Goal: Transaction & Acquisition: Purchase product/service

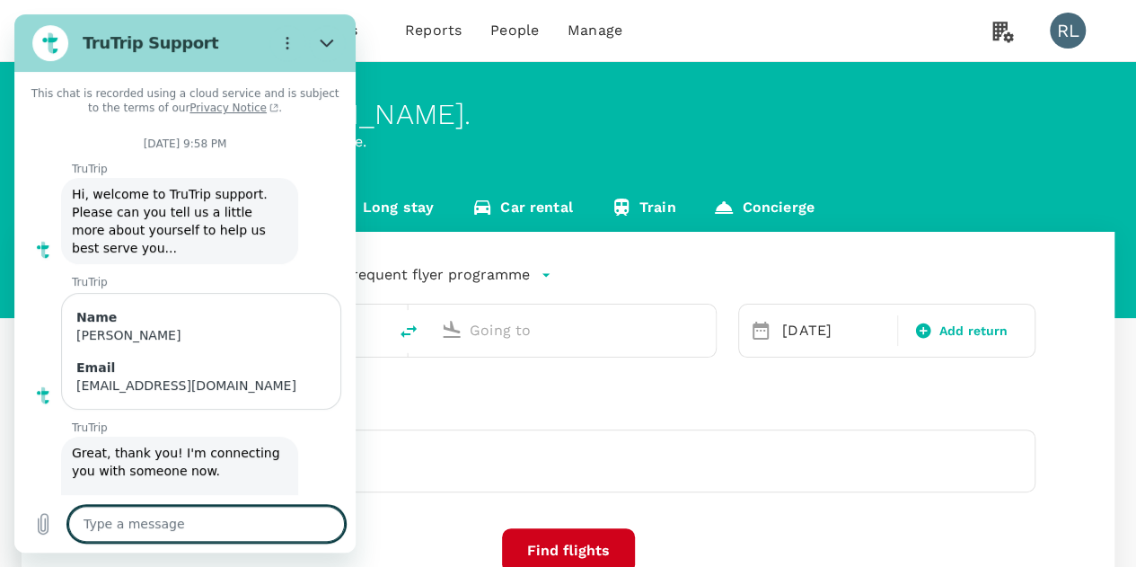
type textarea "x"
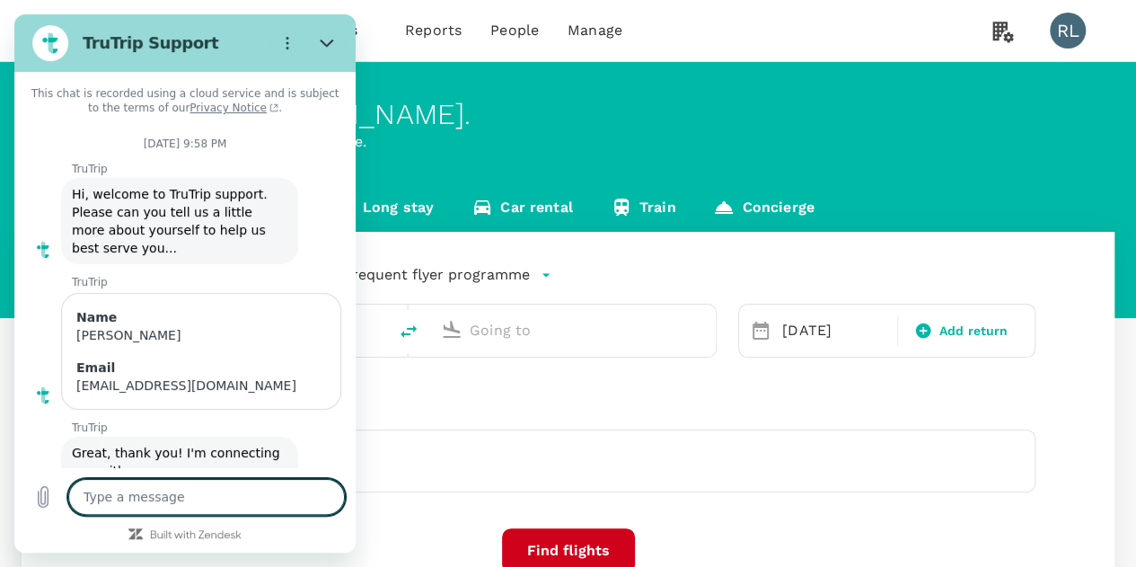
scroll to position [1093, 0]
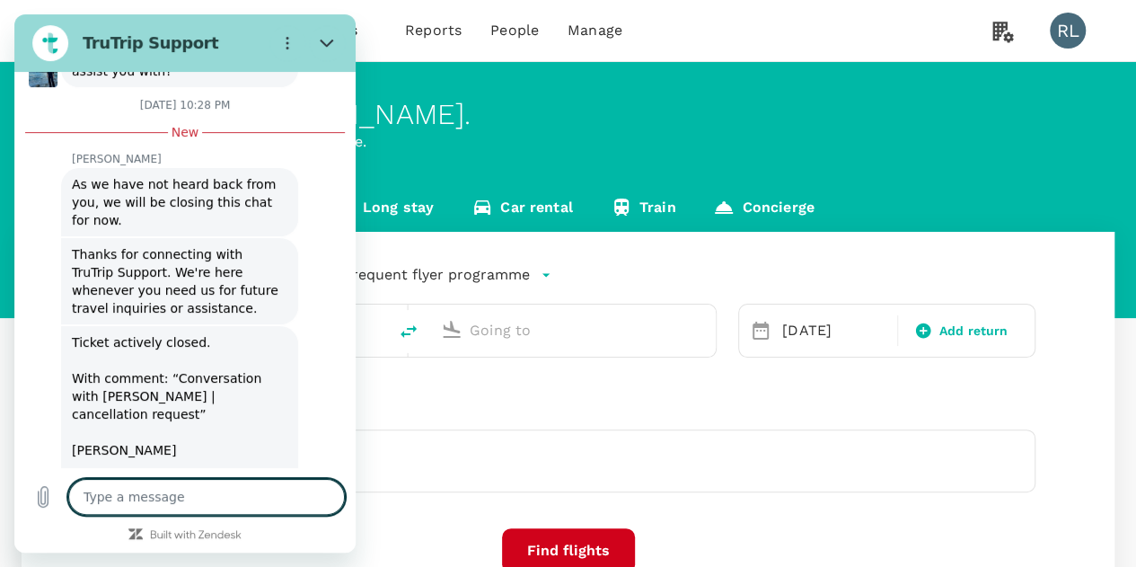
type input "Kuching Intl (KCH)"
type input "Sibu (SBW)"
type input "Kuching Intl (KCH)"
type input "Sibu (SBW)"
click at [331, 37] on icon "Close" at bounding box center [327, 43] width 14 height 14
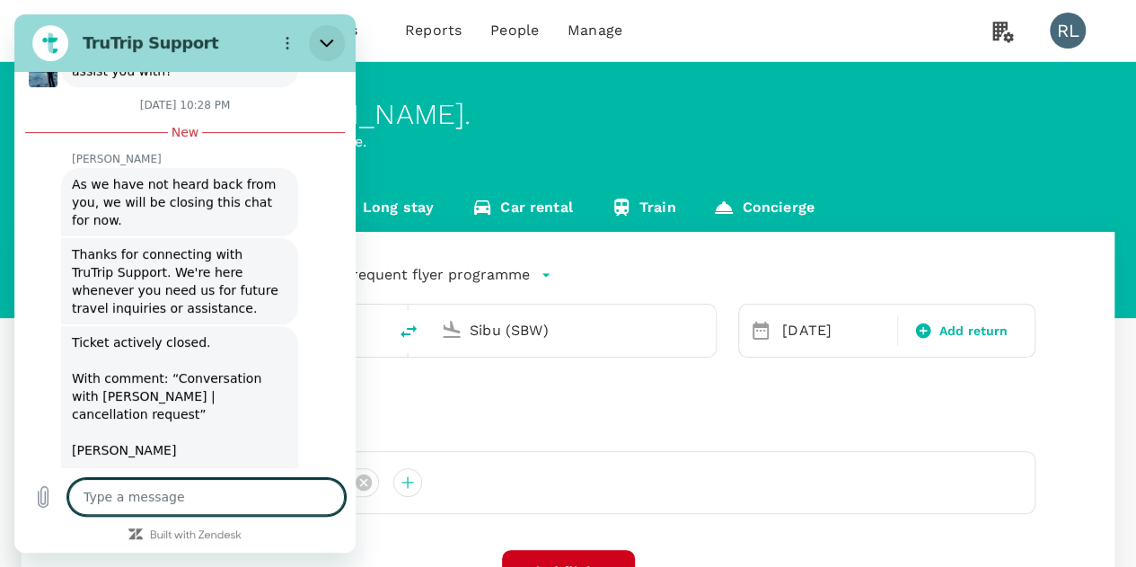
type textarea "x"
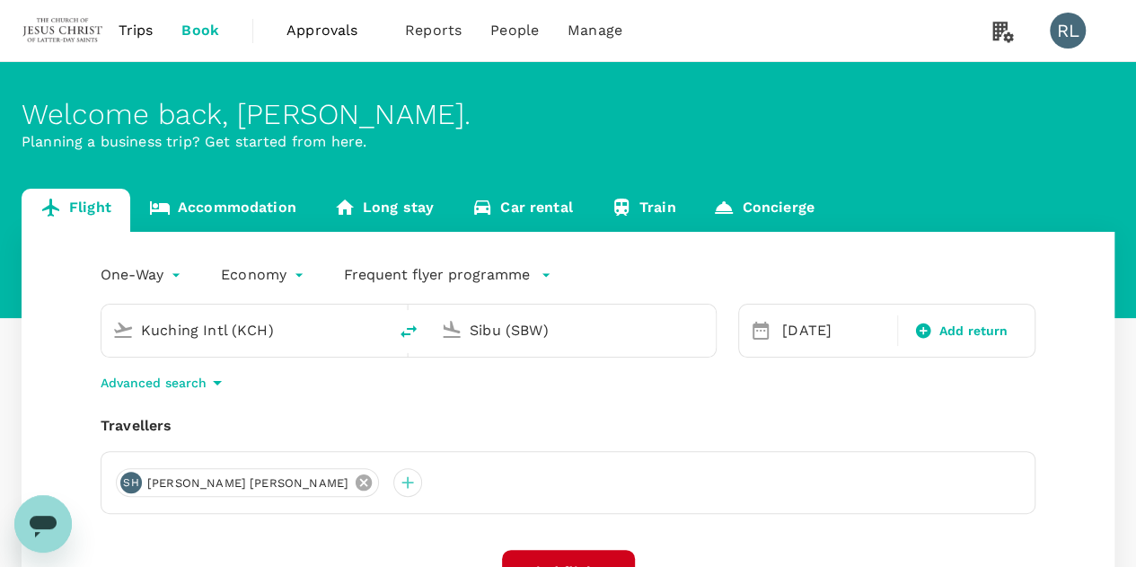
click at [356, 486] on icon at bounding box center [364, 482] width 16 height 16
click at [131, 484] on div at bounding box center [130, 482] width 29 height 29
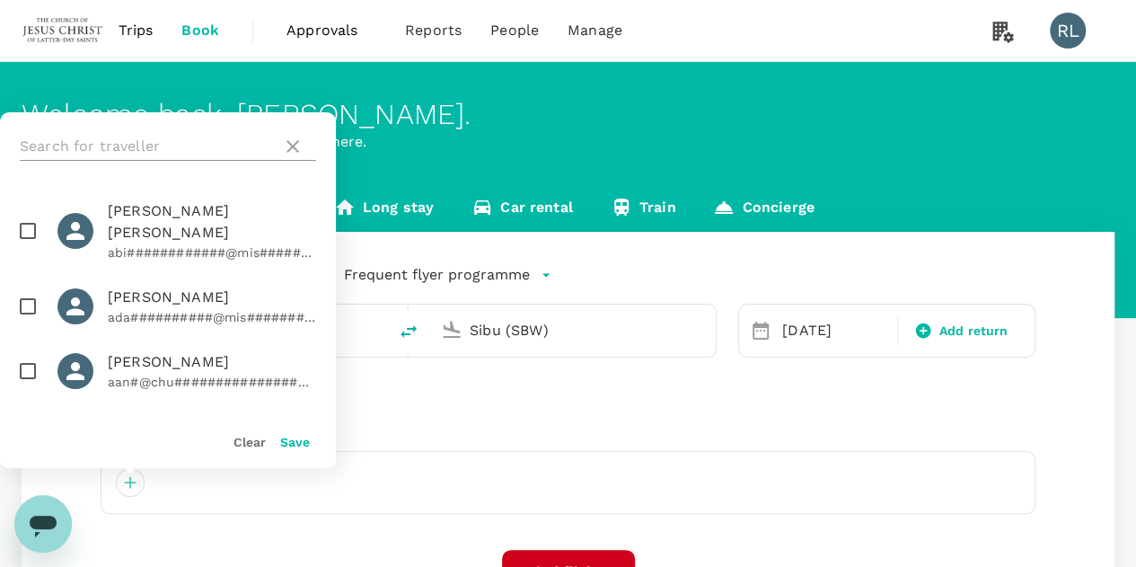
click at [157, 143] on input "text" at bounding box center [147, 146] width 255 height 29
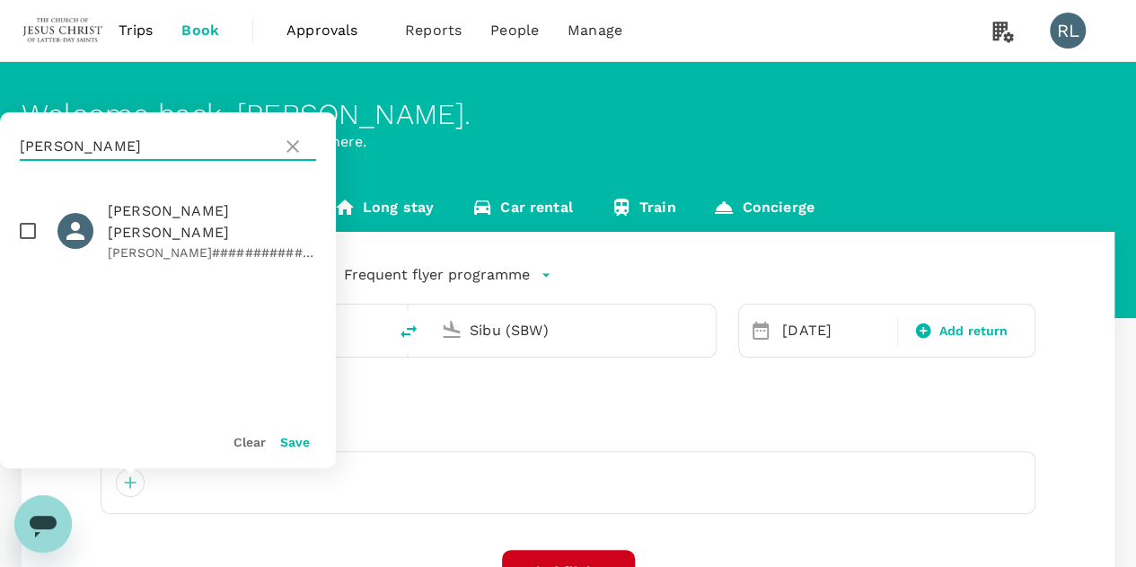
type input "[PERSON_NAME]"
click at [24, 216] on input "checkbox" at bounding box center [28, 231] width 38 height 38
checkbox input "true"
click at [291, 441] on button "Save" at bounding box center [295, 442] width 30 height 14
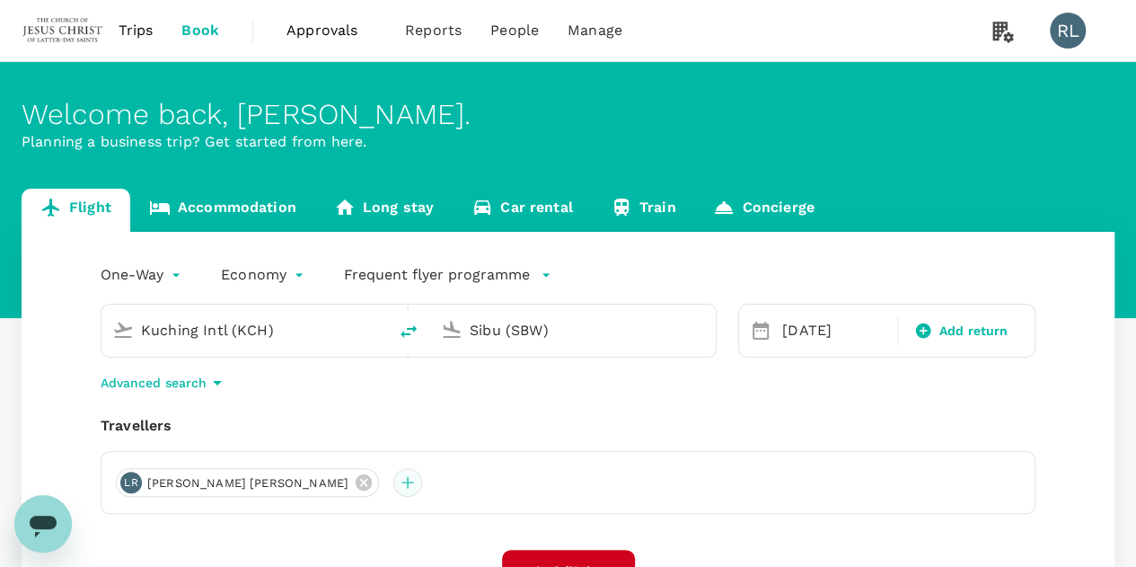
click at [393, 477] on div at bounding box center [407, 482] width 29 height 29
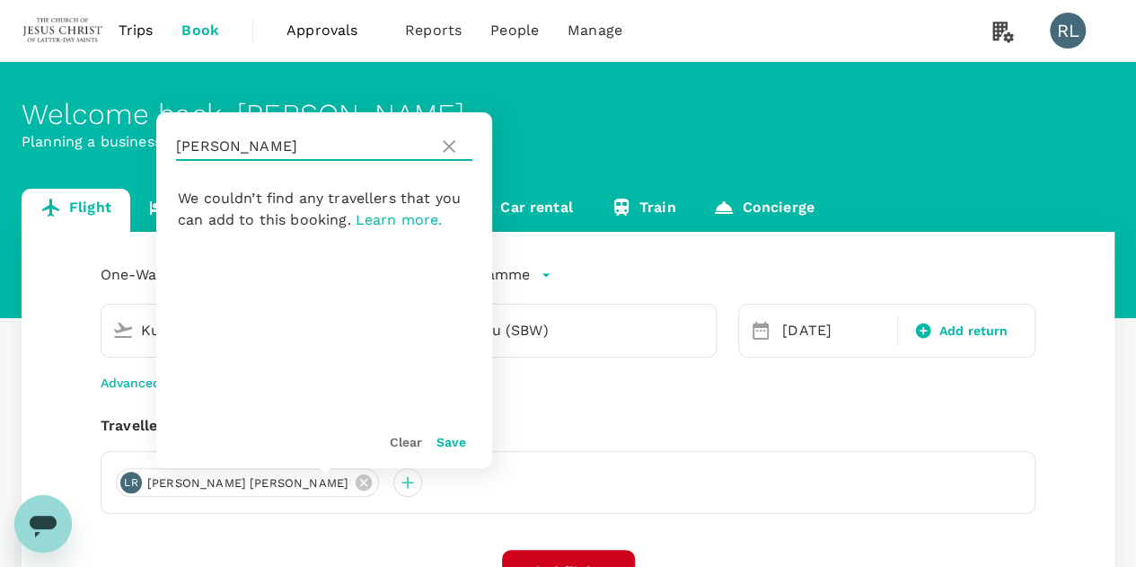
drag, startPoint x: 273, startPoint y: 145, endPoint x: 168, endPoint y: 143, distance: 105.1
click at [168, 143] on div "[PERSON_NAME]" at bounding box center [324, 146] width 336 height 68
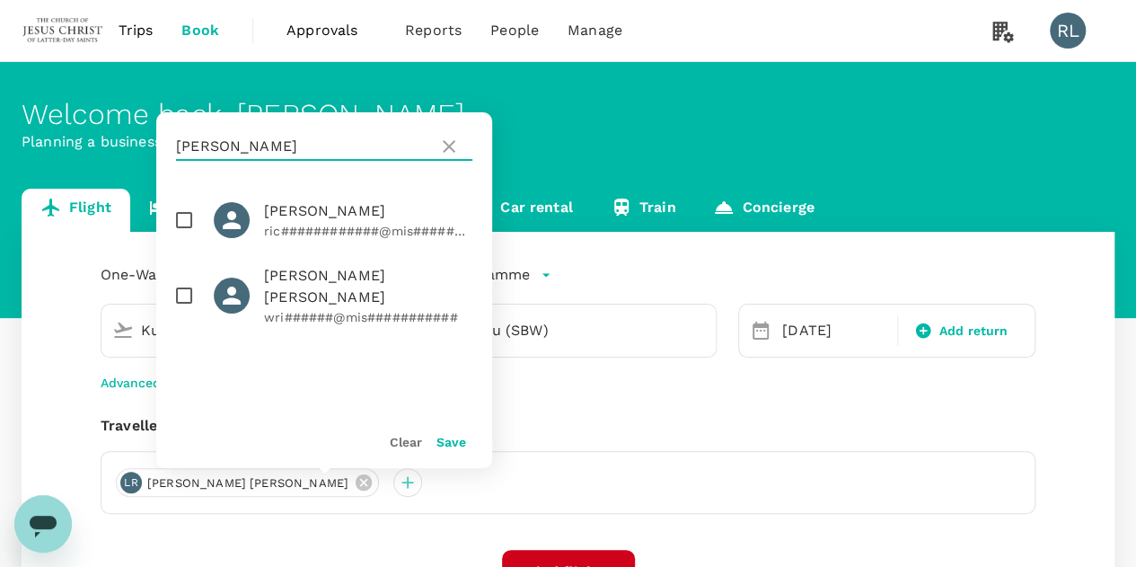
type input "[PERSON_NAME]"
click at [183, 219] on input "checkbox" at bounding box center [184, 220] width 38 height 38
checkbox input "true"
click at [446, 440] on button "Save" at bounding box center [452, 442] width 30 height 14
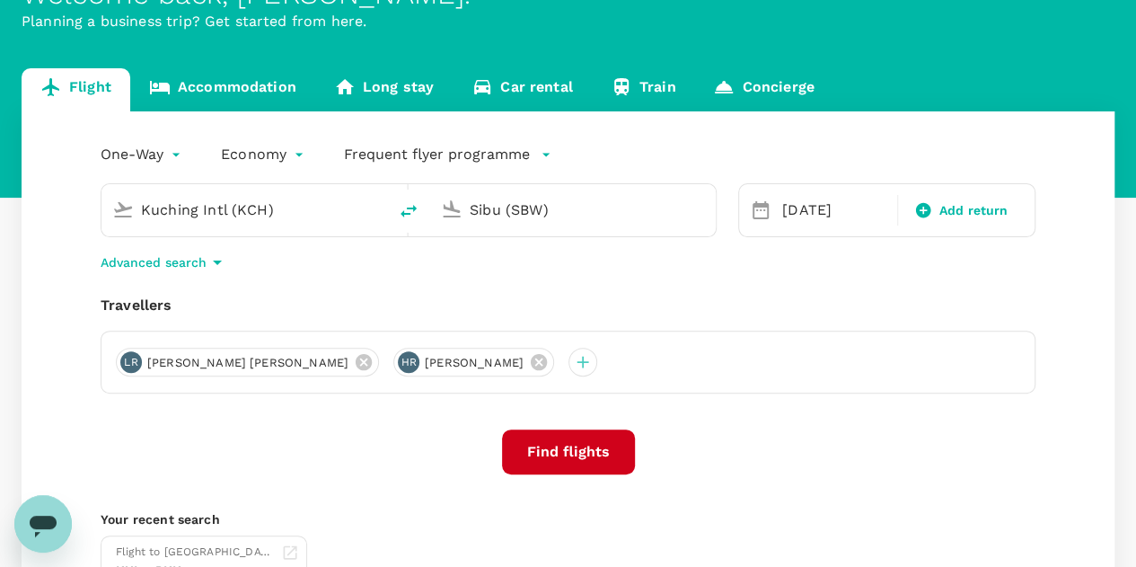
scroll to position [119, 0]
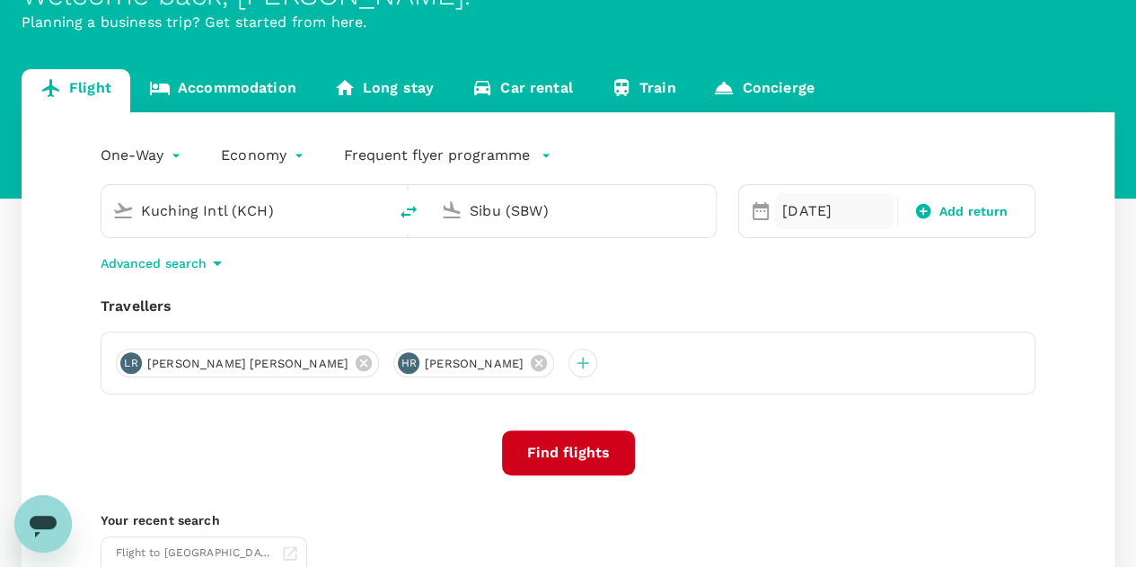
click at [787, 210] on div "[DATE]" at bounding box center [834, 211] width 119 height 36
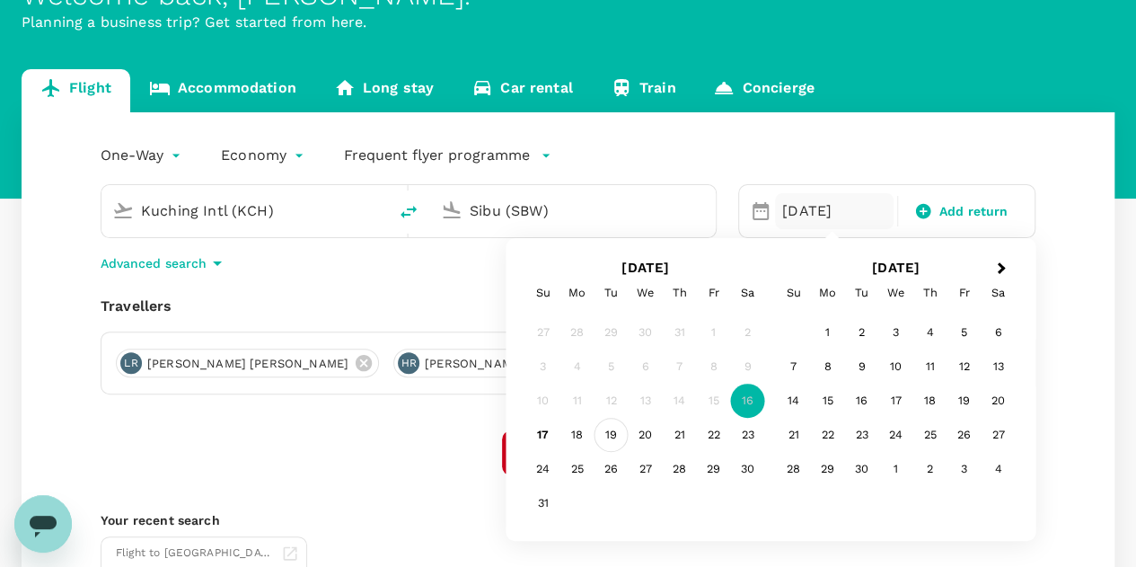
click at [610, 439] on div "19" at bounding box center [612, 435] width 34 height 34
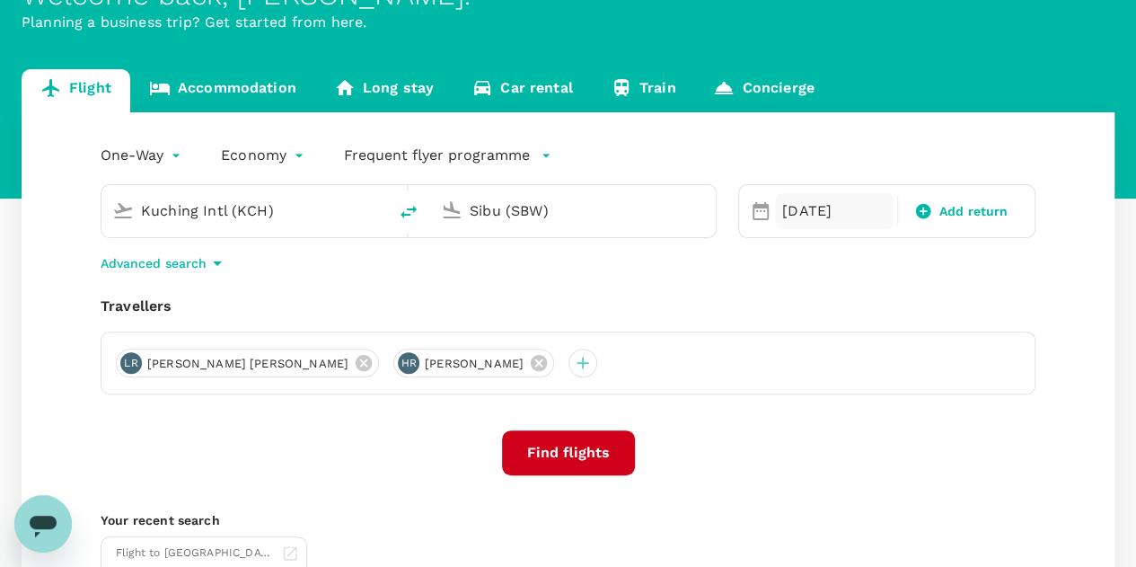
click at [799, 207] on div "[DATE]" at bounding box center [834, 211] width 119 height 36
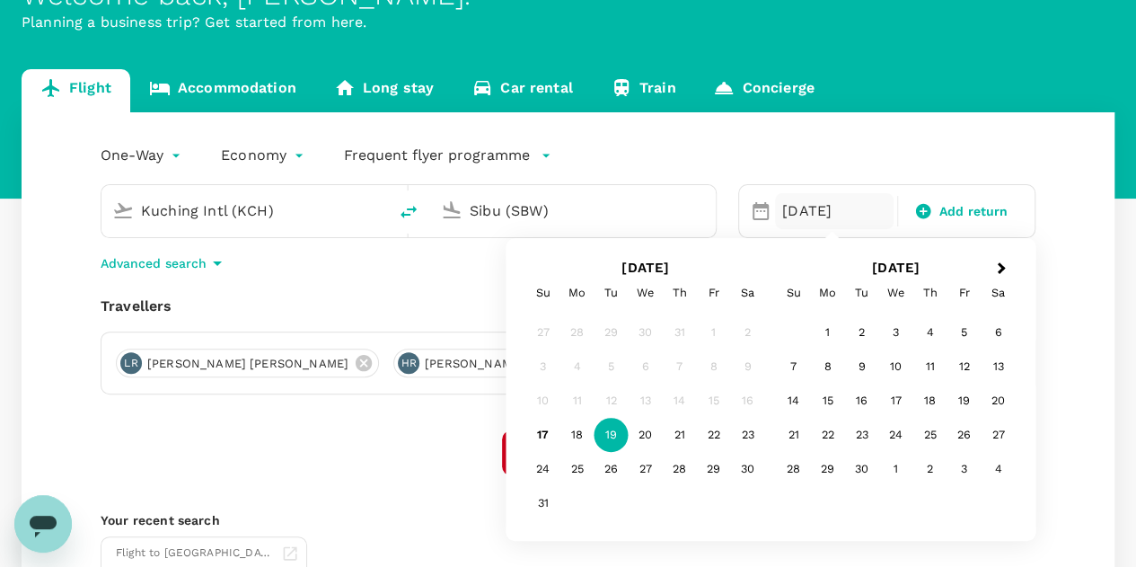
click at [799, 211] on div "[DATE]" at bounding box center [834, 211] width 119 height 36
click at [678, 431] on div "21" at bounding box center [680, 435] width 34 height 34
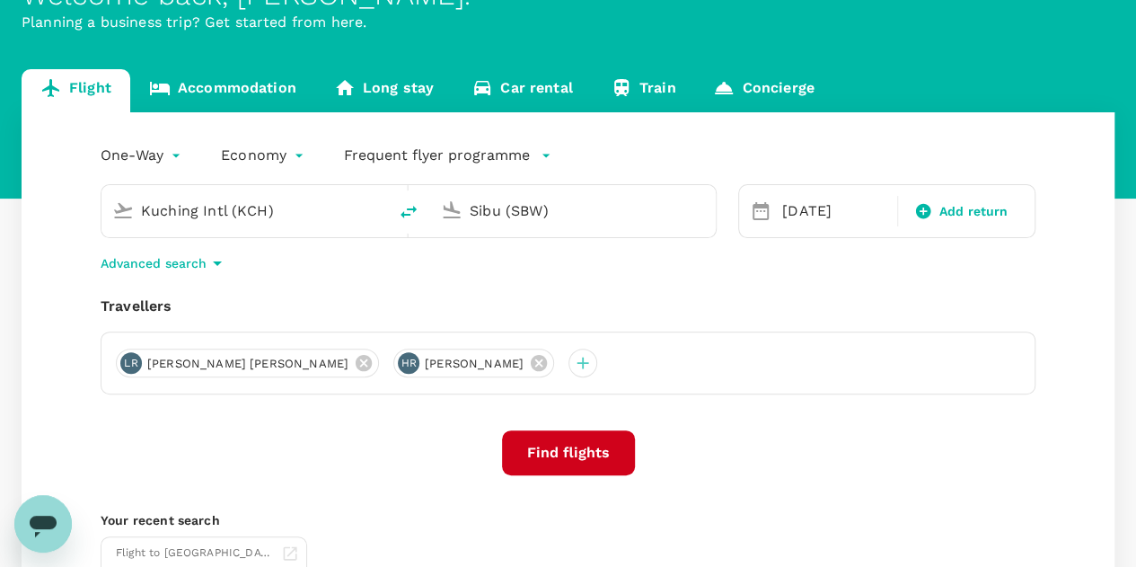
click at [548, 459] on button "Find flights" at bounding box center [568, 452] width 133 height 45
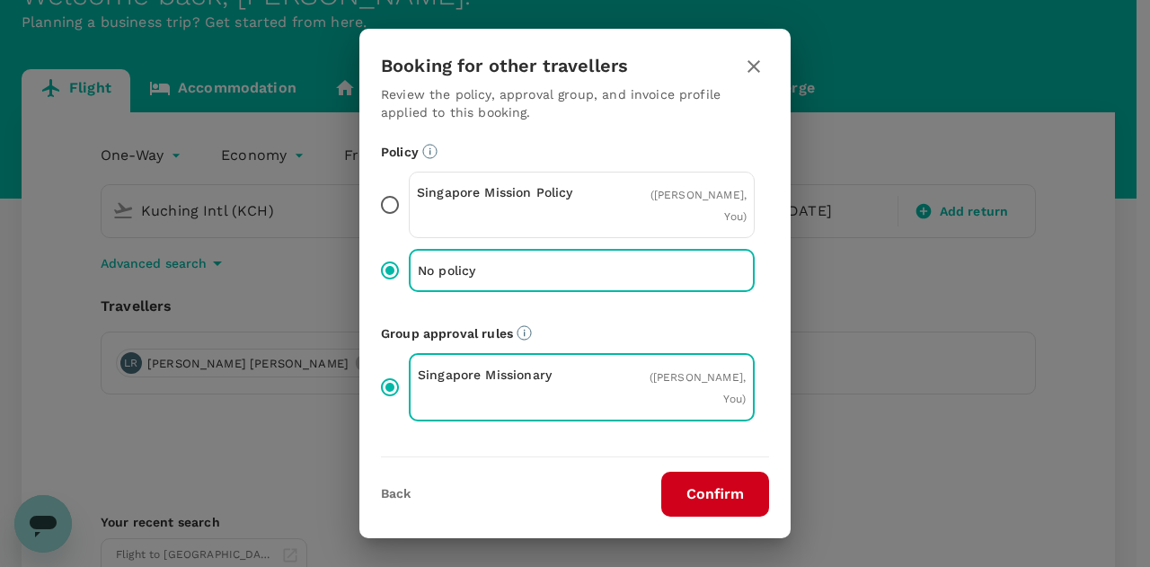
click at [719, 488] on button "Confirm" at bounding box center [715, 494] width 108 height 45
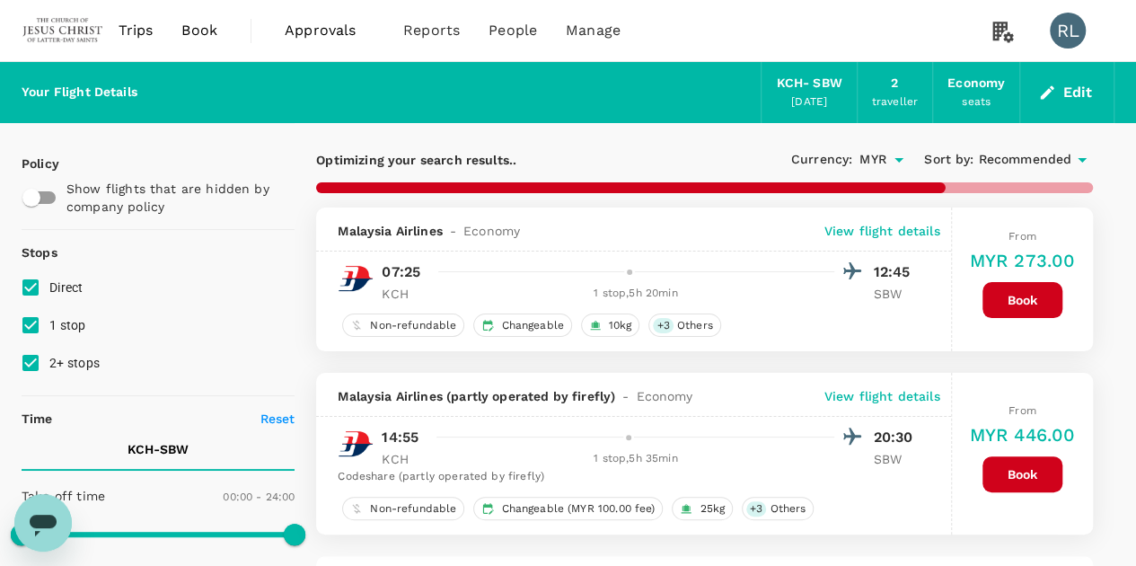
type input "990"
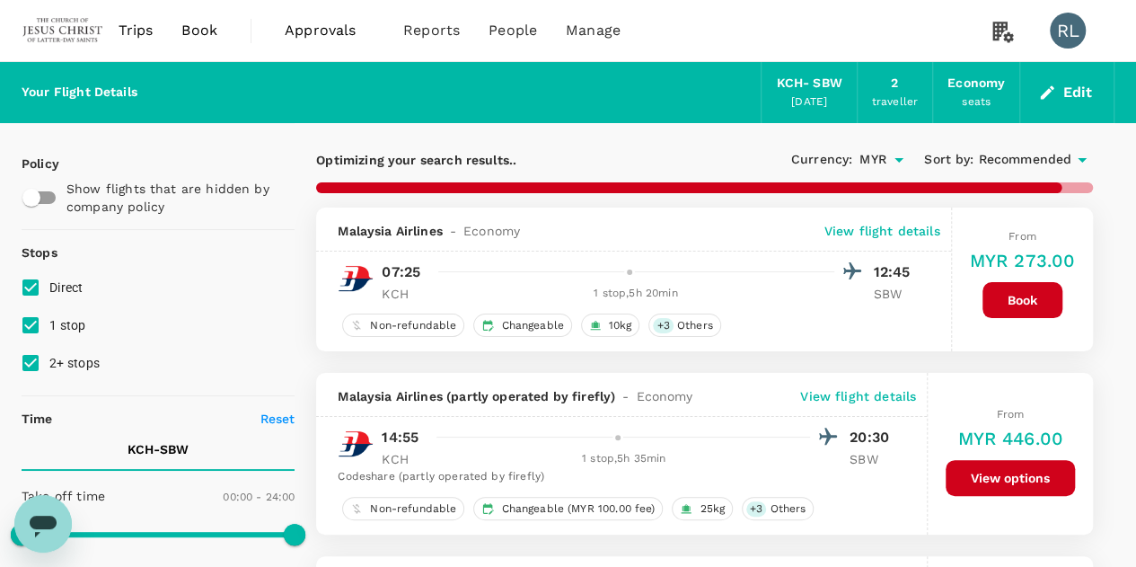
checkbox input "false"
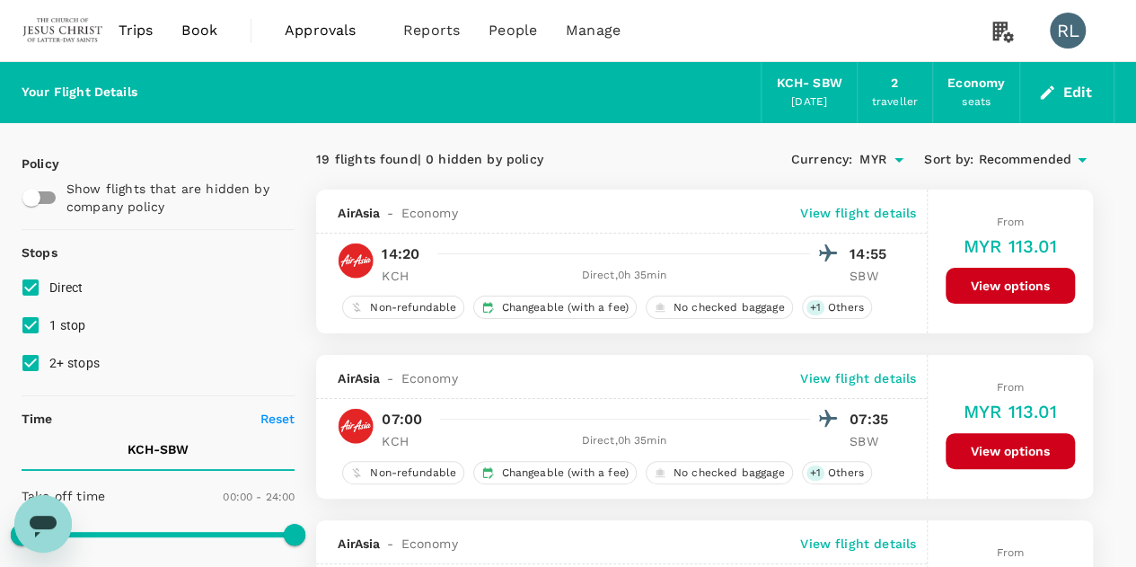
type textarea "x"
click at [1035, 156] on span "Recommended" at bounding box center [1024, 160] width 93 height 20
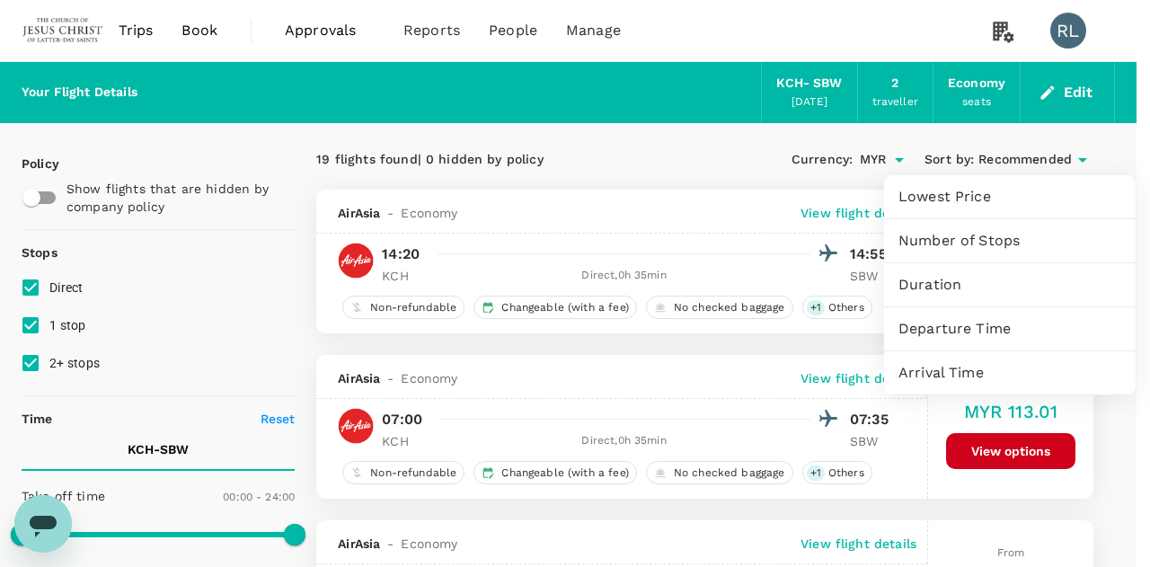
click at [975, 327] on span "Departure Time" at bounding box center [1009, 329] width 223 height 22
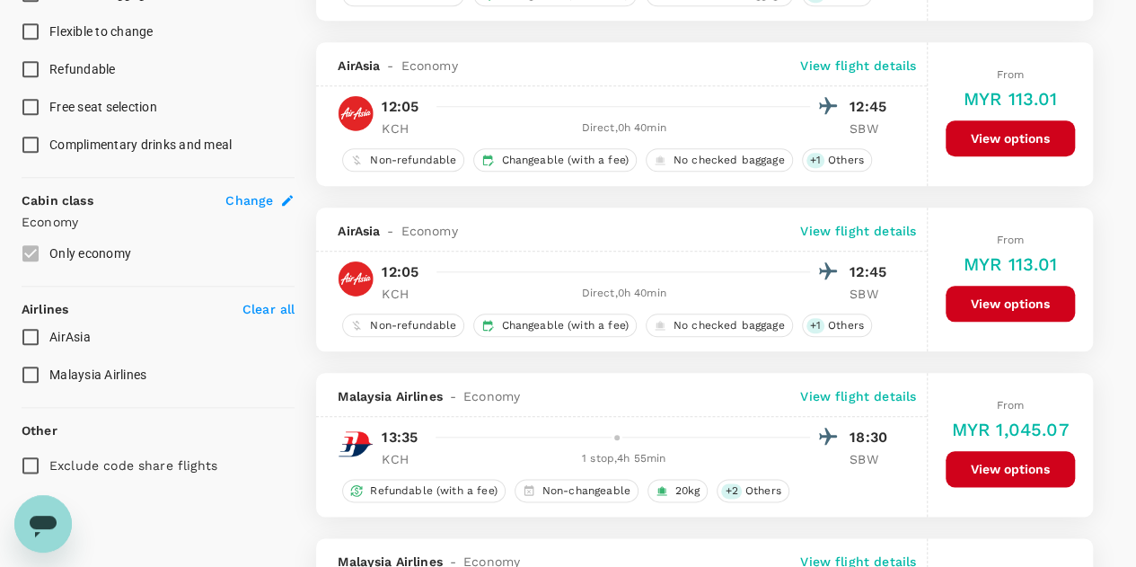
scroll to position [719, 0]
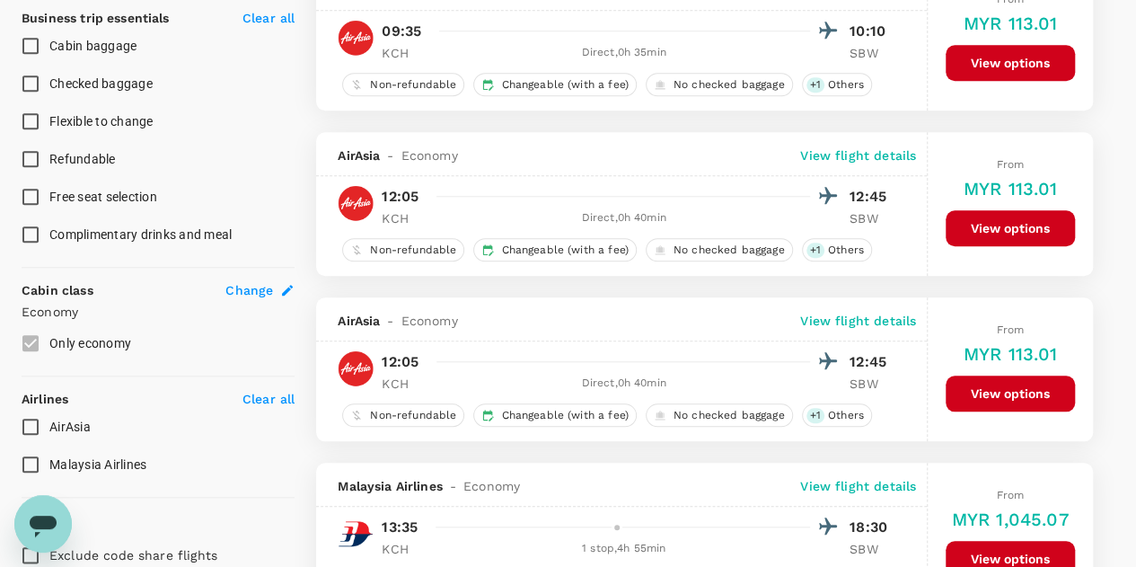
click at [837, 152] on p "View flight details" at bounding box center [858, 155] width 116 height 18
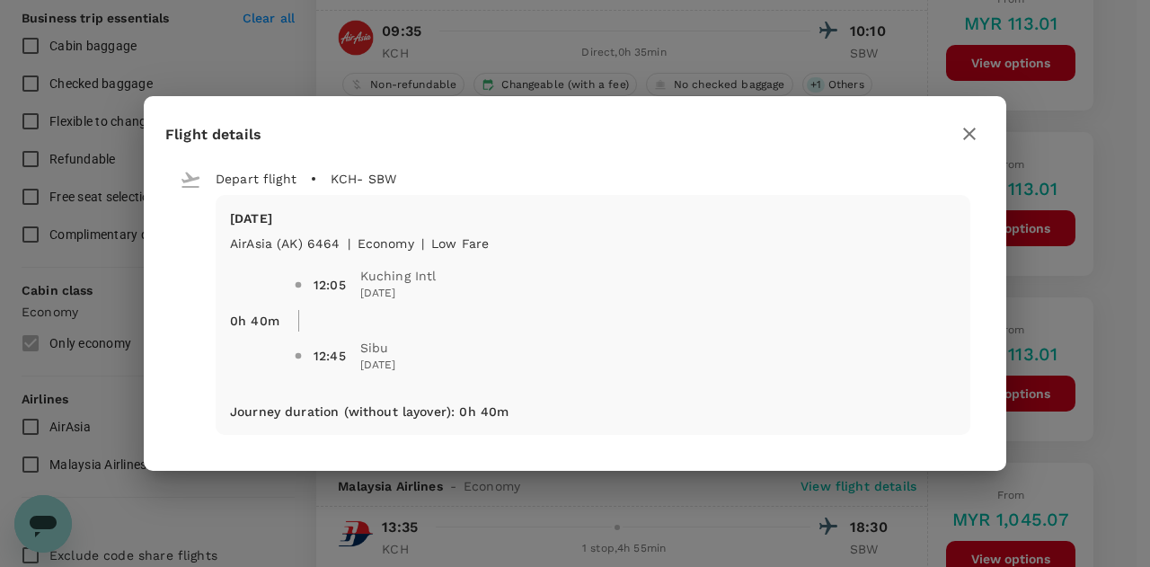
click at [970, 134] on icon "button" at bounding box center [969, 134] width 13 height 13
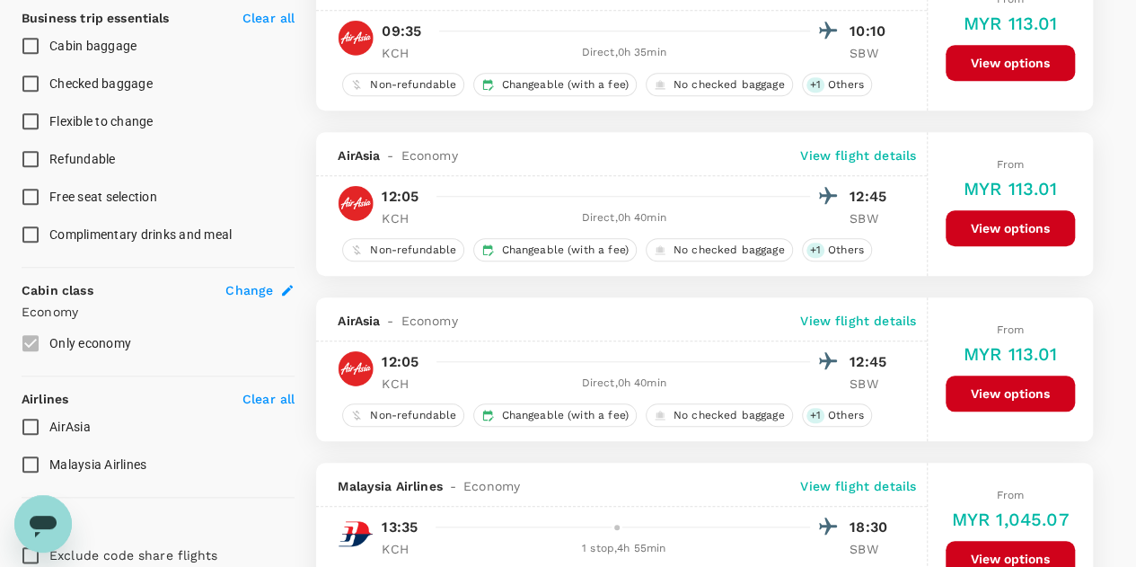
click at [884, 322] on p "View flight details" at bounding box center [858, 321] width 116 height 18
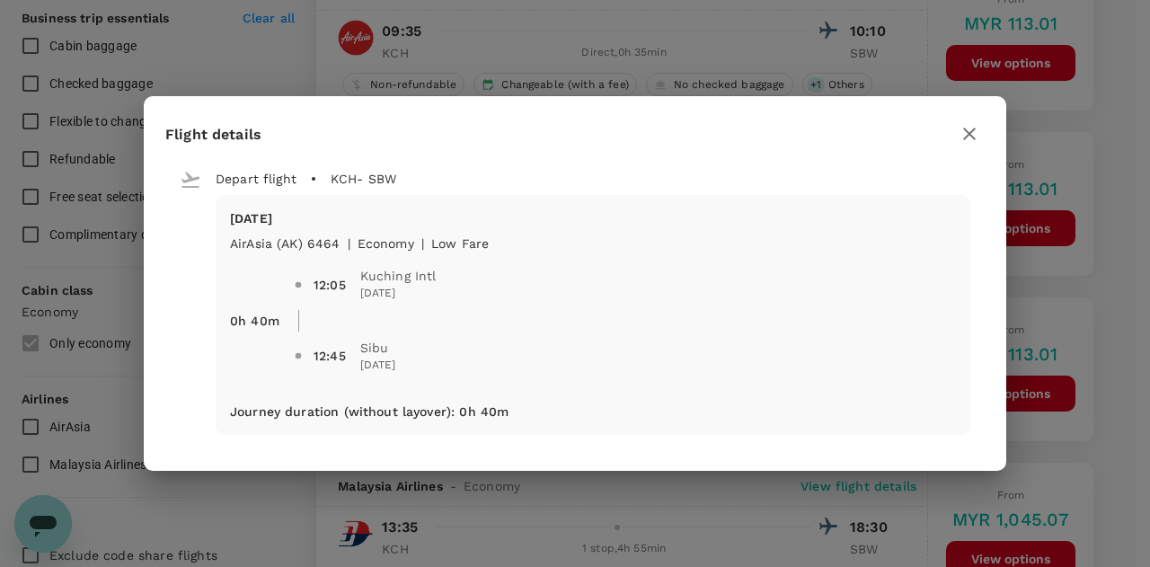
click at [972, 127] on icon "button" at bounding box center [969, 134] width 22 height 22
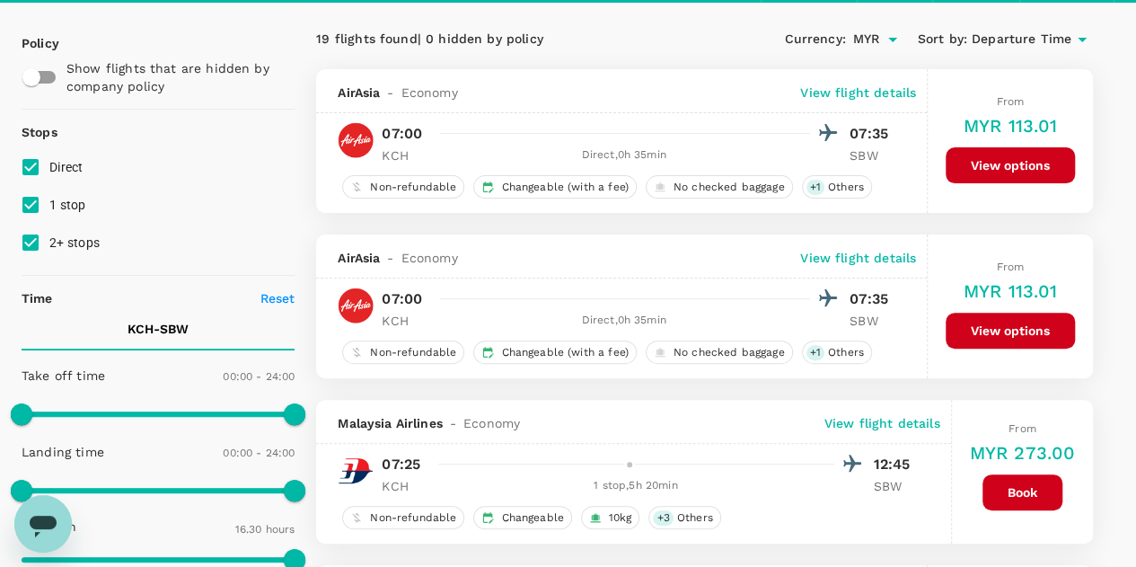
scroll to position [0, 0]
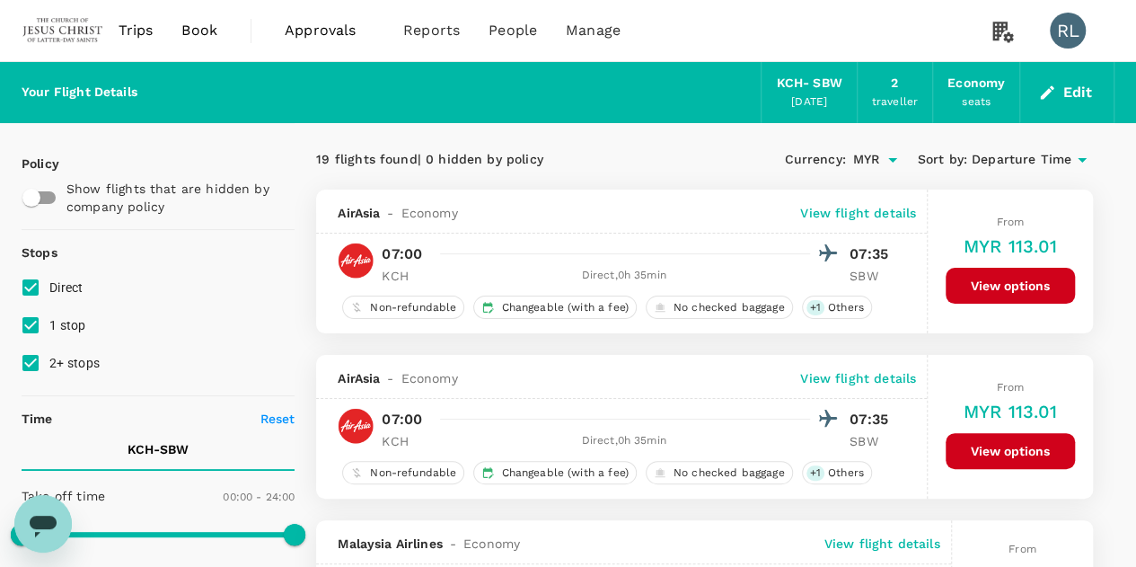
click at [1069, 89] on button "Edit" at bounding box center [1067, 92] width 65 height 29
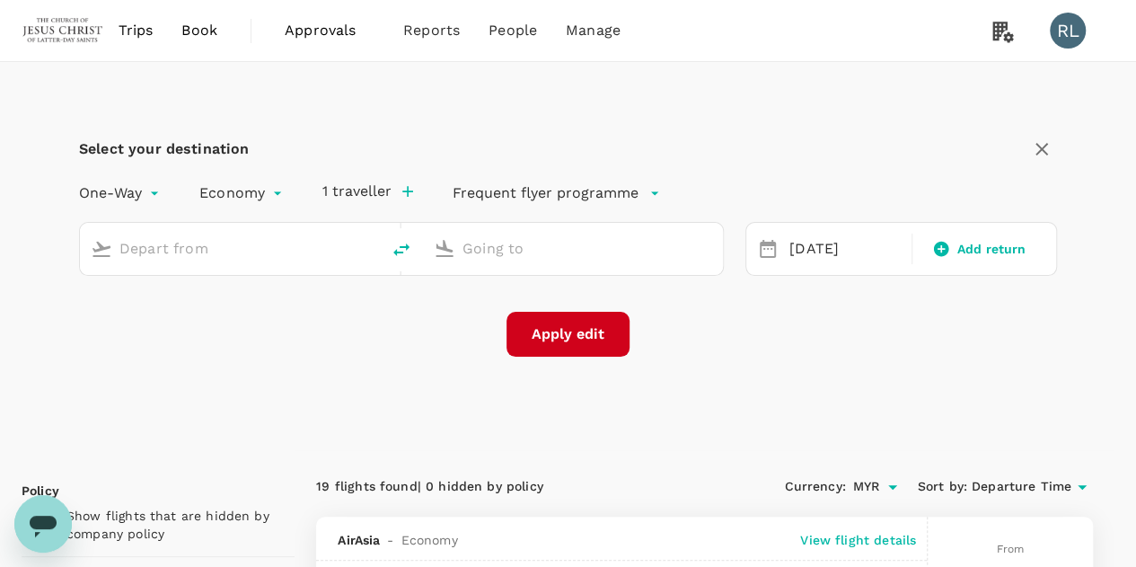
type input "Kuching Intl (KCH)"
type input "Sibu (SBW)"
click at [396, 248] on icon "delete" at bounding box center [402, 250] width 22 height 22
type input "Sibu (SBW)"
type input "Kuching Intl (KCH)"
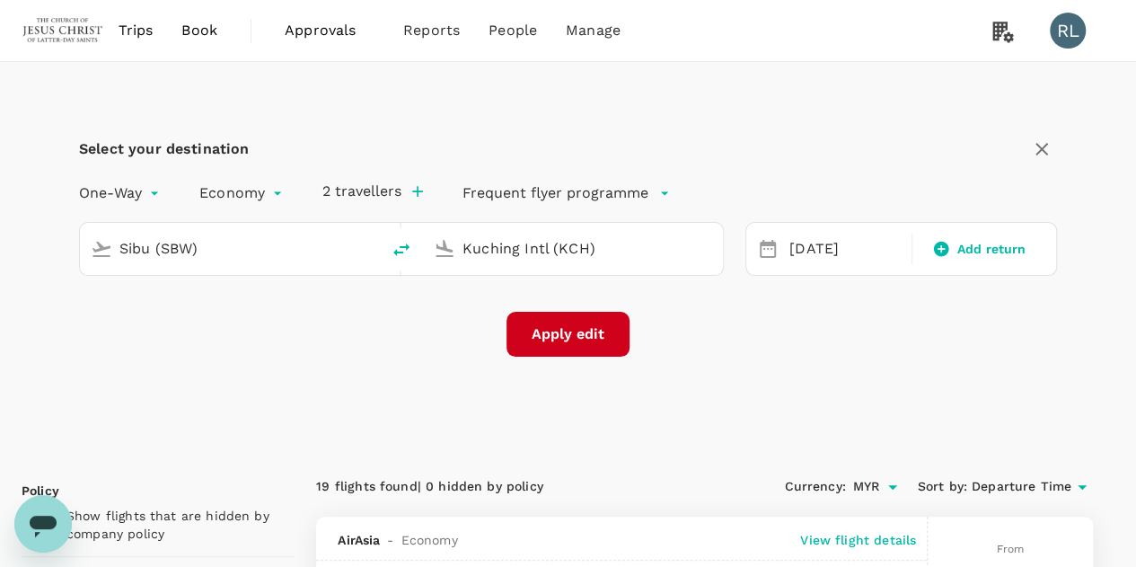
click at [576, 339] on button "Apply edit" at bounding box center [568, 334] width 123 height 45
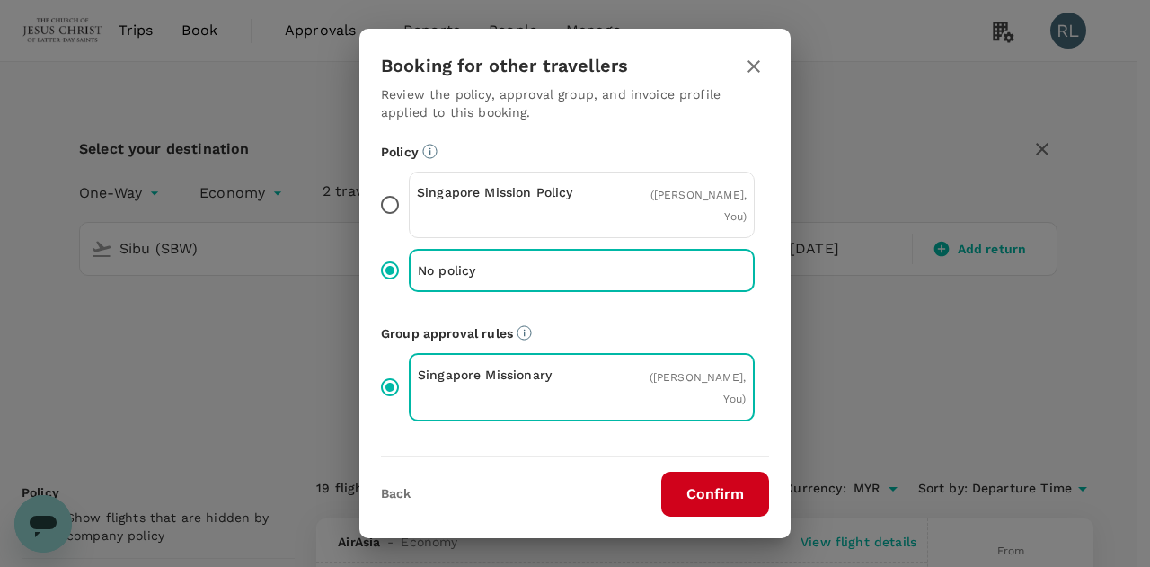
click at [698, 492] on button "Confirm" at bounding box center [715, 494] width 108 height 45
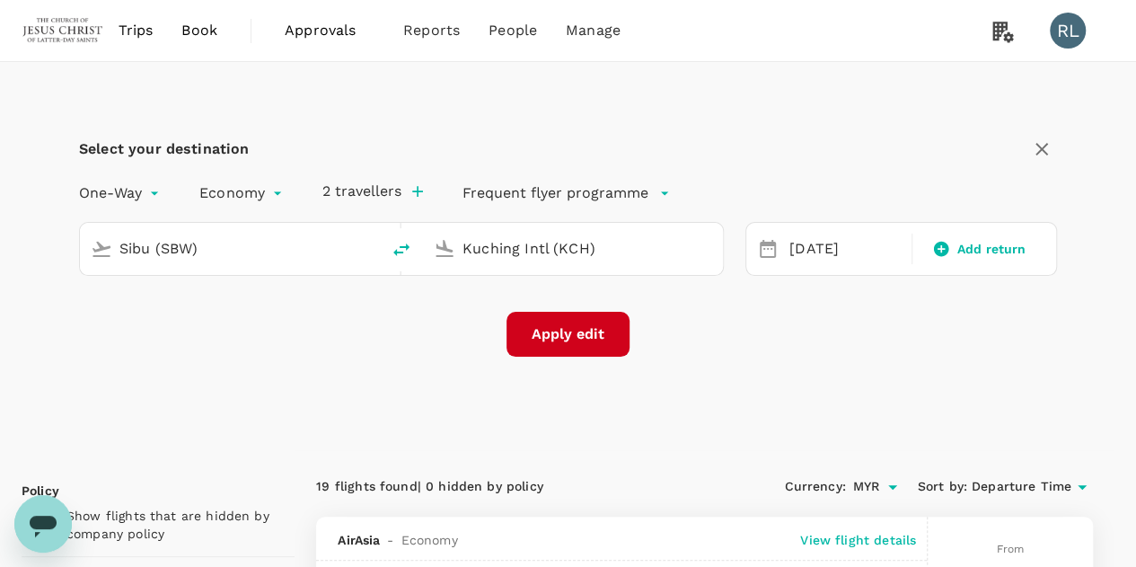
checkbox input "false"
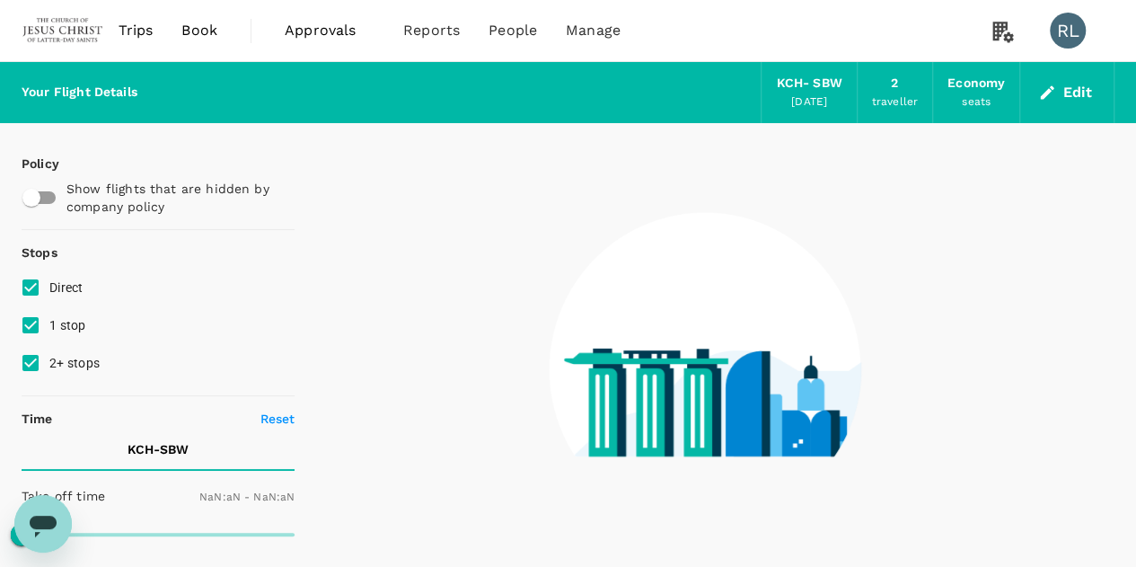
type input "1440"
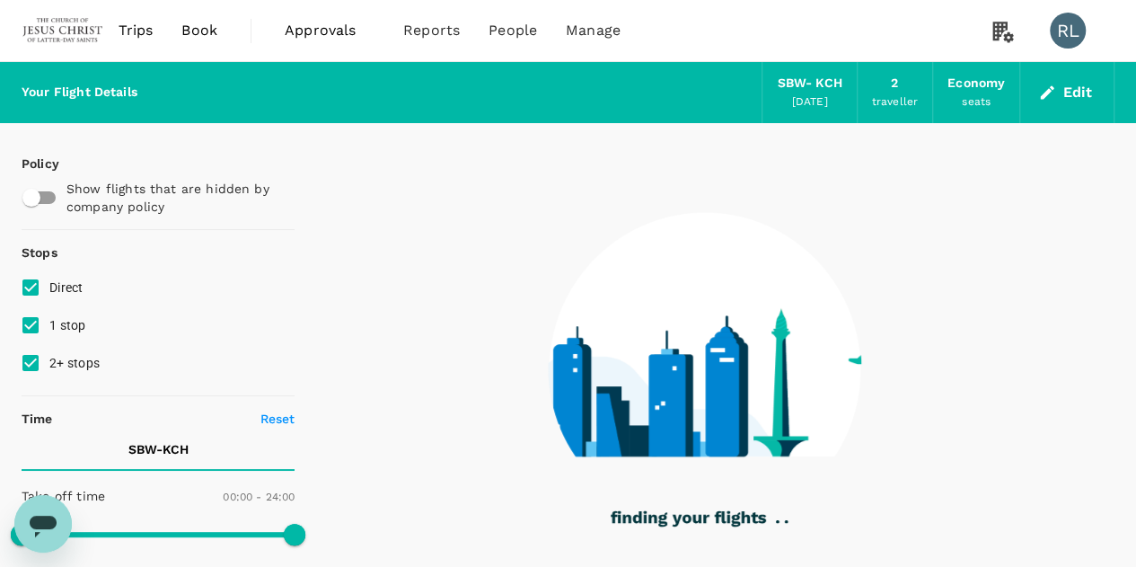
type input "530"
checkbox input "true"
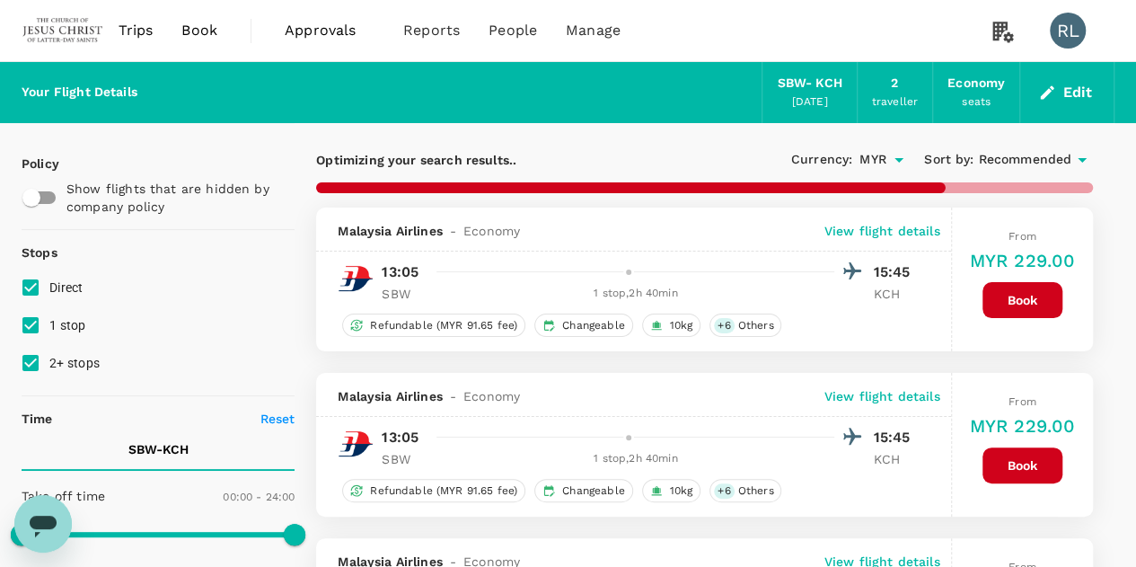
click at [1034, 157] on span "Recommended" at bounding box center [1024, 160] width 93 height 20
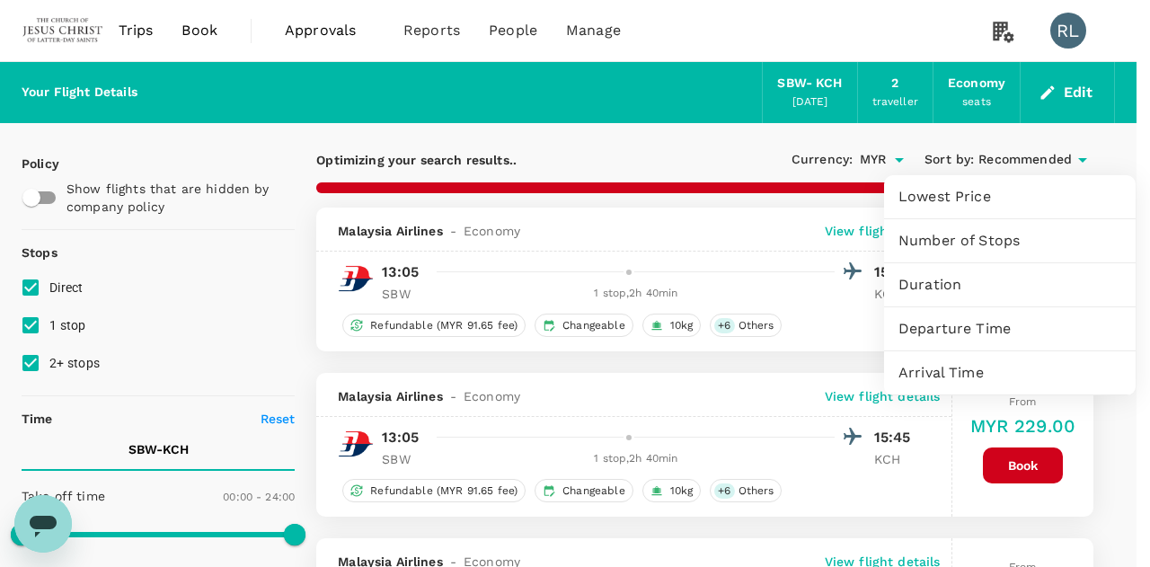
click at [940, 331] on span "Departure Time" at bounding box center [1009, 329] width 223 height 22
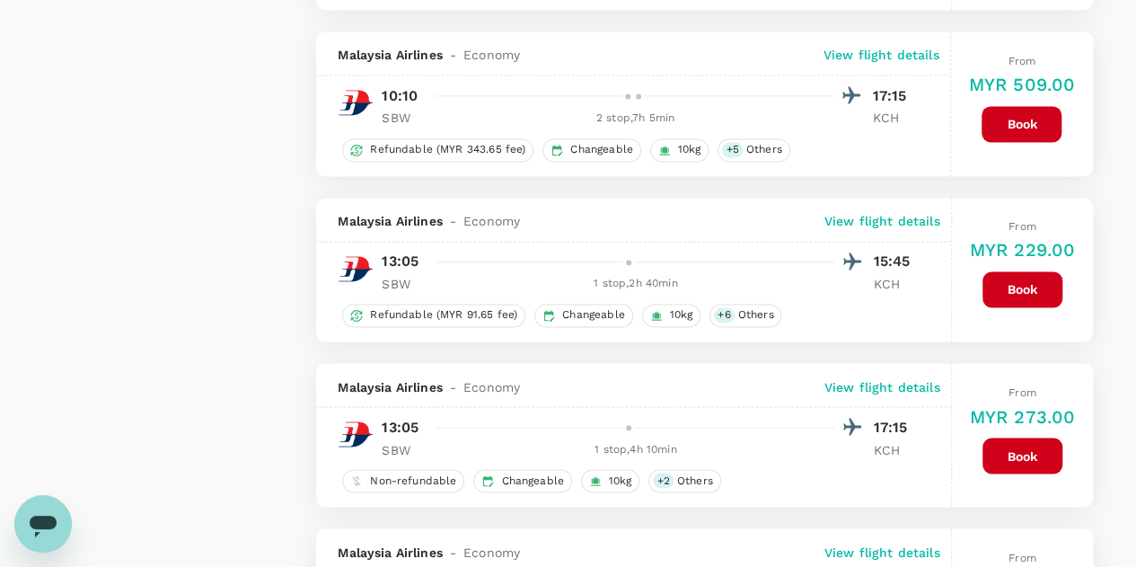
scroll to position [1347, 0]
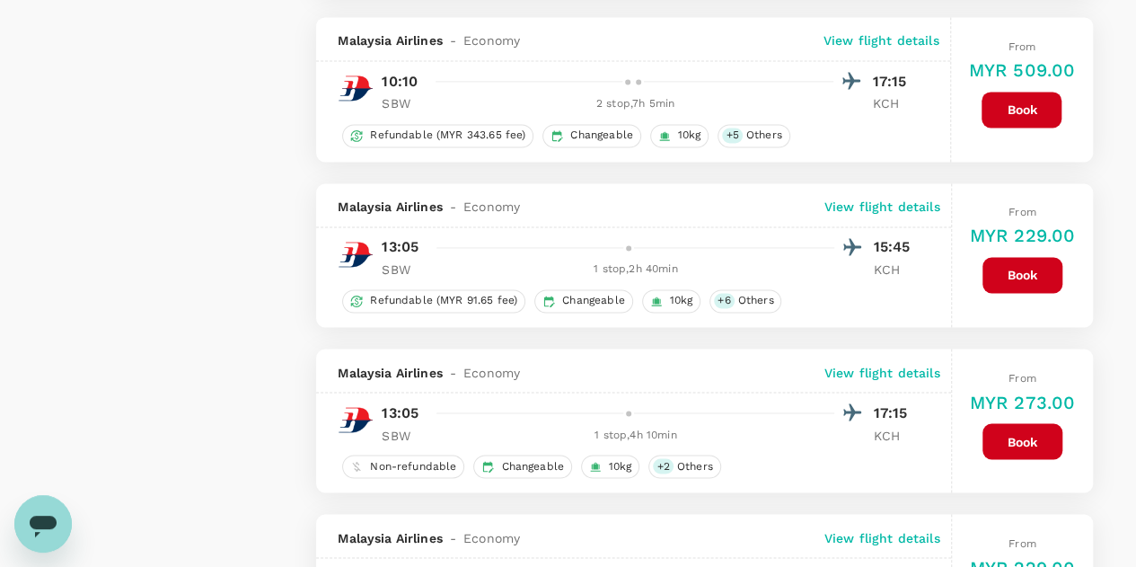
checkbox input "false"
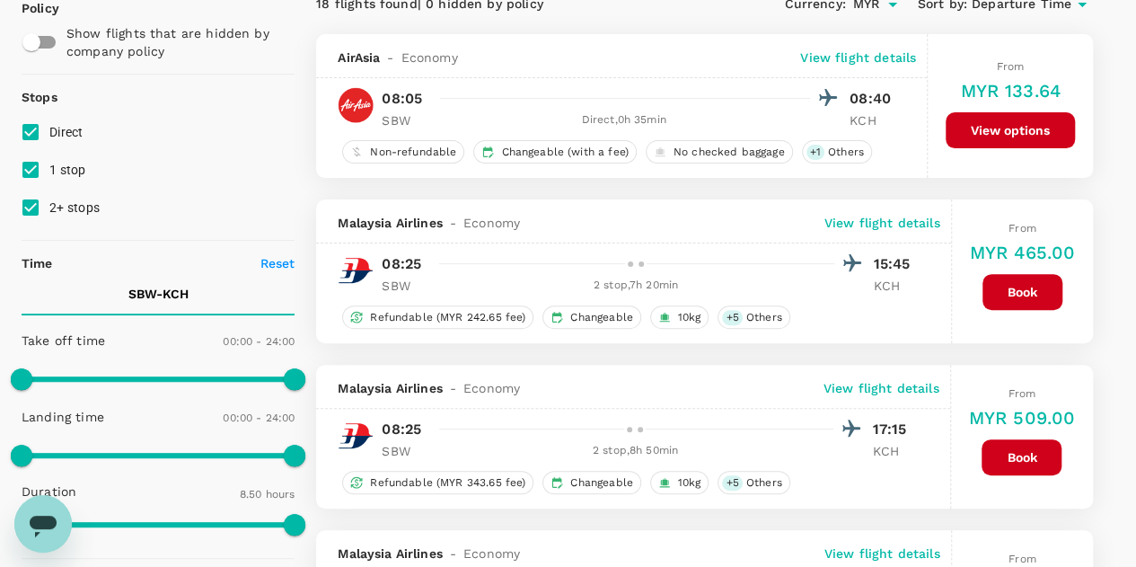
scroll to position [38, 0]
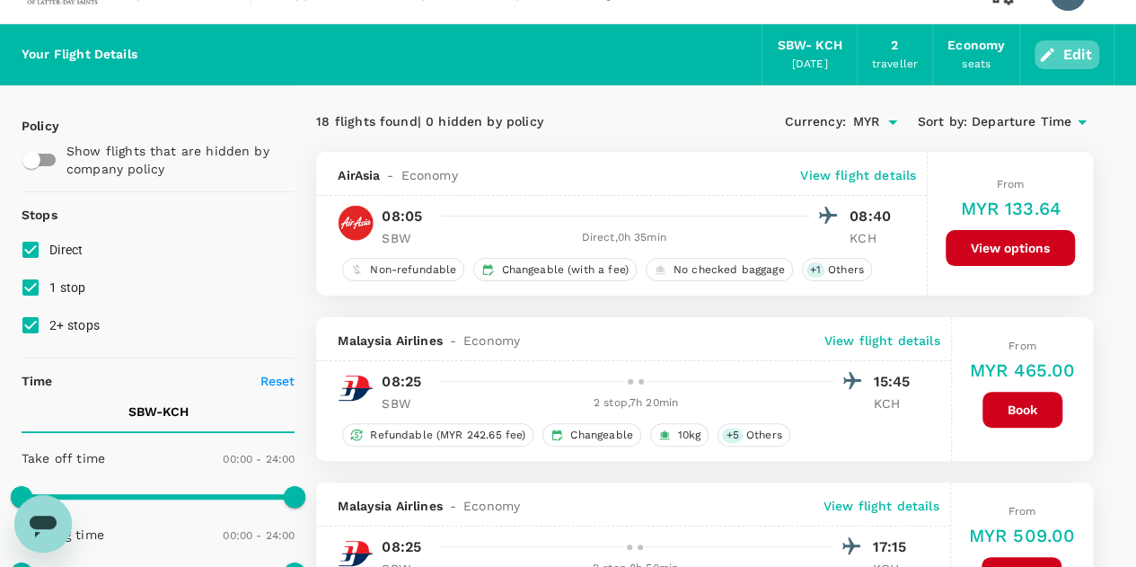
click at [1080, 49] on button "Edit" at bounding box center [1067, 54] width 65 height 29
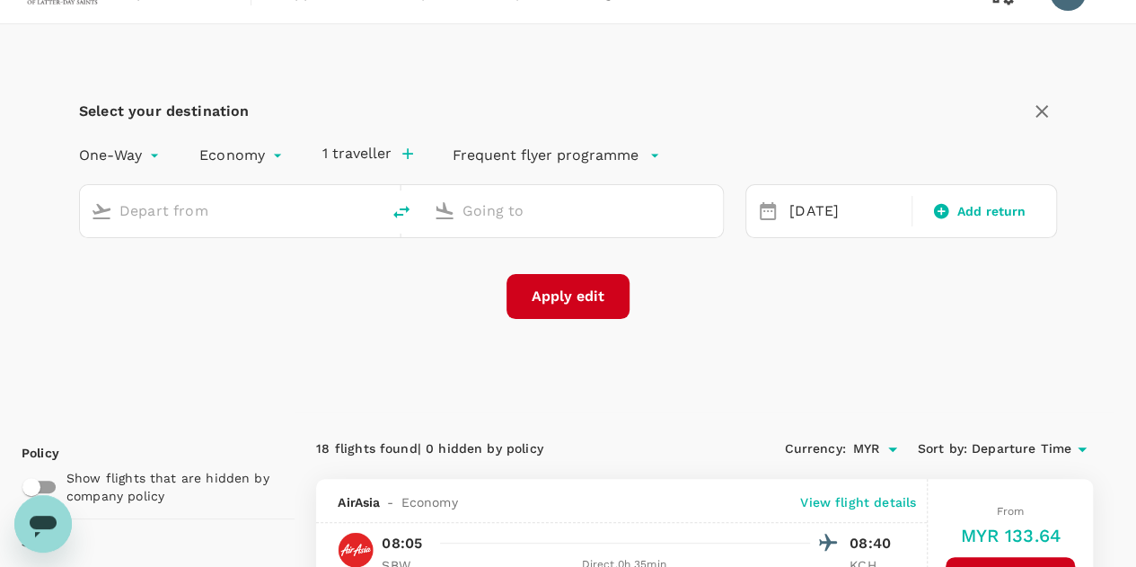
type input "Sibu (SBW)"
click at [507, 209] on input "Kuching Intl (KCH)" at bounding box center [574, 211] width 223 height 28
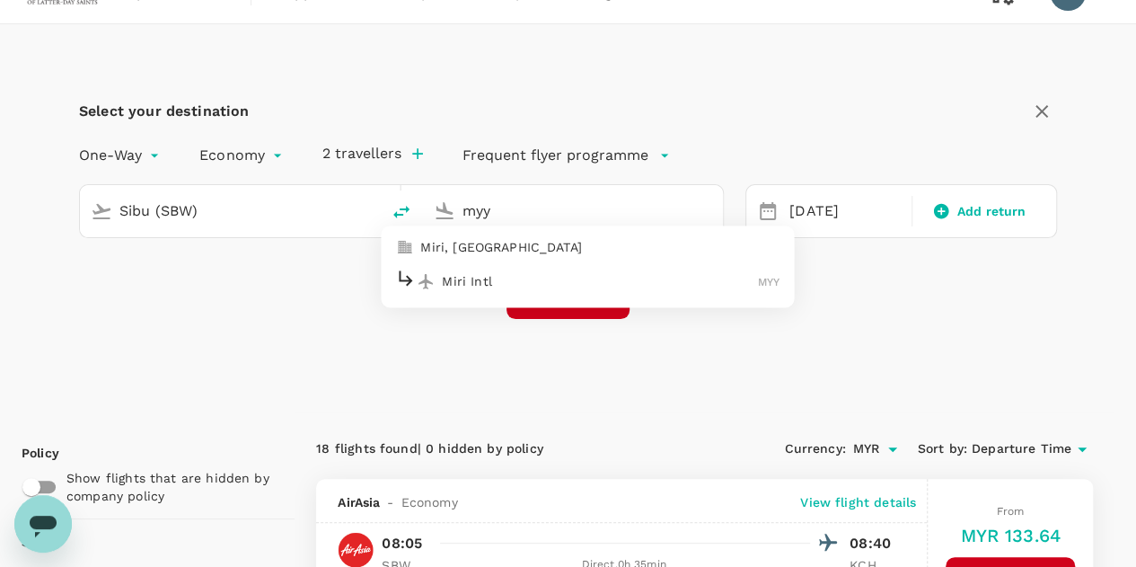
click at [533, 279] on p "Miri Intl" at bounding box center [600, 281] width 316 height 18
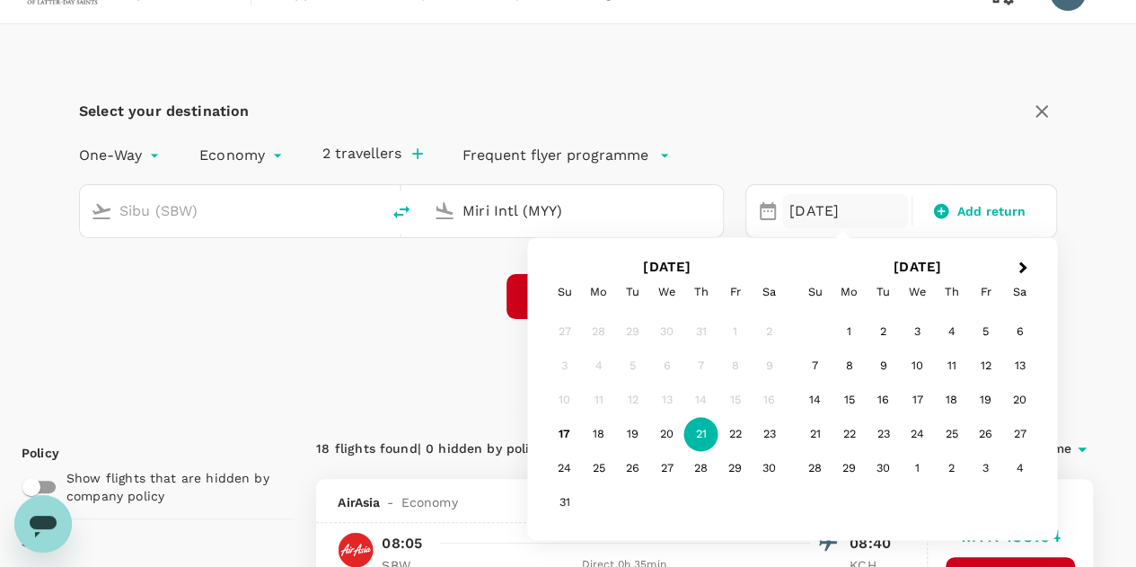
type input "Miri Intl (MYY)"
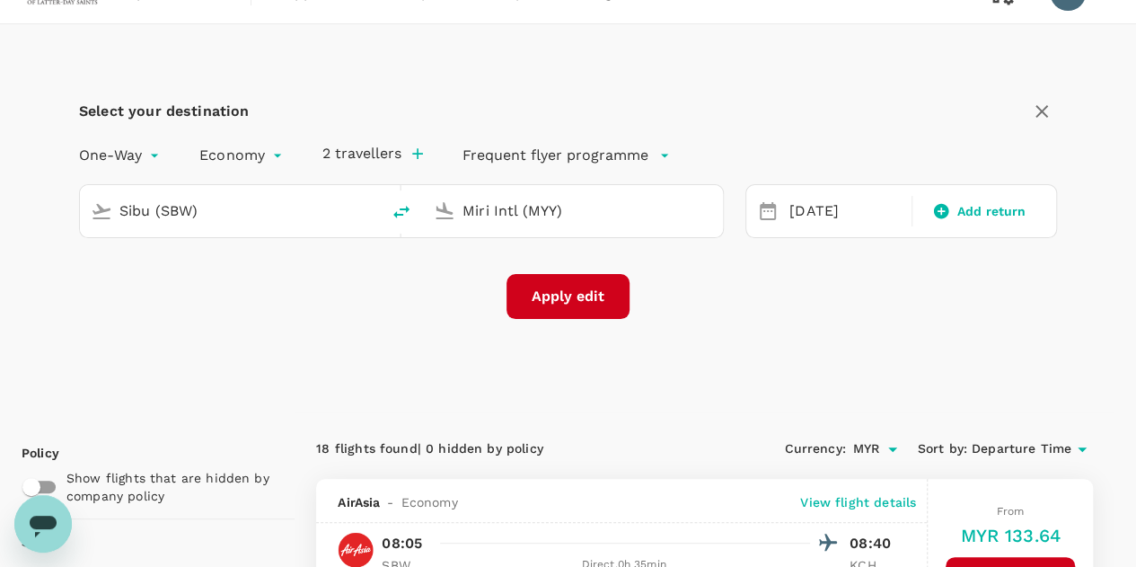
click at [447, 364] on div "Select your destination One-Way oneway Economy economy 2 travellers Frequent fl…" at bounding box center [568, 218] width 1093 height 388
click at [556, 300] on button "Apply edit" at bounding box center [568, 296] width 123 height 45
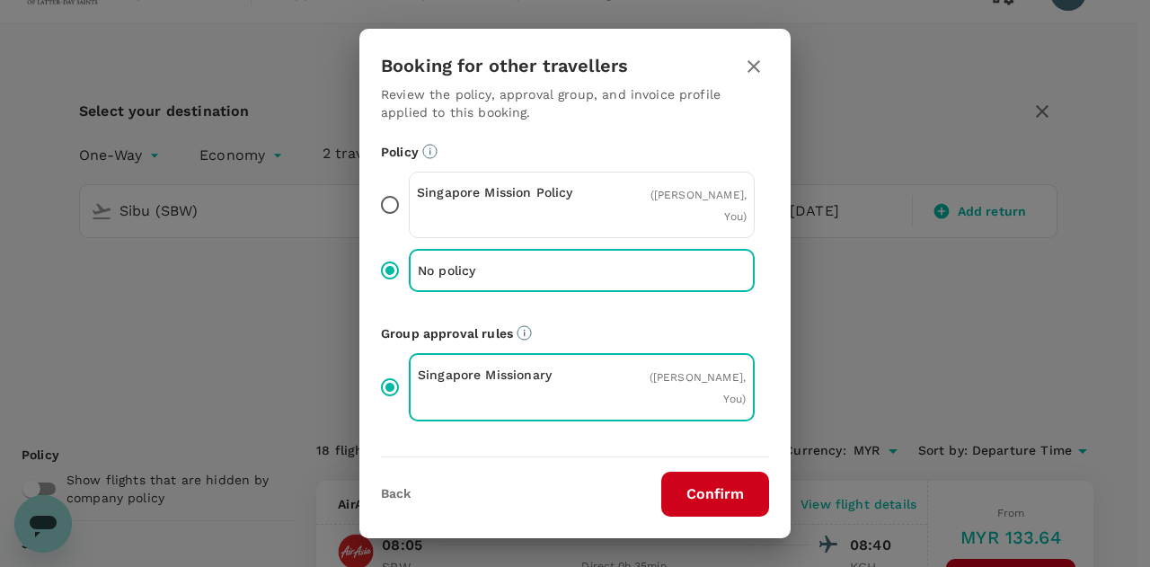
click at [713, 488] on button "Confirm" at bounding box center [715, 494] width 108 height 45
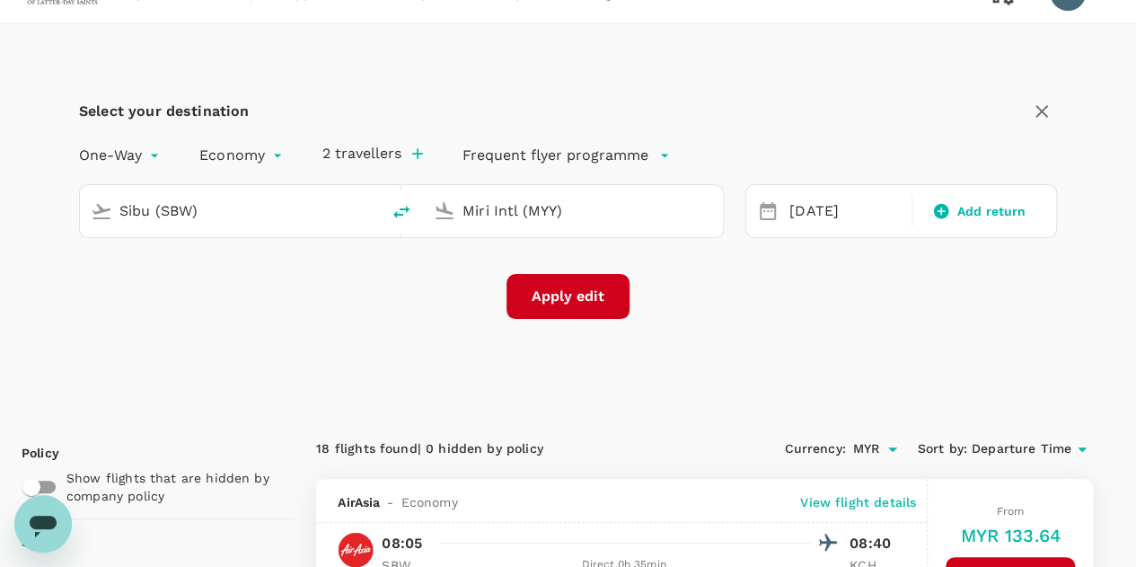
checkbox input "false"
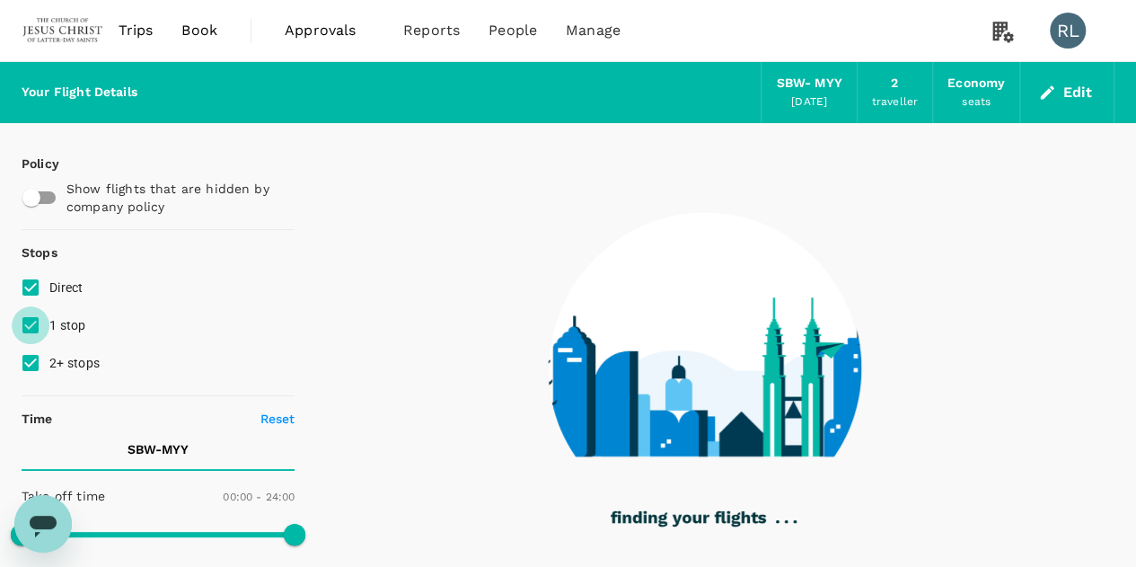
click at [31, 331] on input "1 stop" at bounding box center [31, 325] width 38 height 38
checkbox input "false"
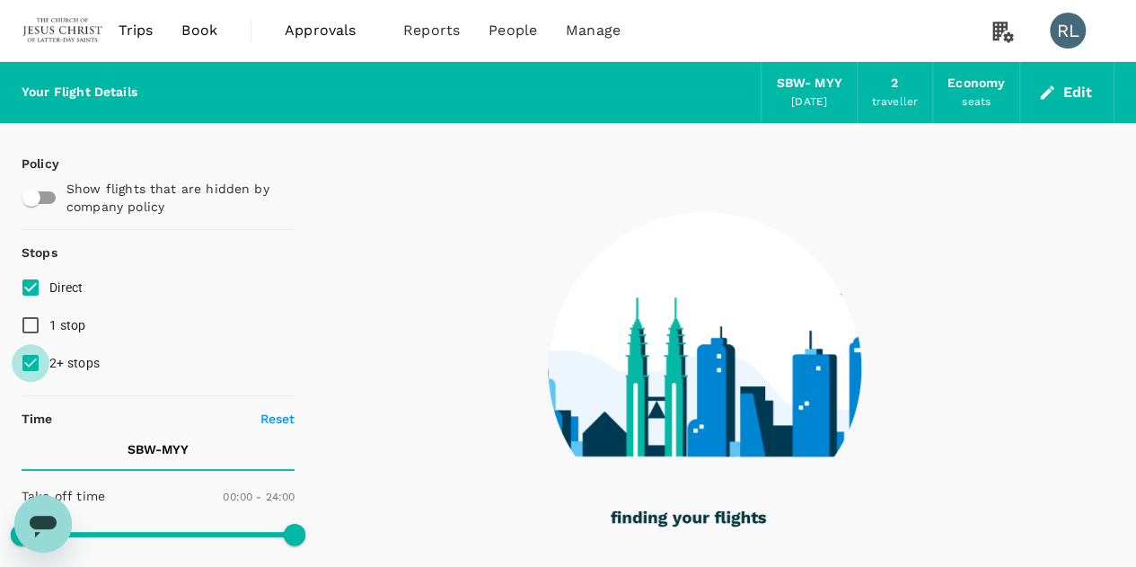
click at [26, 362] on input "2+ stops" at bounding box center [31, 363] width 38 height 38
checkbox input "false"
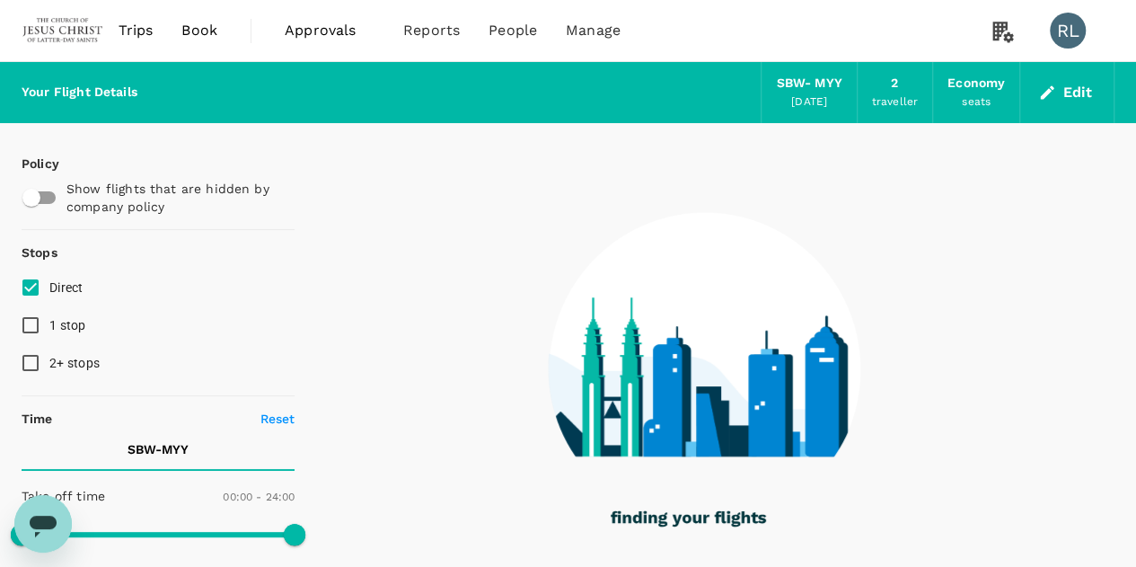
type input "115"
checkbox input "true"
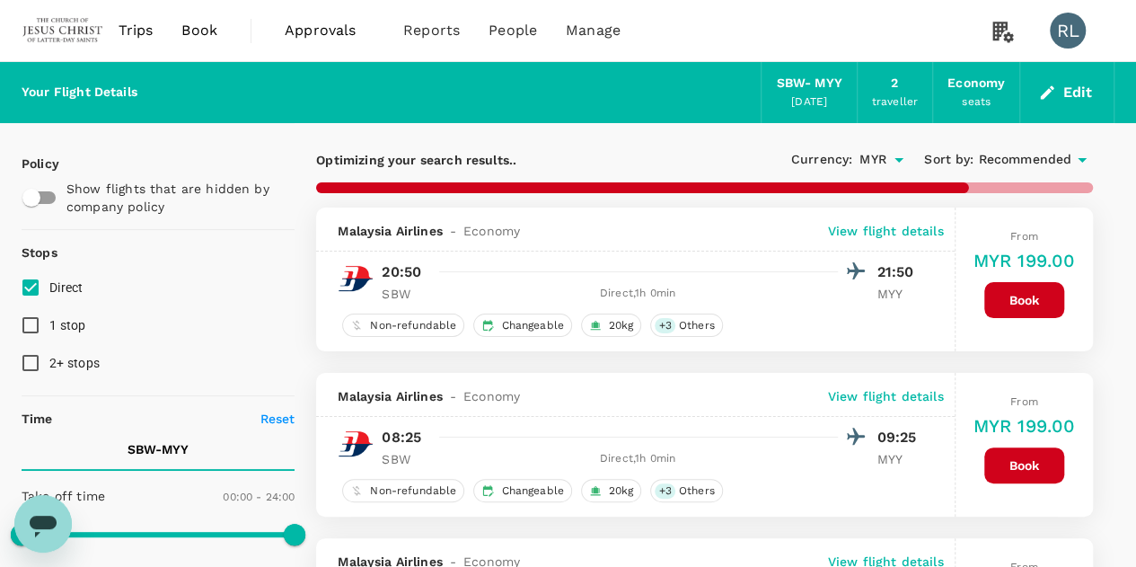
click at [992, 158] on span "Recommended" at bounding box center [1024, 160] width 93 height 20
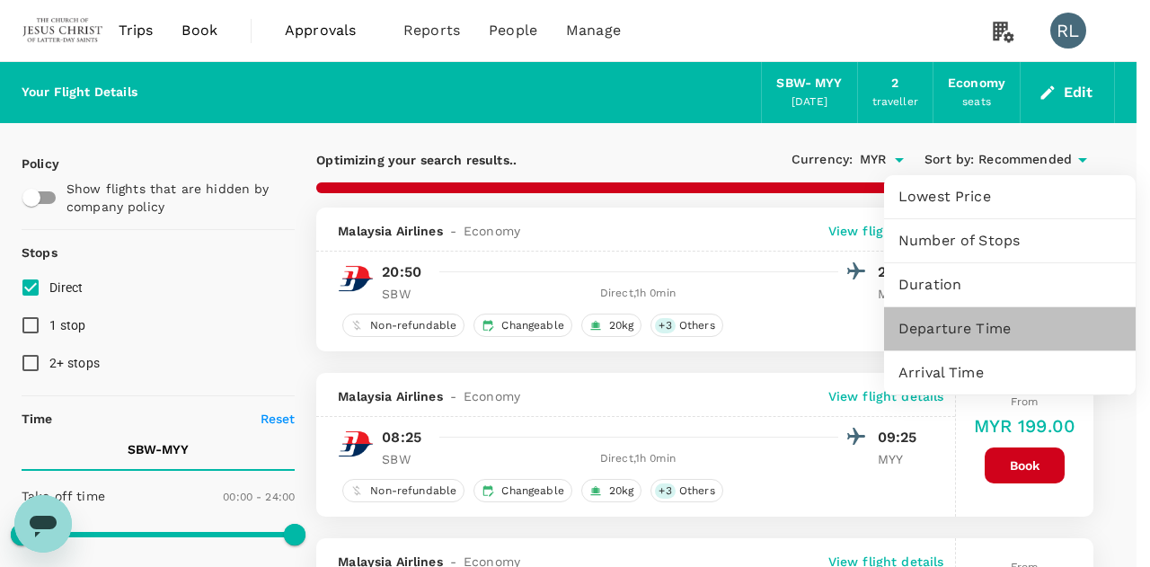
click at [966, 324] on span "Departure Time" at bounding box center [1009, 329] width 223 height 22
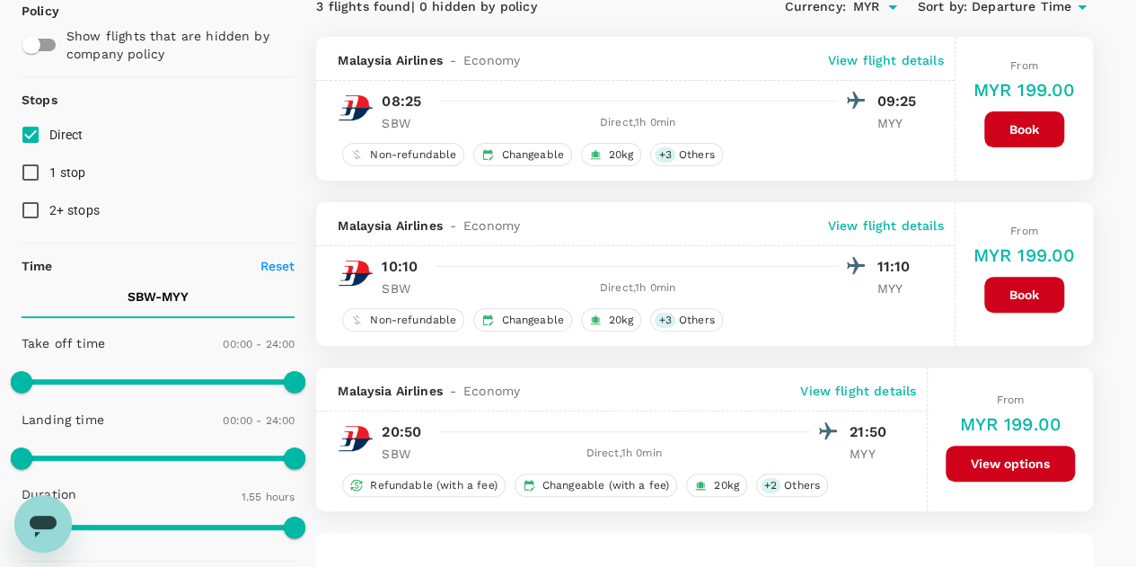
scroll to position [180, 0]
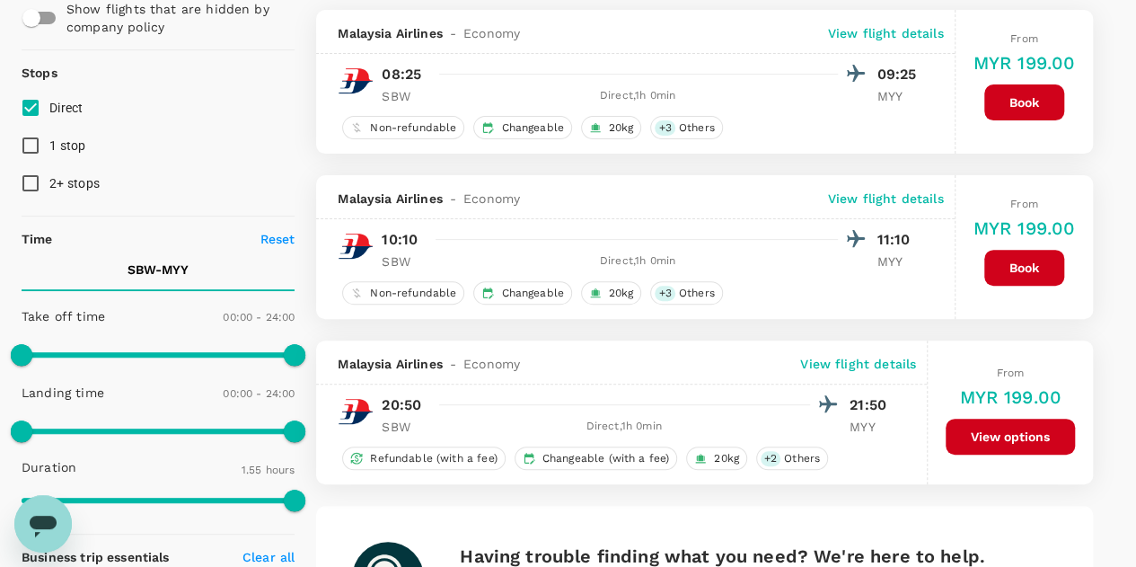
click at [32, 144] on input "1 stop" at bounding box center [31, 146] width 38 height 38
checkbox input "true"
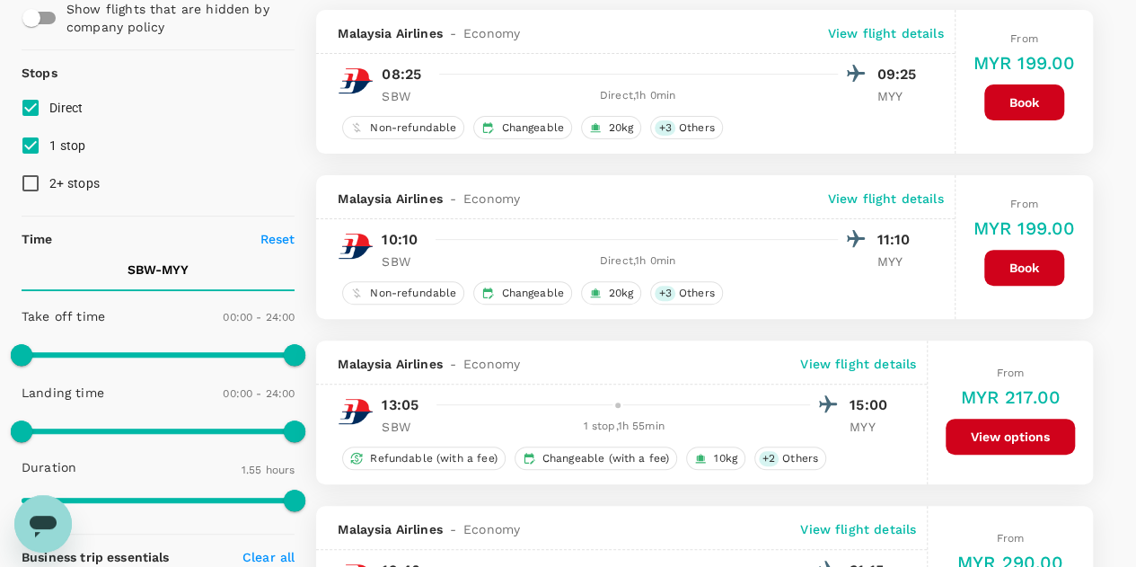
click at [859, 356] on p "View flight details" at bounding box center [858, 364] width 116 height 18
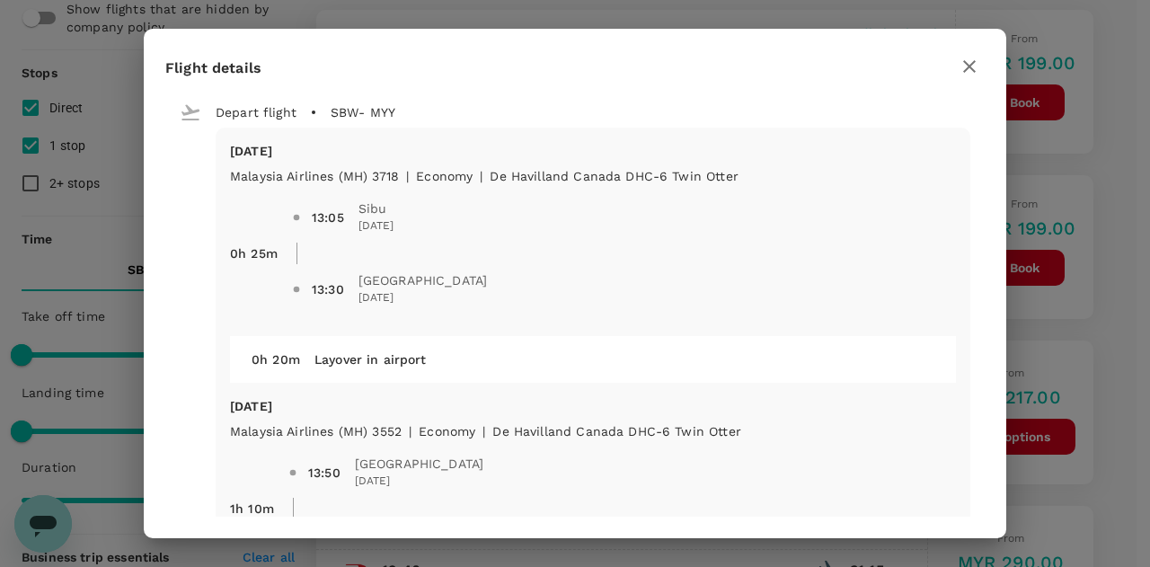
click at [972, 60] on icon "button" at bounding box center [969, 67] width 22 height 22
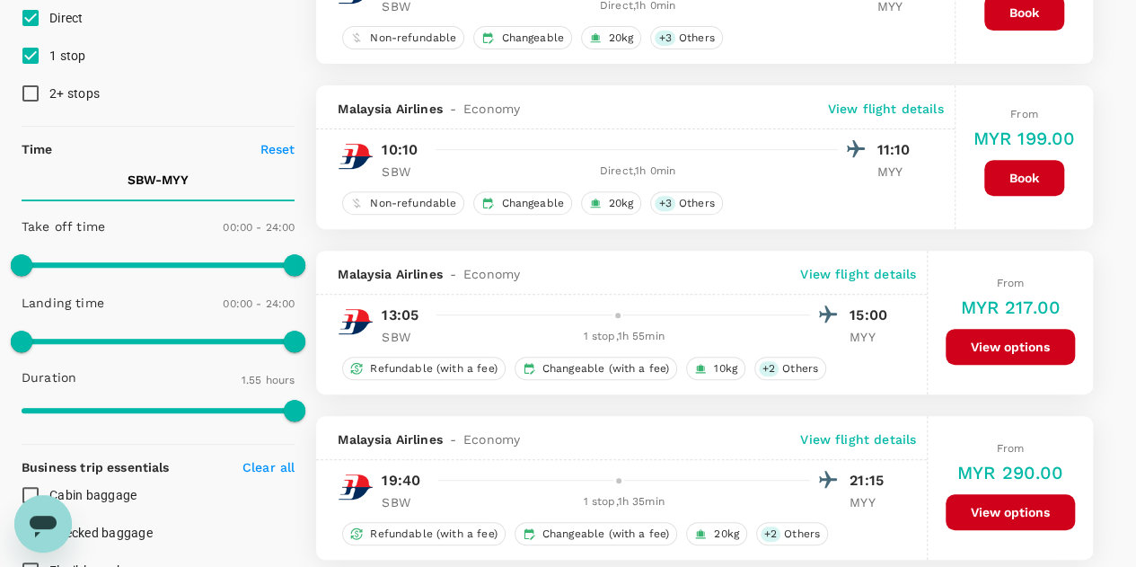
scroll to position [0, 0]
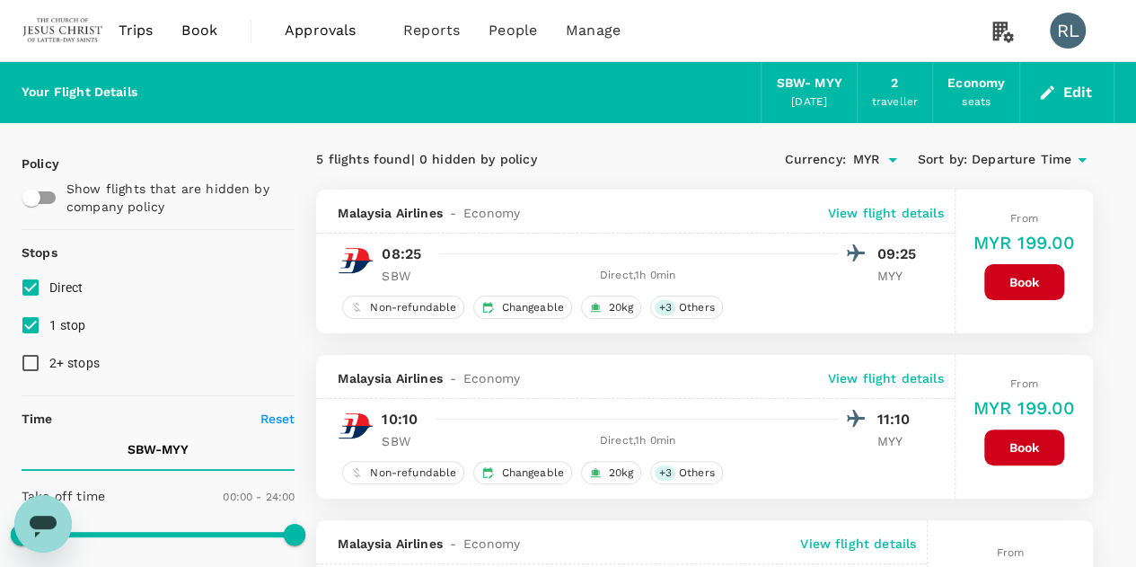
click at [1072, 93] on button "Edit" at bounding box center [1067, 92] width 65 height 29
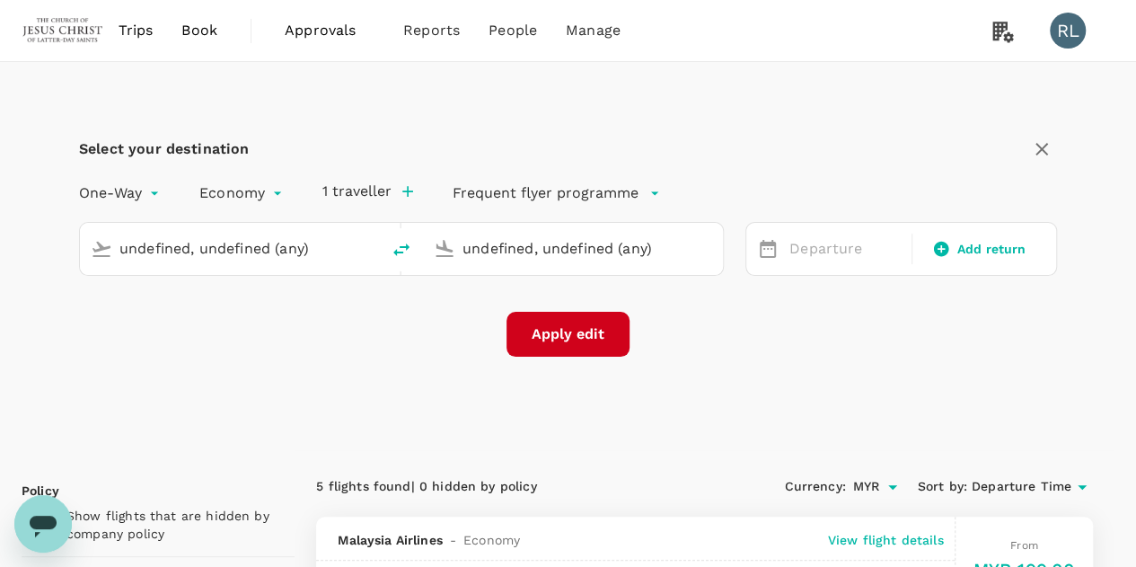
type input "Sibu (SBW)"
type input "Miri Intl (MYY)"
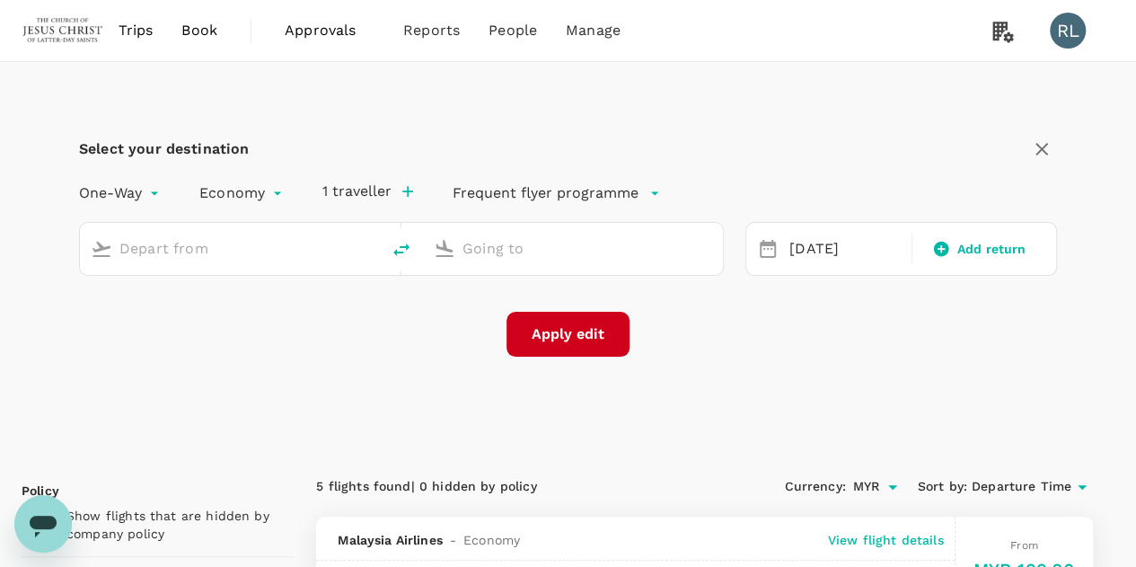
type input "Sibu (SBW)"
type input "Miri Intl (MYY)"
click at [401, 251] on icon "delete" at bounding box center [402, 250] width 22 height 22
type input "Miri Intl (MYY)"
type input "Sibu (SBW)"
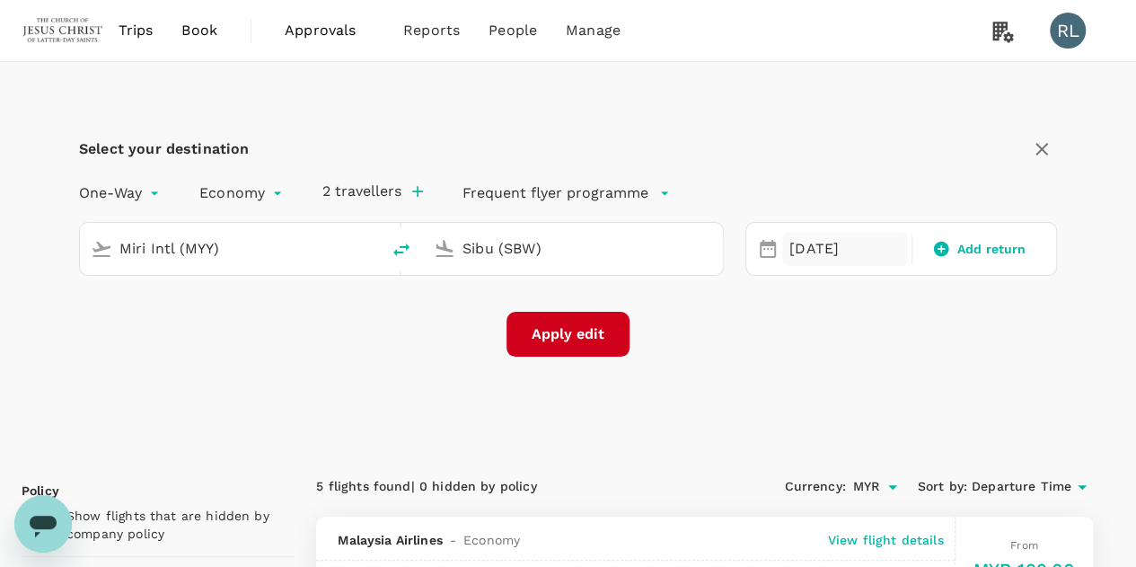
click at [801, 249] on div "[DATE]" at bounding box center [845, 249] width 126 height 35
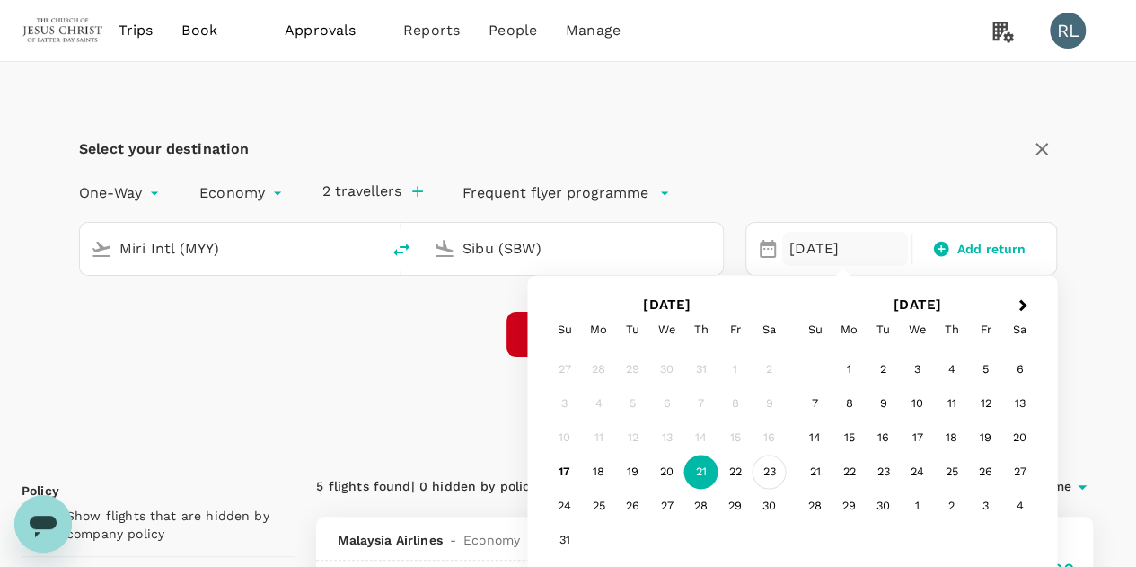
click at [771, 472] on div "23" at bounding box center [770, 472] width 34 height 34
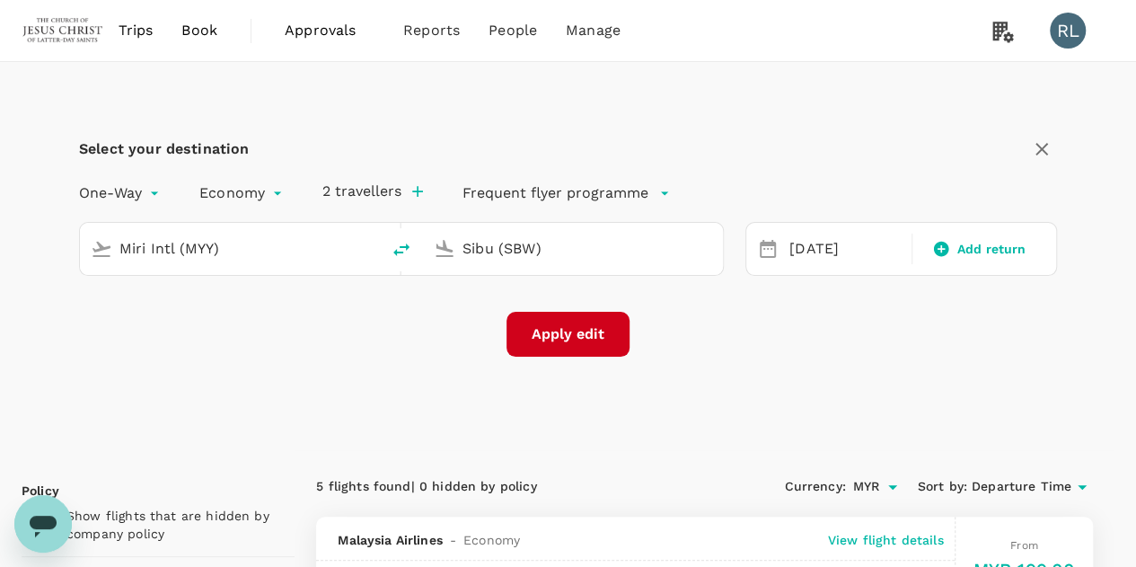
click at [578, 331] on button "Apply edit" at bounding box center [568, 334] width 123 height 45
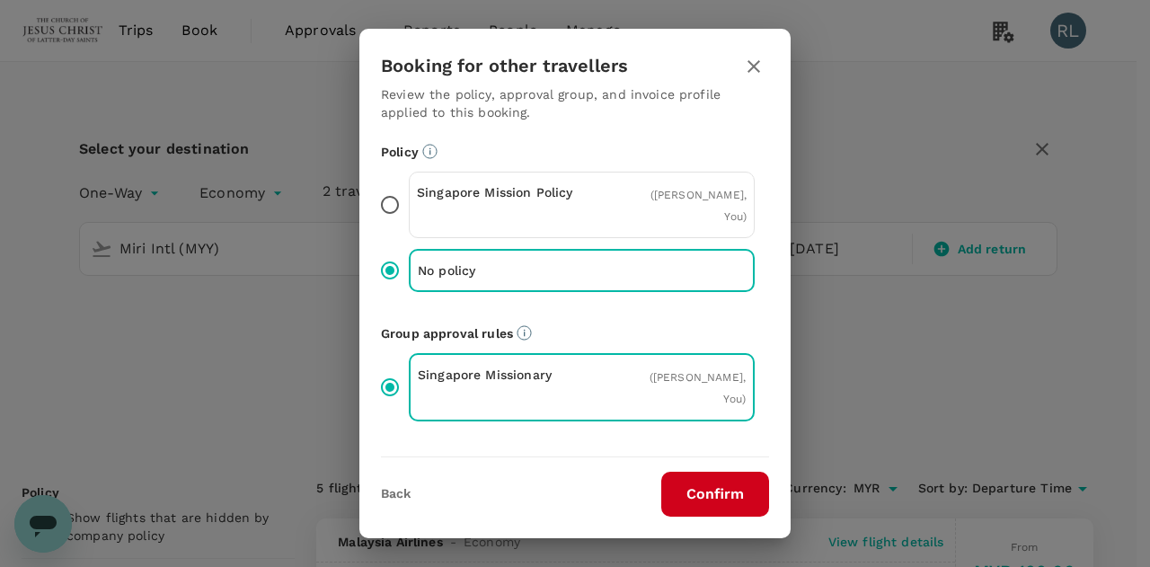
click at [706, 491] on button "Confirm" at bounding box center [715, 494] width 108 height 45
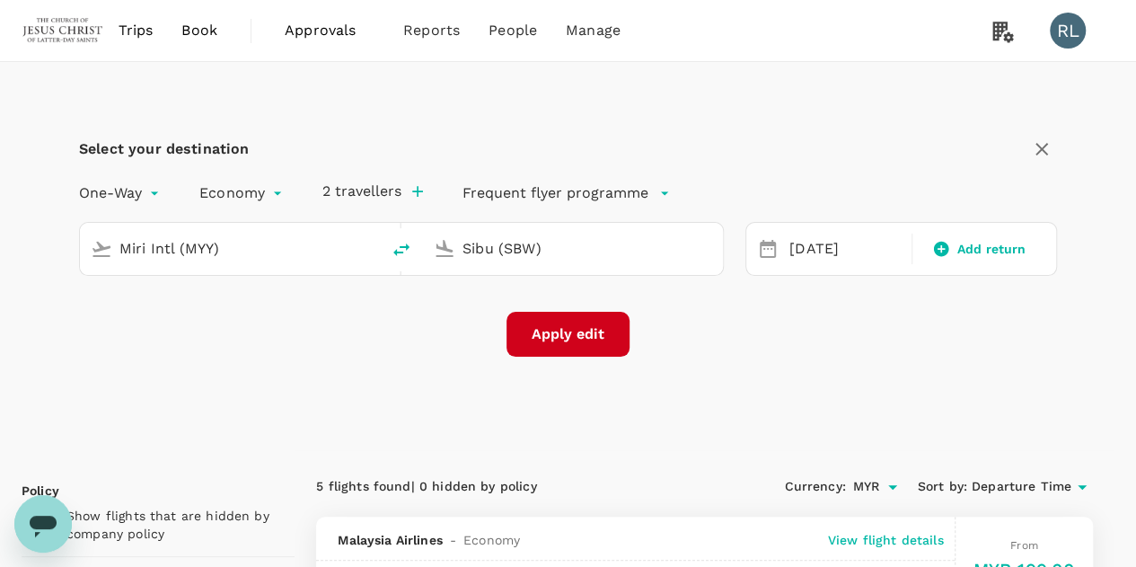
checkbox input "false"
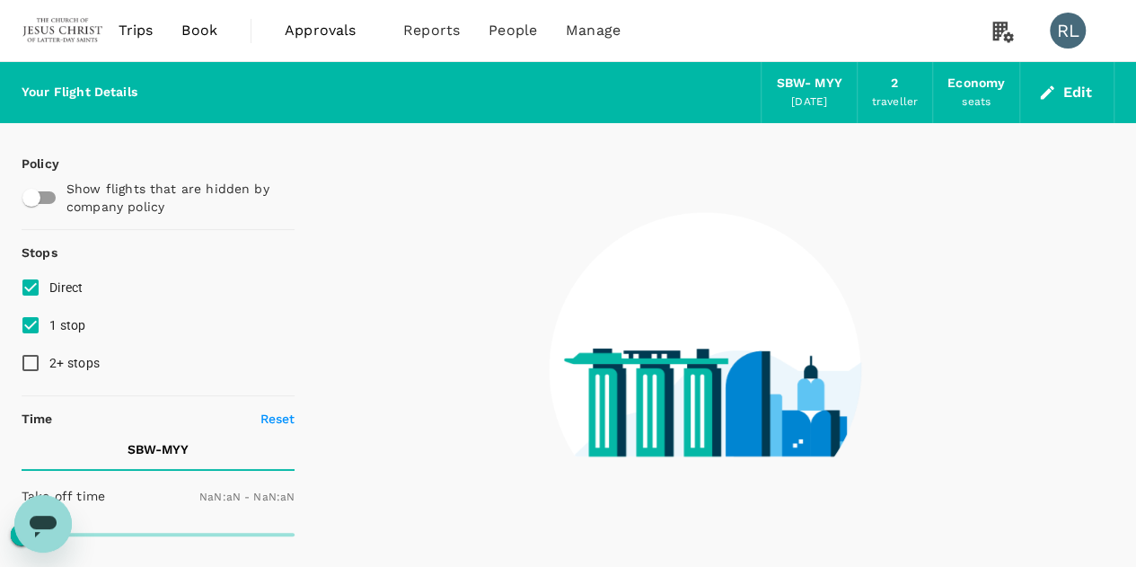
type input "1440"
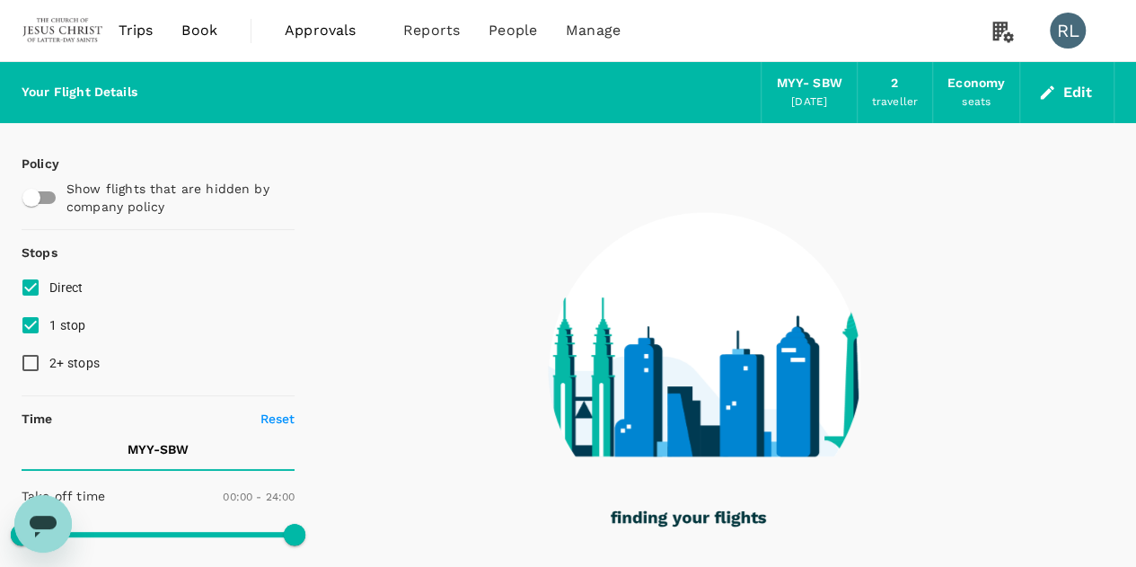
checkbox input "true"
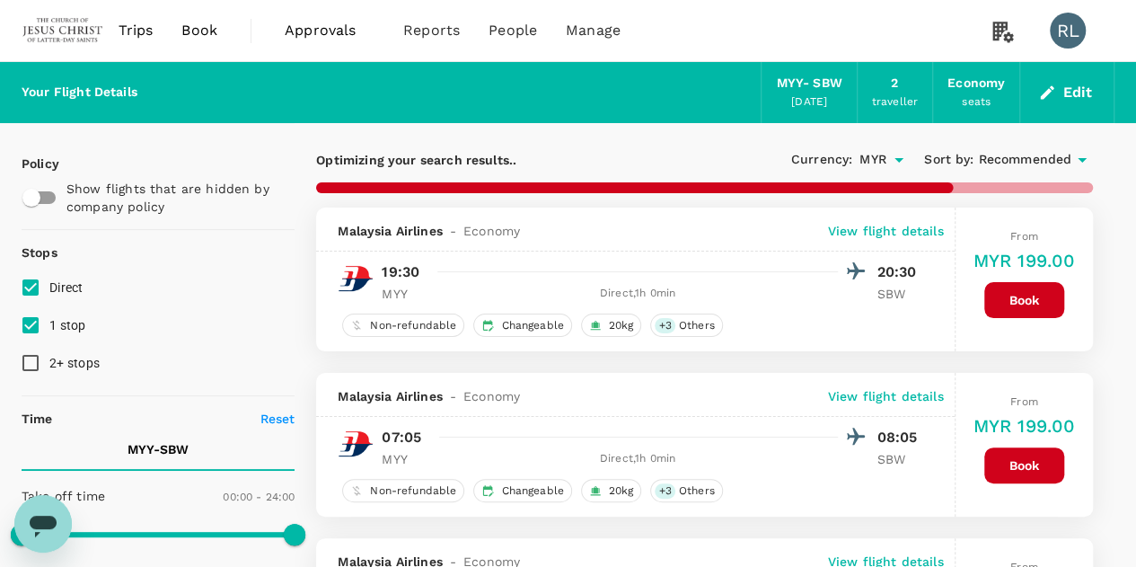
click at [1015, 156] on span "Recommended" at bounding box center [1024, 160] width 93 height 20
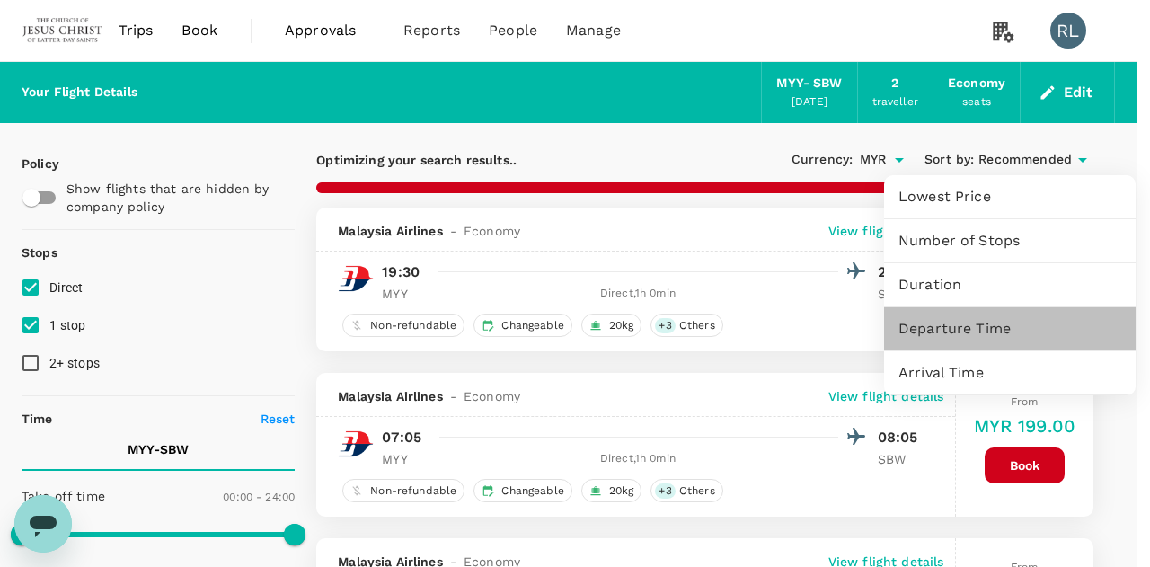
click at [930, 326] on span "Departure Time" at bounding box center [1009, 329] width 223 height 22
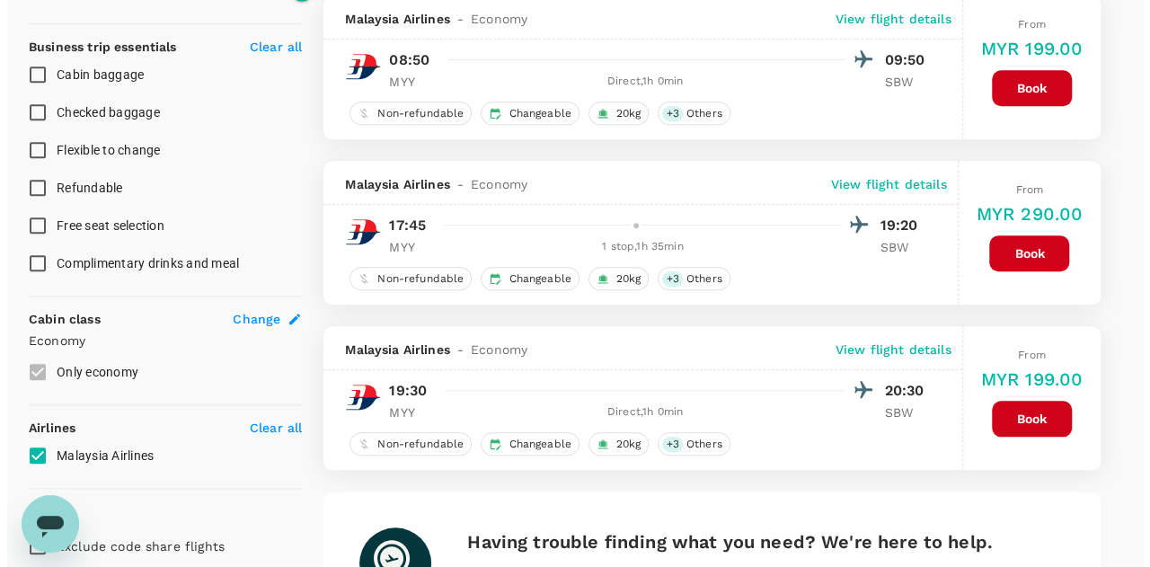
scroll to position [719, 0]
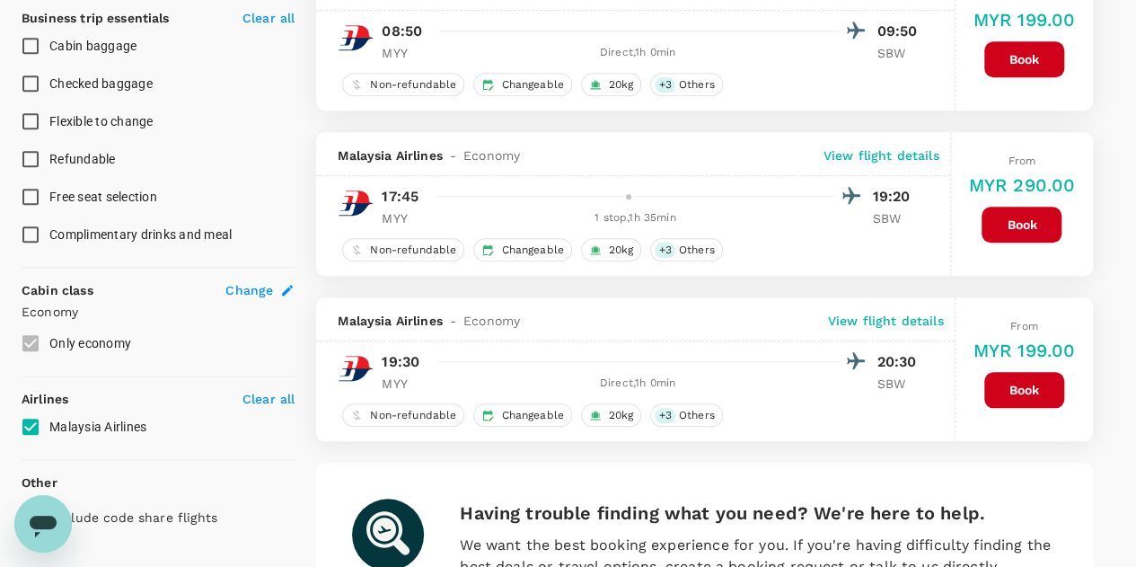
click at [914, 153] on p "View flight details" at bounding box center [882, 155] width 116 height 18
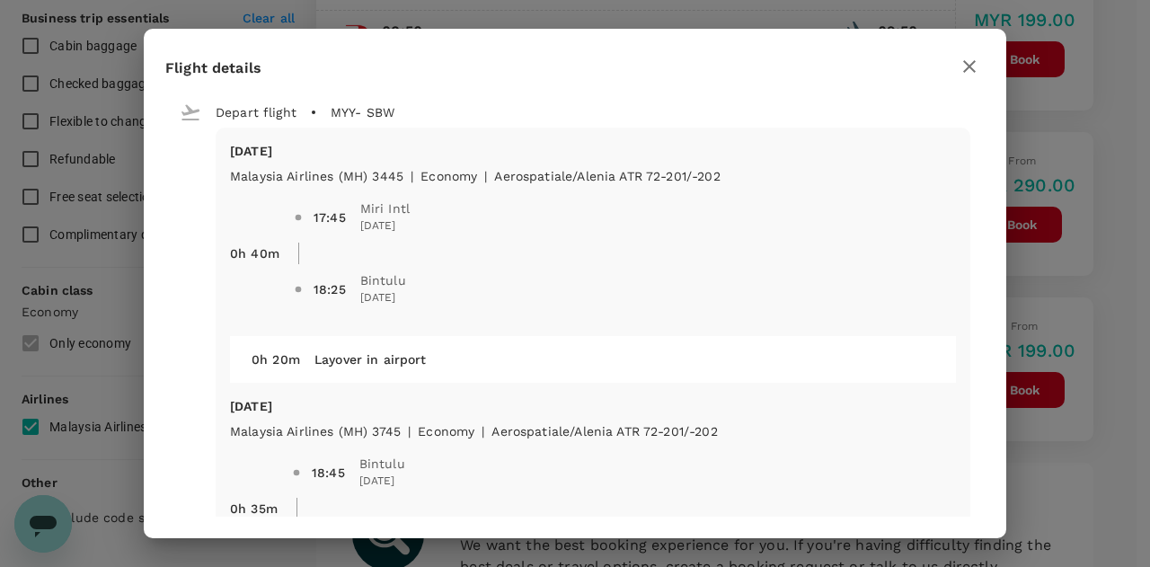
click at [963, 65] on icon "button" at bounding box center [969, 67] width 22 height 22
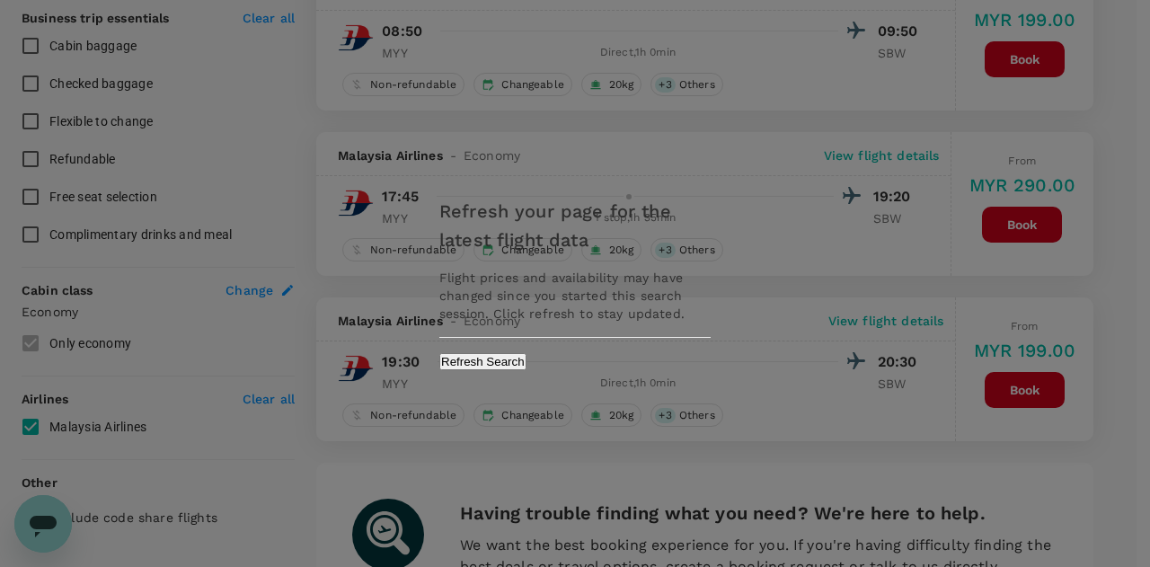
type textarea "x"
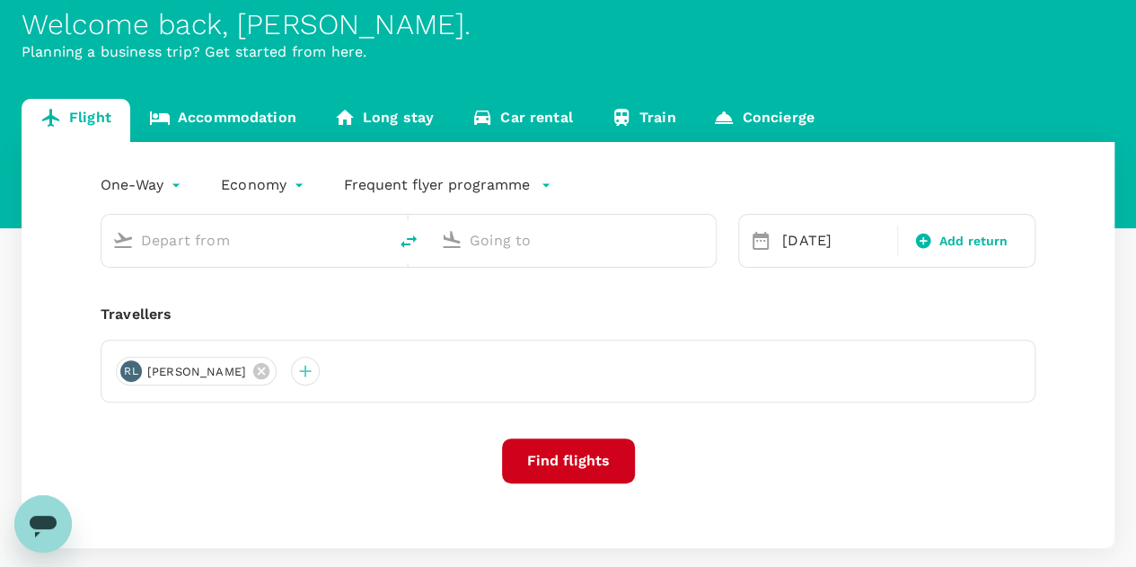
type input "Miri Intl (MYY)"
type input "Sibu (SBW)"
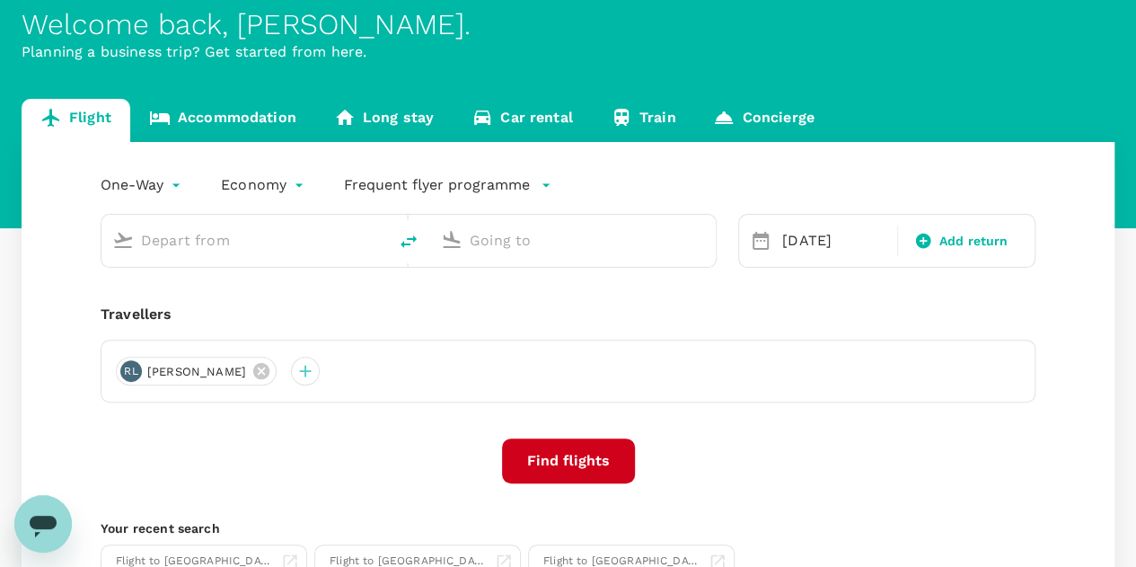
type input "Miri Intl (MYY)"
type input "Sibu (SBW)"
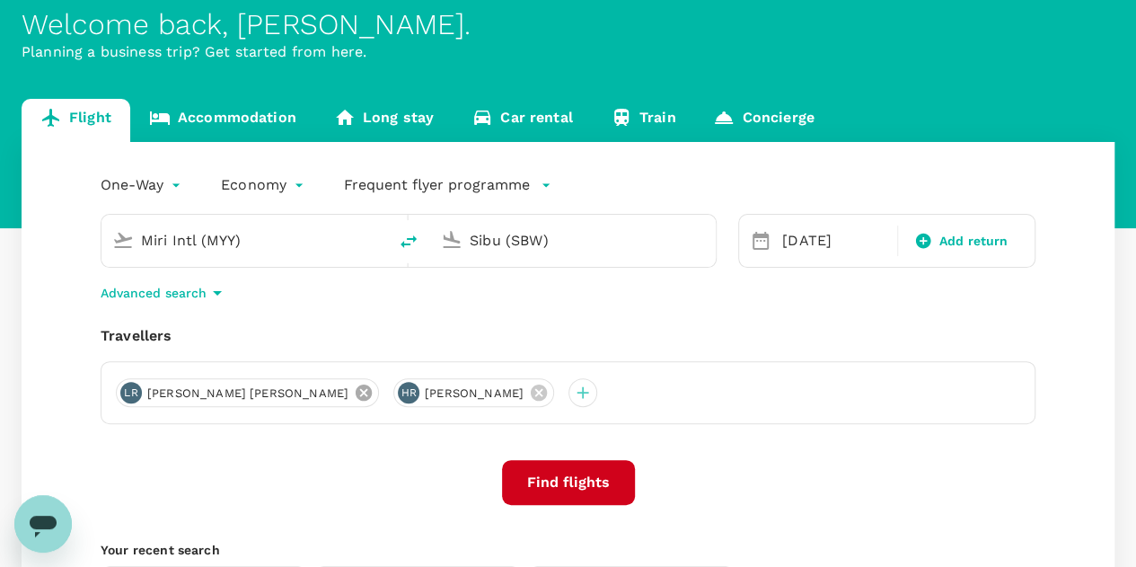
click at [356, 387] on icon at bounding box center [364, 392] width 16 height 16
click at [257, 396] on icon at bounding box center [261, 392] width 16 height 16
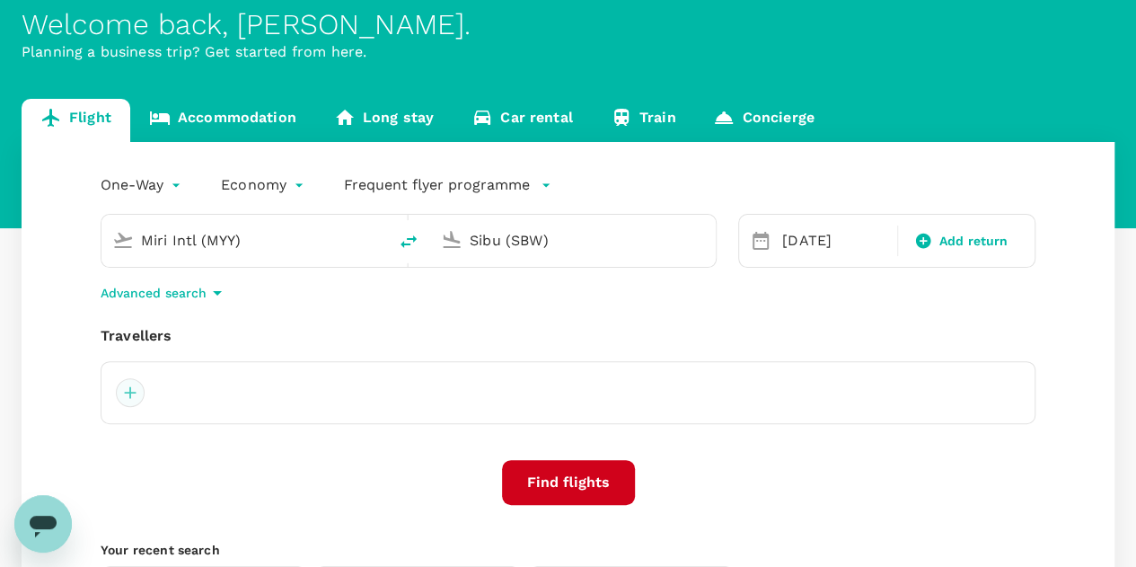
click at [133, 393] on div at bounding box center [130, 392] width 29 height 29
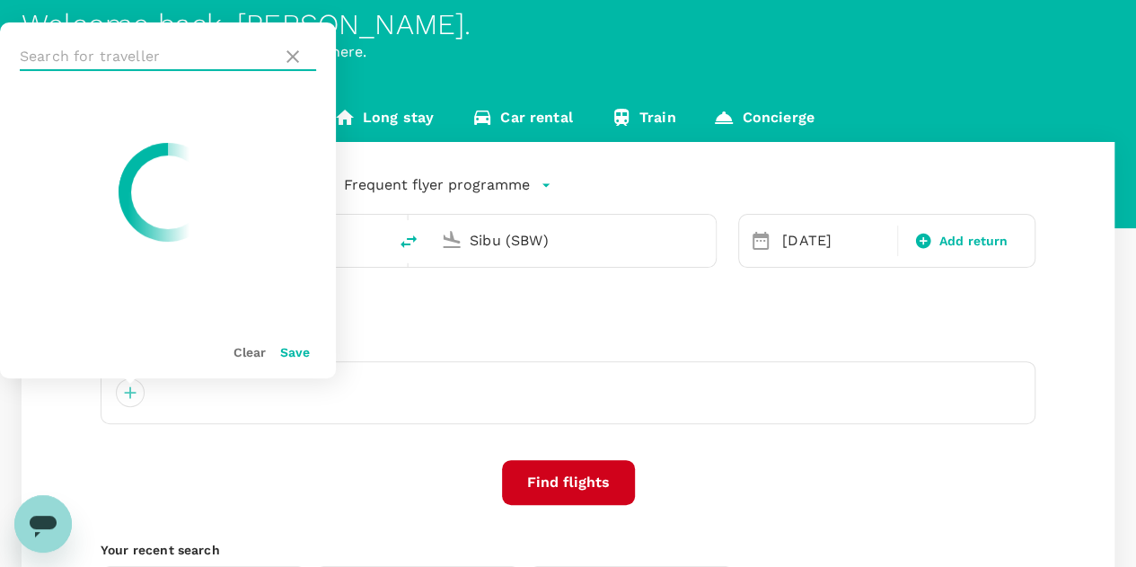
click at [189, 56] on input "text" at bounding box center [147, 56] width 255 height 29
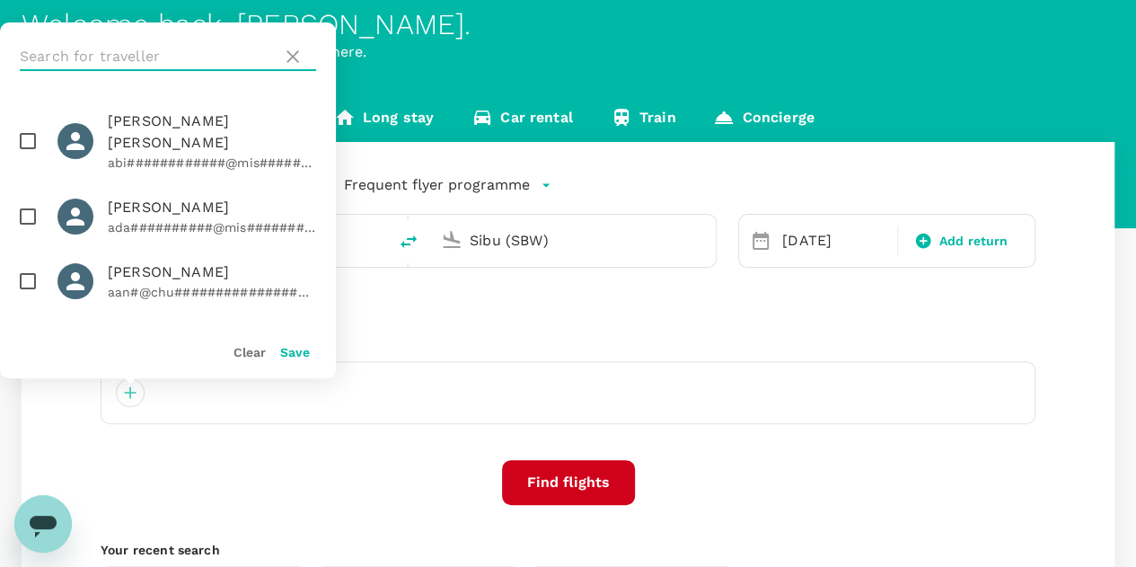
click at [189, 56] on input "text" at bounding box center [147, 56] width 255 height 29
click at [189, 56] on input "b" at bounding box center [147, 56] width 255 height 29
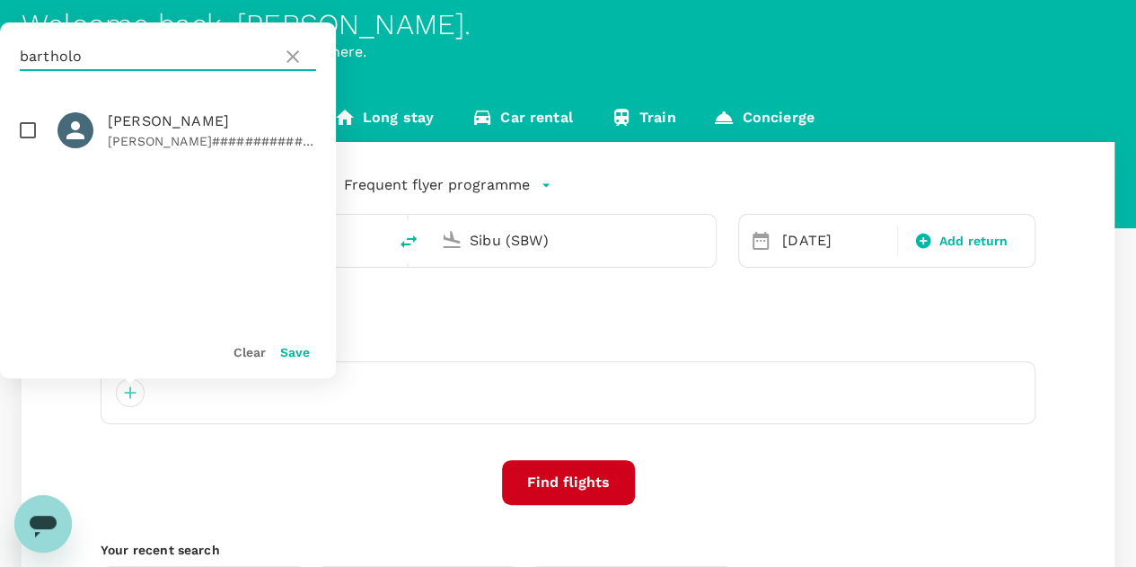
type input "bartholo"
click at [24, 129] on input "checkbox" at bounding box center [28, 130] width 38 height 38
checkbox input "true"
click at [293, 353] on button "Save" at bounding box center [295, 352] width 30 height 14
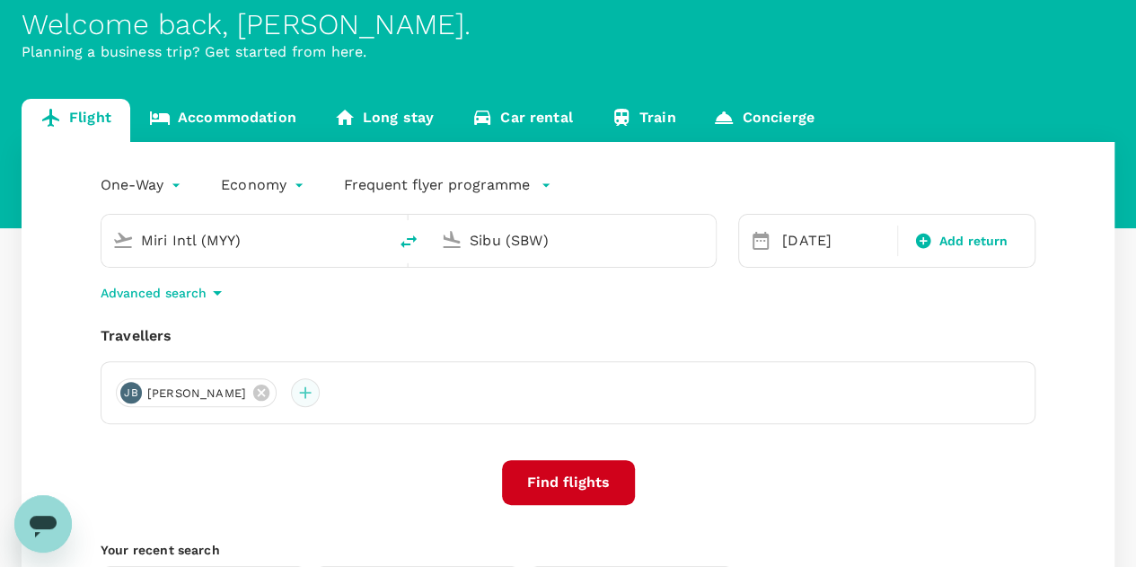
click at [320, 393] on div at bounding box center [305, 392] width 29 height 29
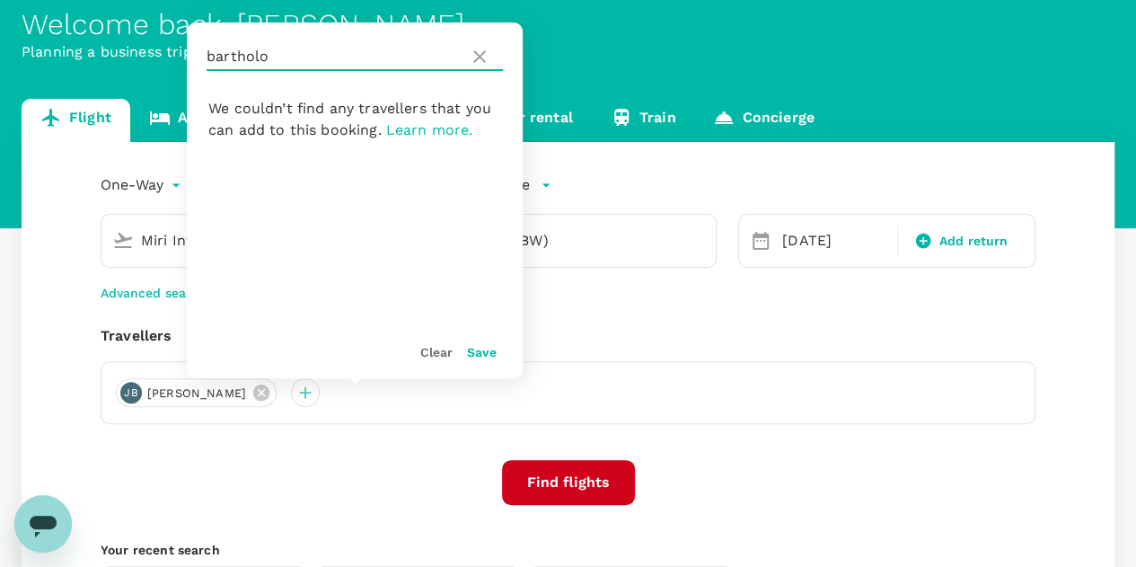
drag, startPoint x: 300, startPoint y: 56, endPoint x: 212, endPoint y: 54, distance: 88.0
click at [212, 54] on input "bartholo" at bounding box center [334, 56] width 255 height 29
type input "b"
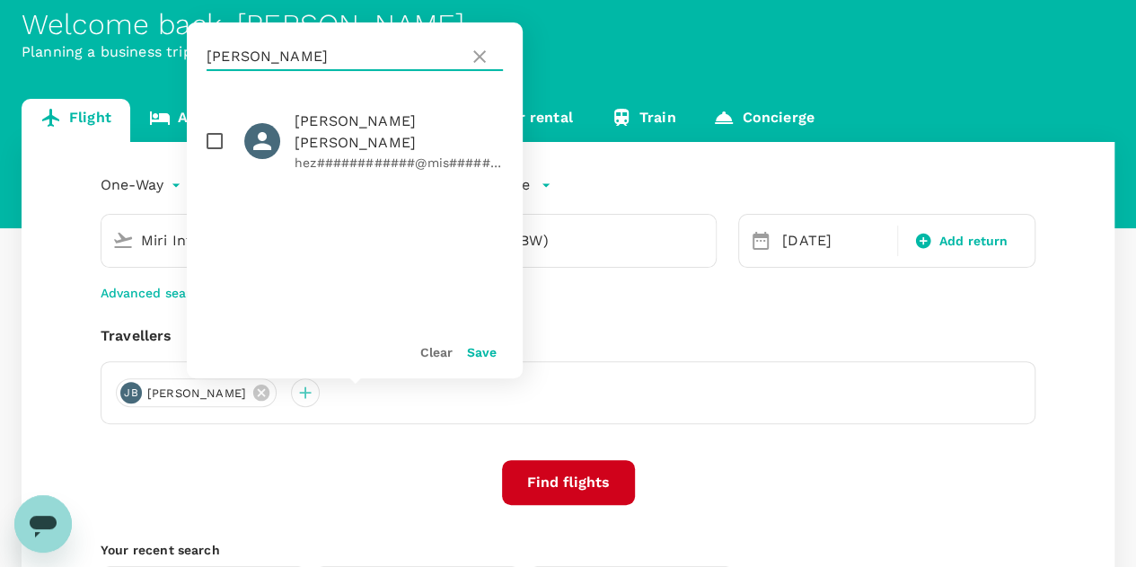
type input "bowden"
click at [336, 126] on span "[PERSON_NAME] [PERSON_NAME]" at bounding box center [399, 131] width 208 height 43
checkbox input "true"
click at [479, 357] on button "Save" at bounding box center [482, 352] width 30 height 14
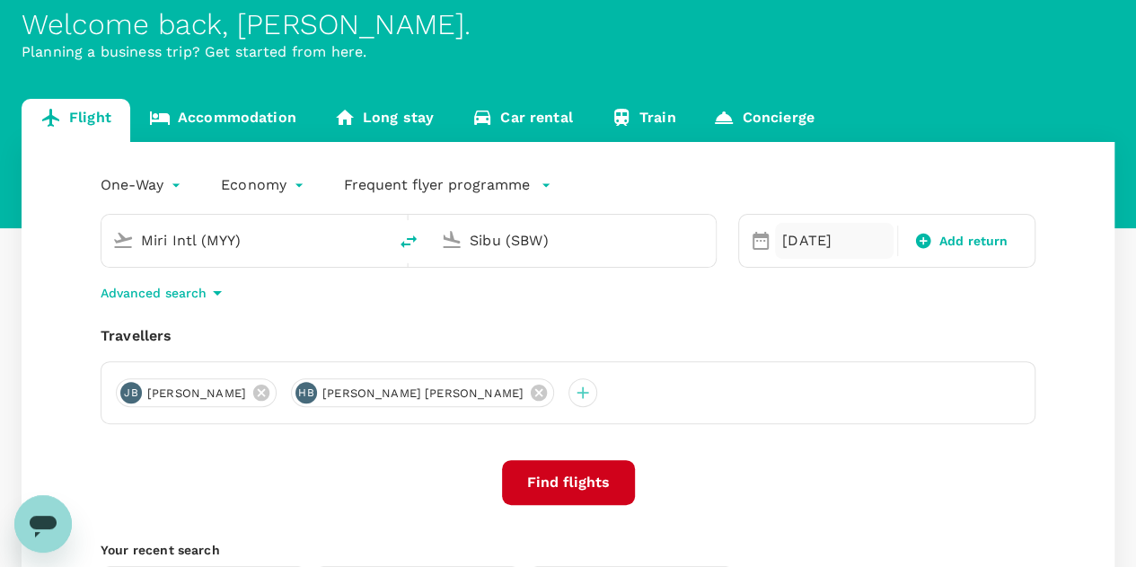
click at [809, 241] on div "[DATE]" at bounding box center [834, 241] width 119 height 36
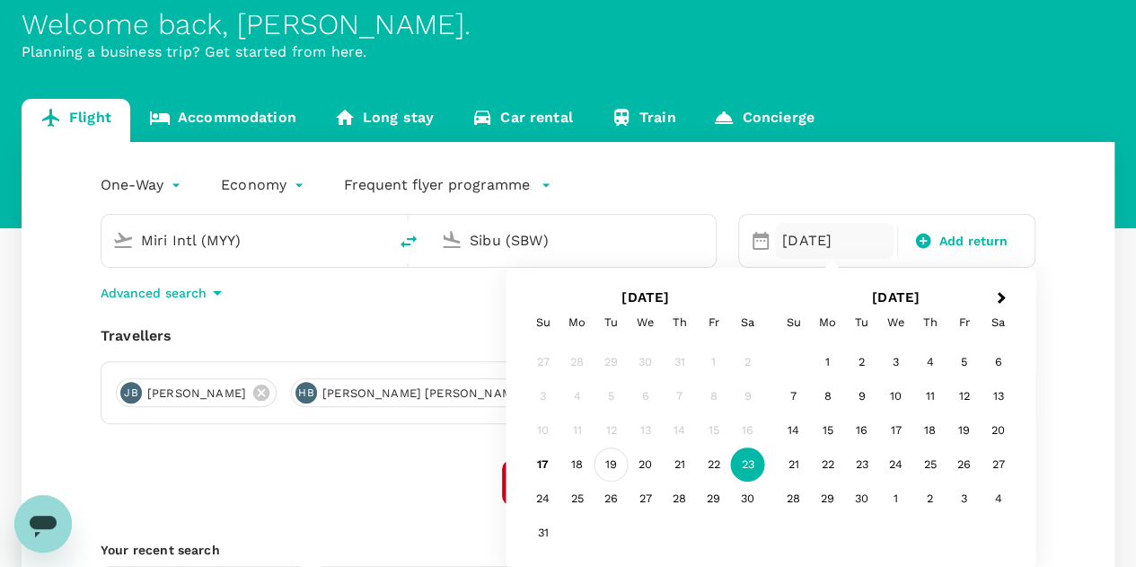
click at [609, 466] on div "19" at bounding box center [612, 464] width 34 height 34
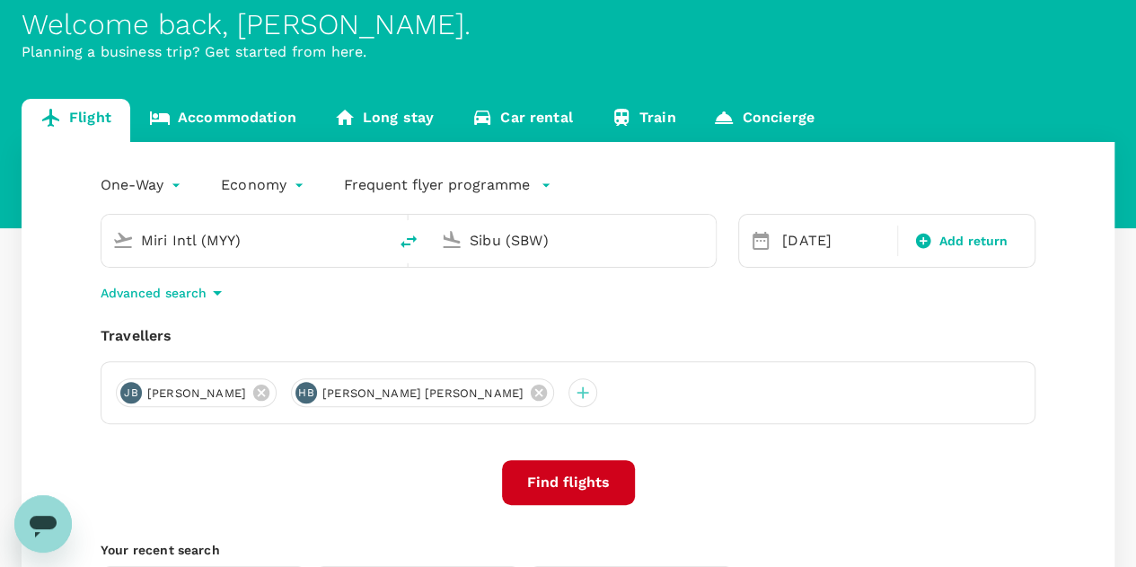
click at [273, 239] on input "Miri Intl (MYY)" at bounding box center [245, 240] width 208 height 28
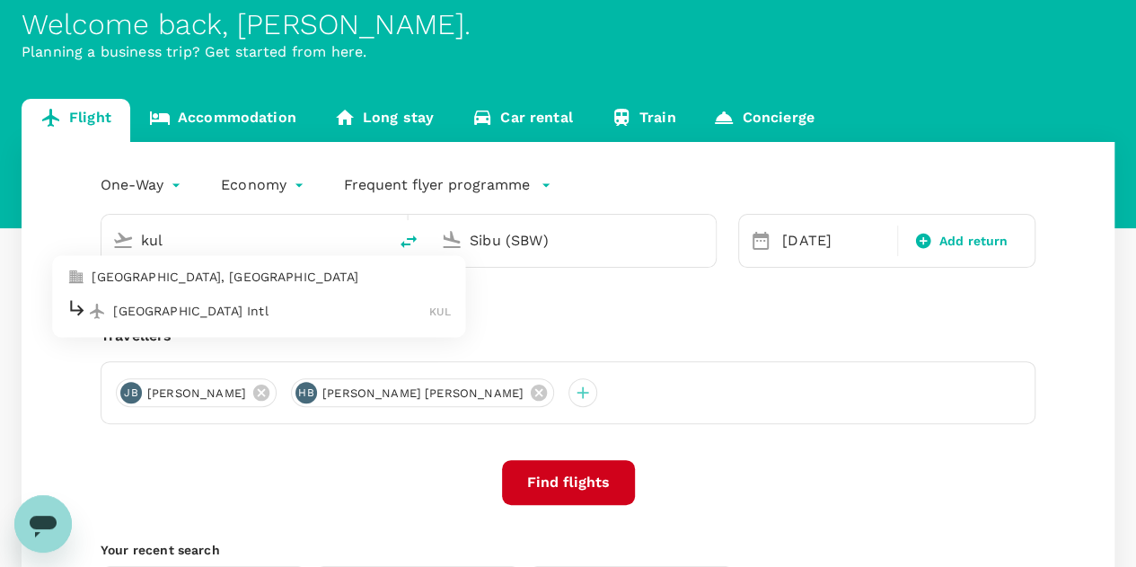
click at [245, 314] on p "Kuala Lumpur Intl" at bounding box center [271, 311] width 316 height 18
type input "Kuala Lumpur Intl (KUL)"
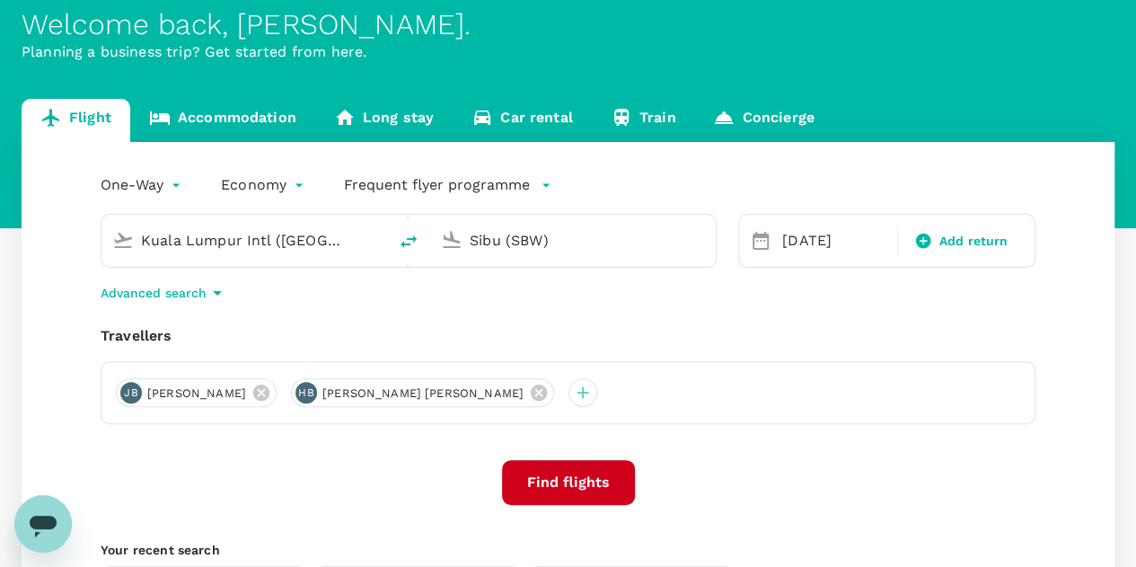
drag, startPoint x: 594, startPoint y: 245, endPoint x: 448, endPoint y: 251, distance: 145.6
click at [448, 251] on div "Sibu (SBW)" at bounding box center [569, 237] width 271 height 40
click at [481, 315] on p "Miri Intl" at bounding box center [600, 311] width 316 height 18
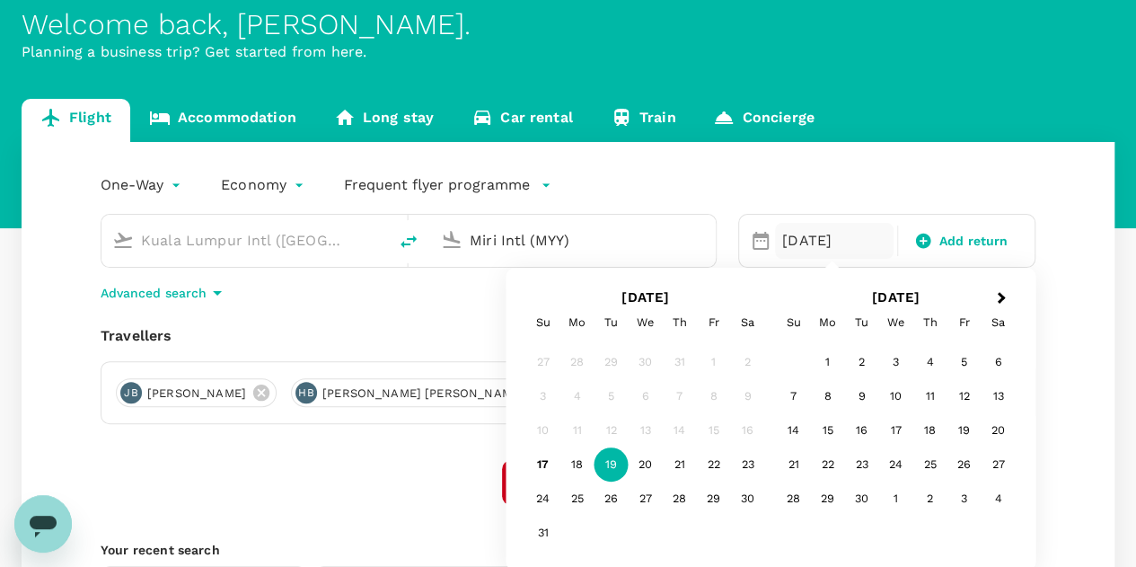
type input "Miri Intl (MYY)"
click at [431, 473] on div "Find flights" at bounding box center [568, 482] width 935 height 45
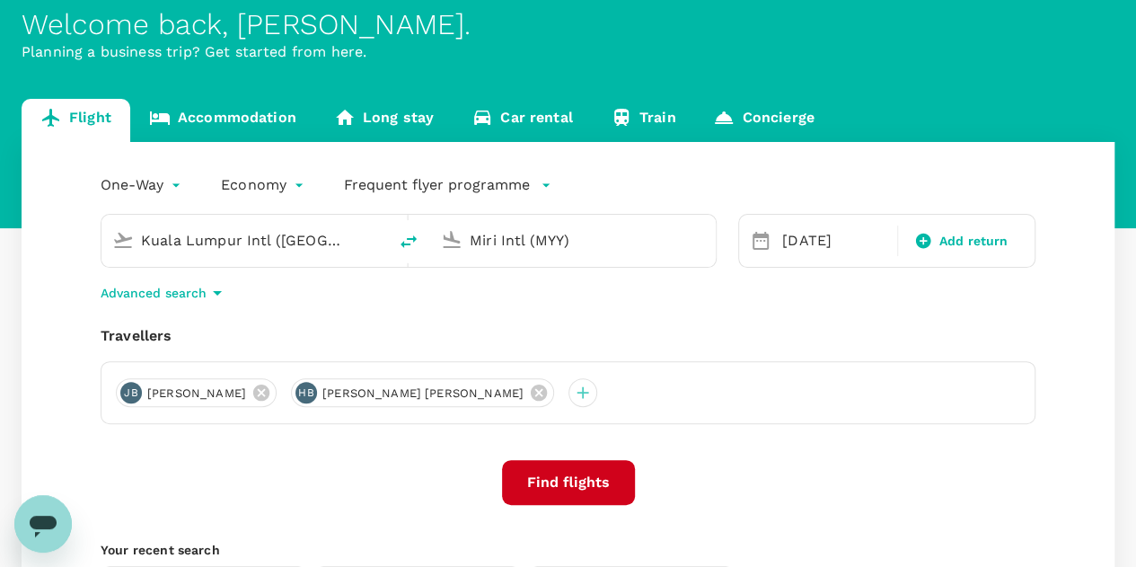
click at [568, 480] on button "Find flights" at bounding box center [568, 482] width 133 height 45
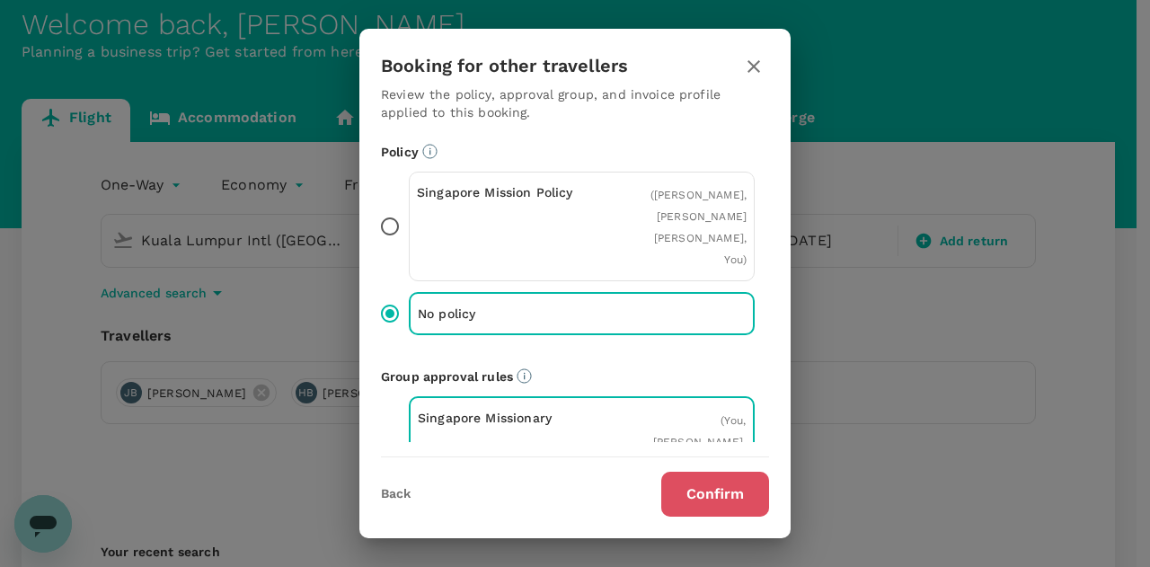
click at [720, 501] on button "Confirm" at bounding box center [715, 494] width 108 height 45
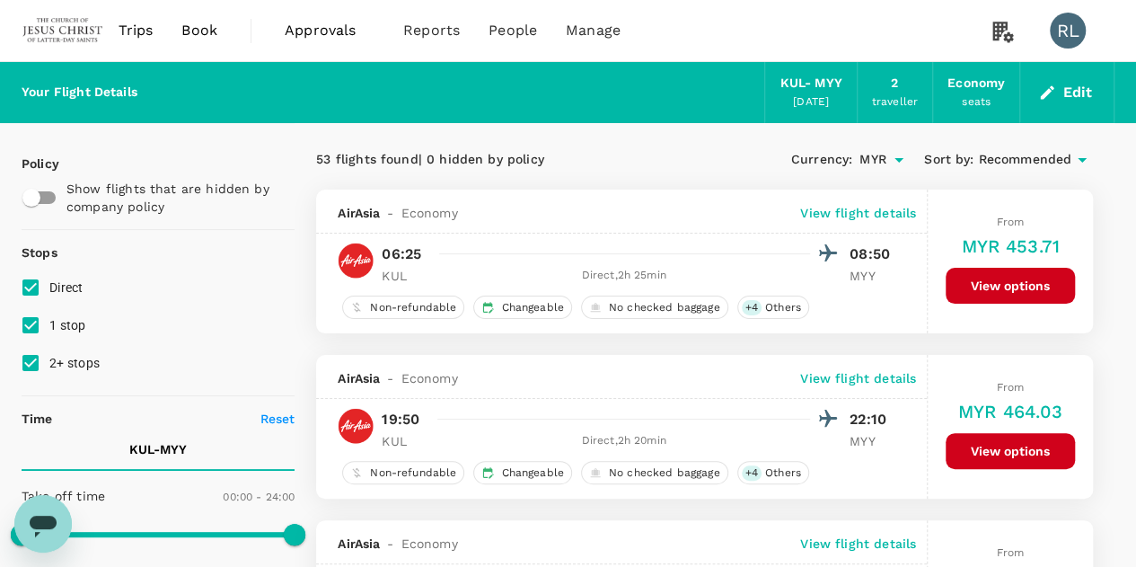
type input "1060"
click at [1011, 159] on span "Recommended" at bounding box center [1024, 160] width 93 height 20
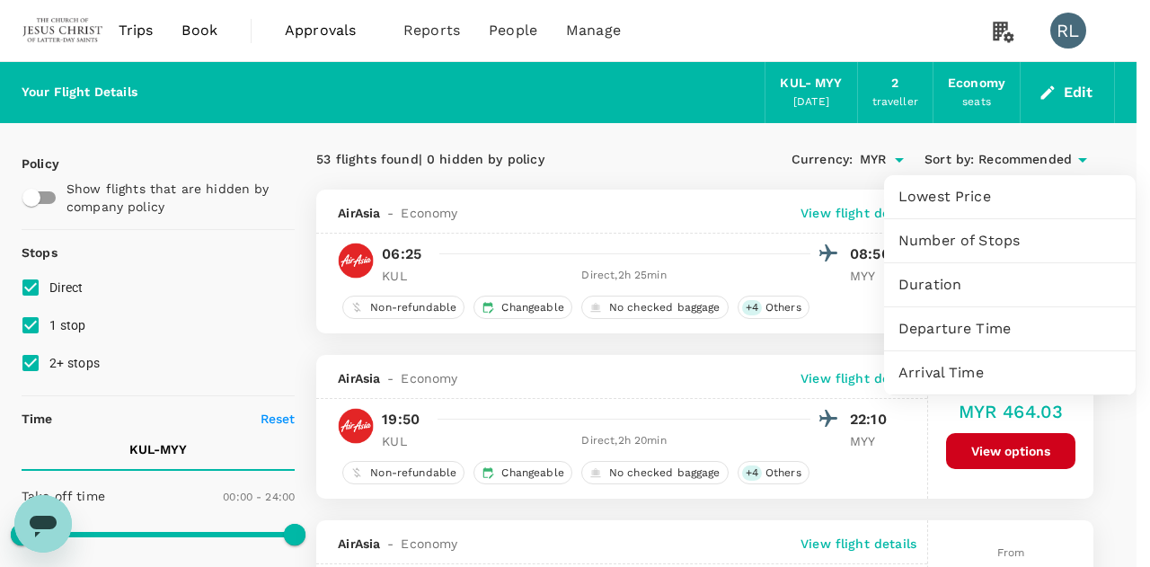
click at [960, 332] on span "Departure Time" at bounding box center [1009, 329] width 223 height 22
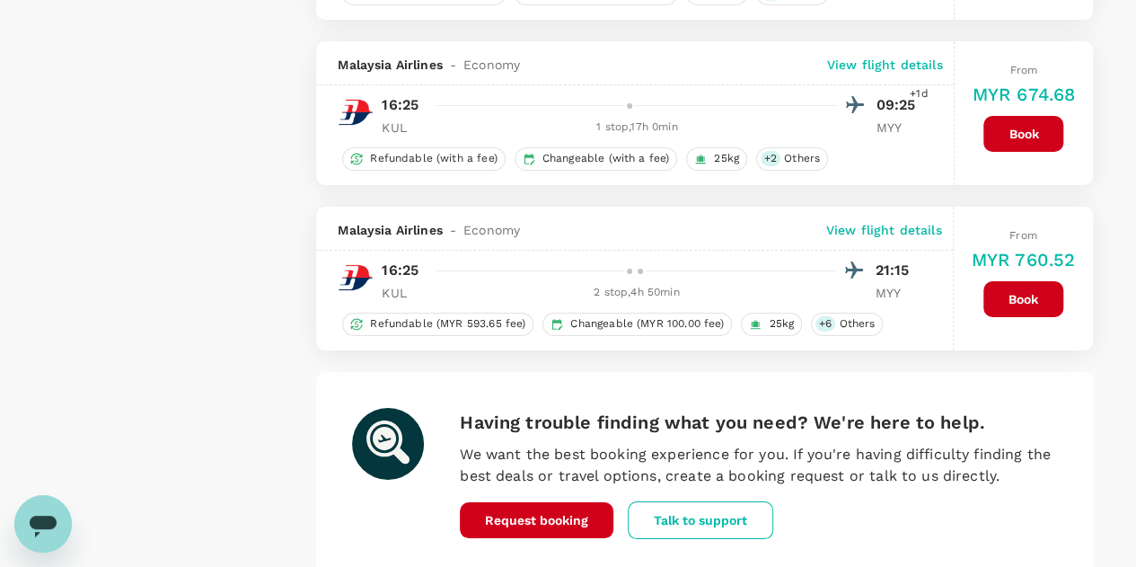
scroll to position [3331, 0]
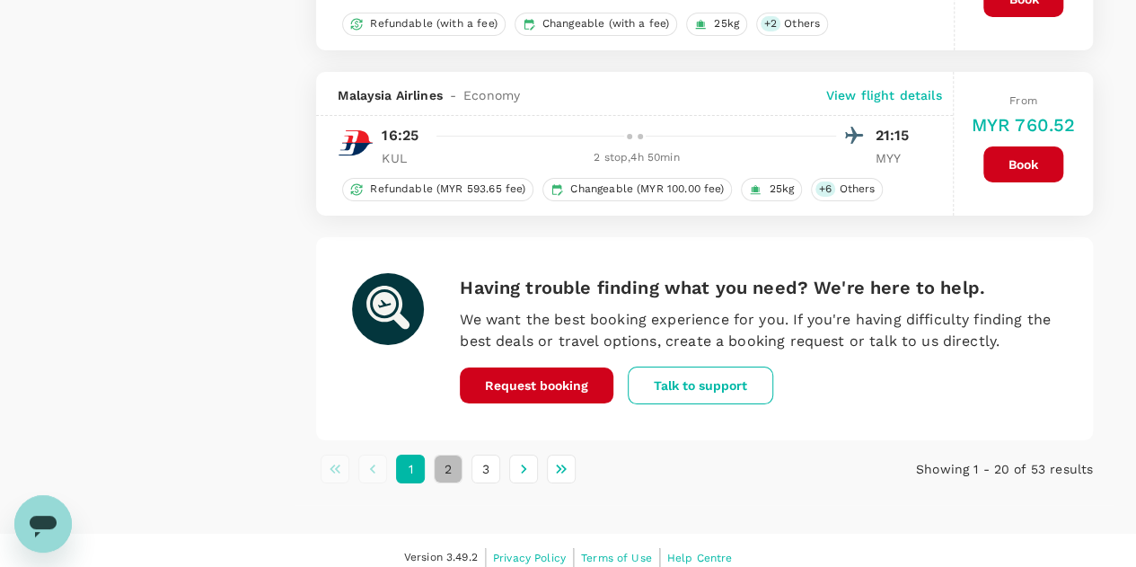
click at [447, 456] on button "2" at bounding box center [448, 469] width 29 height 29
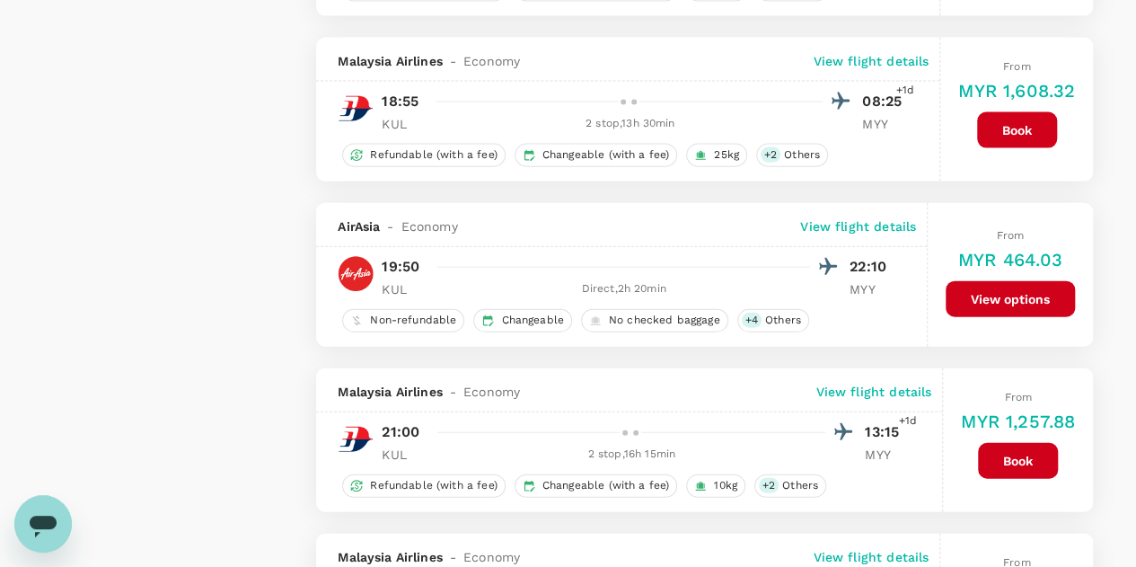
scroll to position [1976, 0]
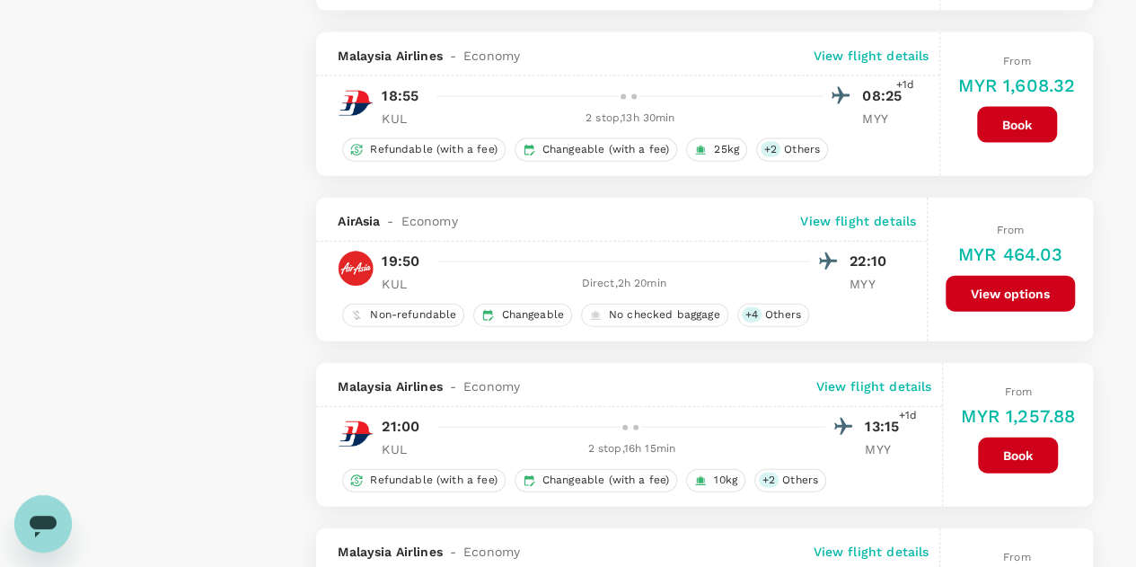
click at [997, 283] on button "View options" at bounding box center [1010, 294] width 129 height 36
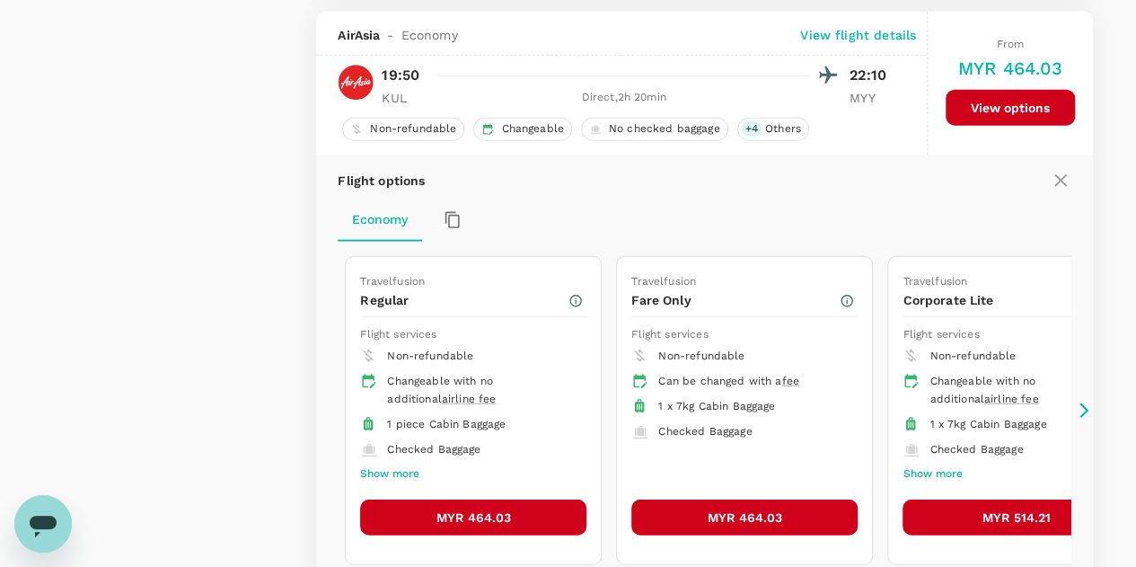
scroll to position [2166, 0]
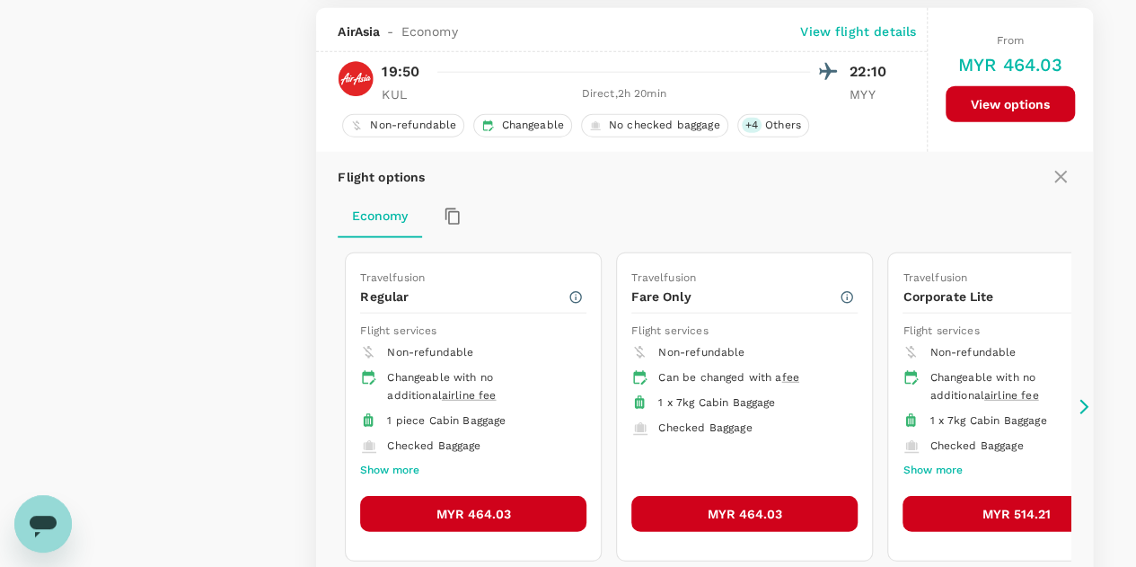
click at [492, 500] on button "MYR 464.03" at bounding box center [473, 514] width 226 height 36
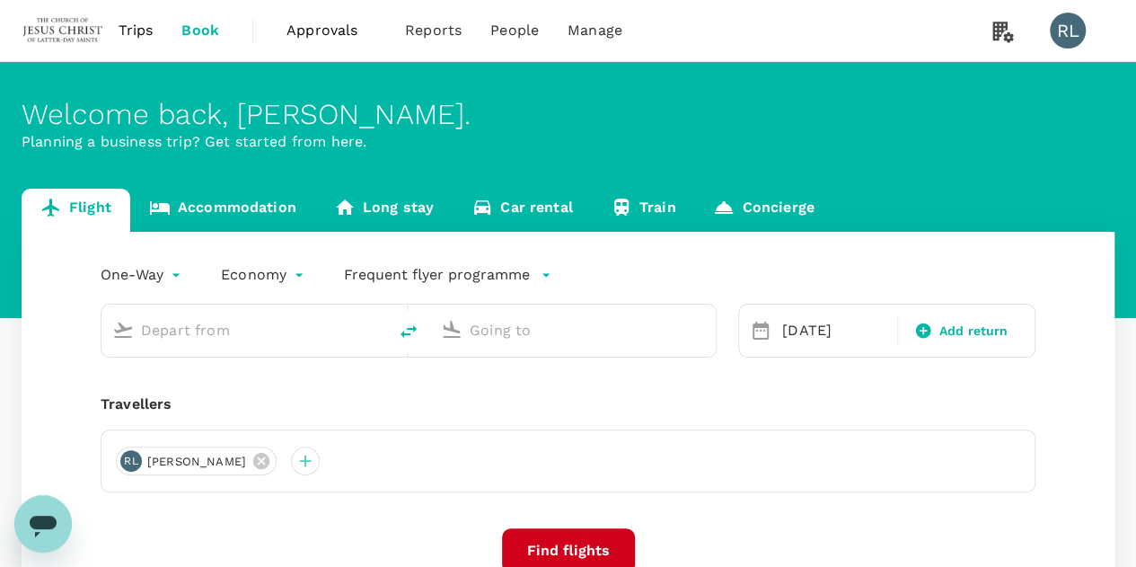
type input "Kuala Lumpur Intl ([GEOGRAPHIC_DATA])"
type input "Miri Intl (MYY)"
type input "Kuala Lumpur Intl ([GEOGRAPHIC_DATA])"
type input "Miri Intl (MYY)"
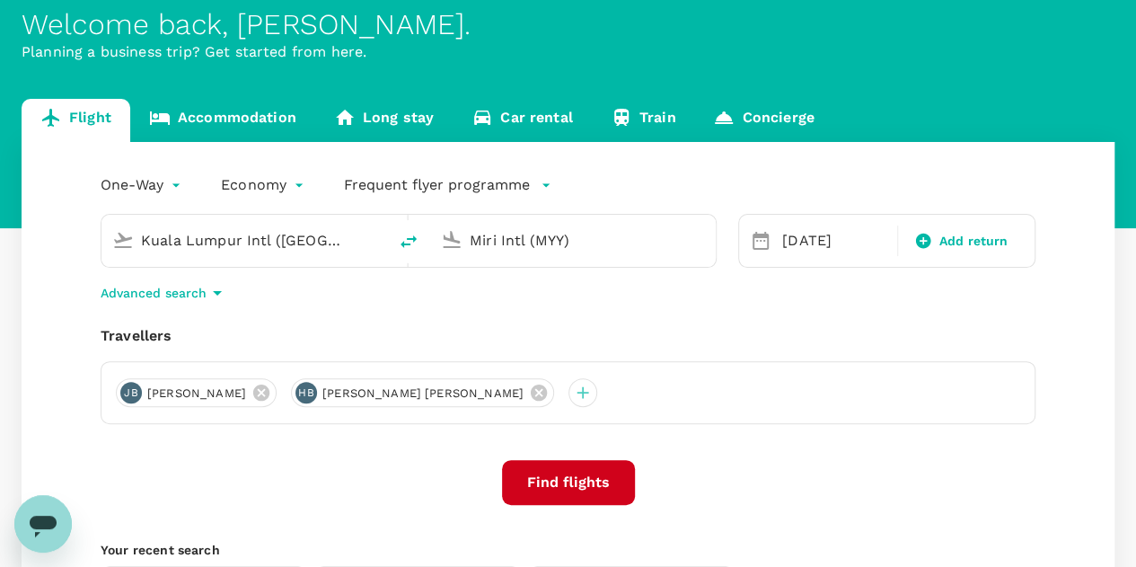
scroll to position [180, 0]
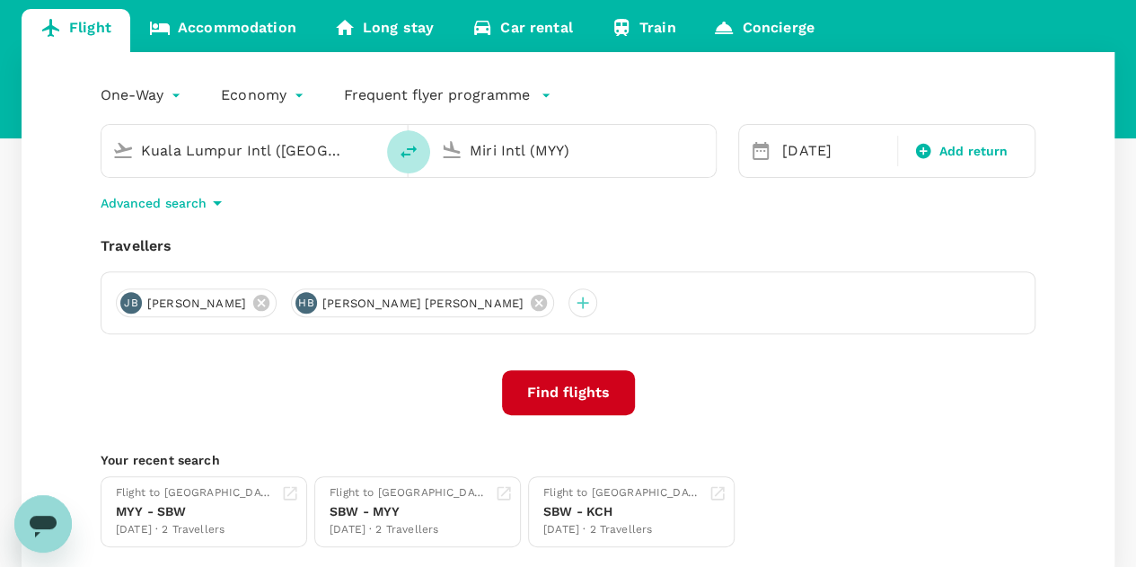
click at [404, 153] on icon "delete" at bounding box center [409, 152] width 22 height 22
type input "Miri Intl (MYY)"
type input "Kuala Lumpur Intl (KUL)"
click at [282, 148] on input "Miri Intl (MYY)" at bounding box center [245, 151] width 208 height 28
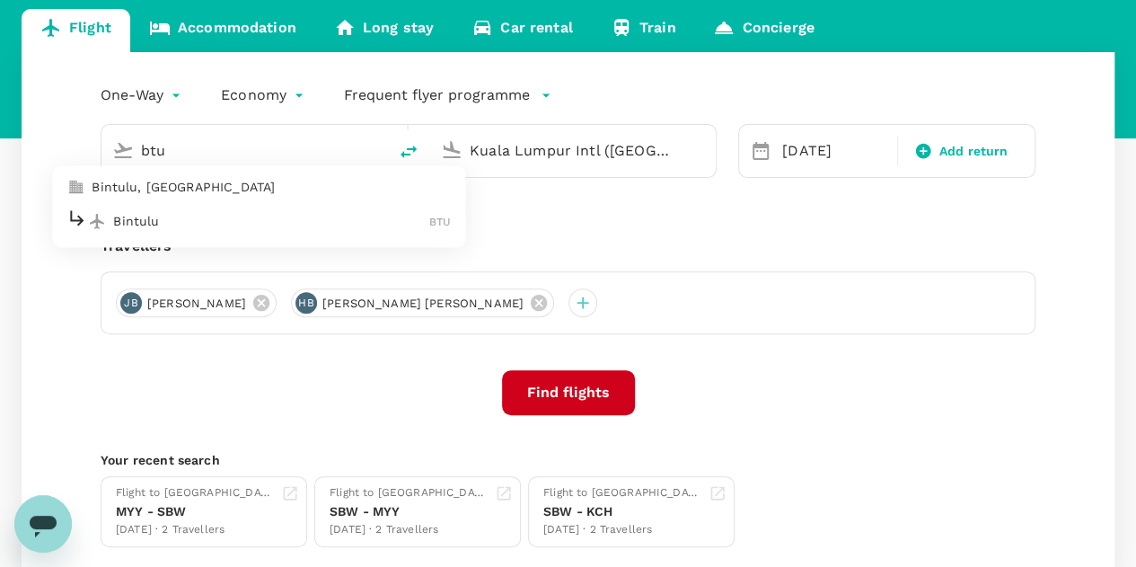
click at [271, 231] on div "Bintulu BTU" at bounding box center [258, 221] width 384 height 28
type input "Bintulu (BTU)"
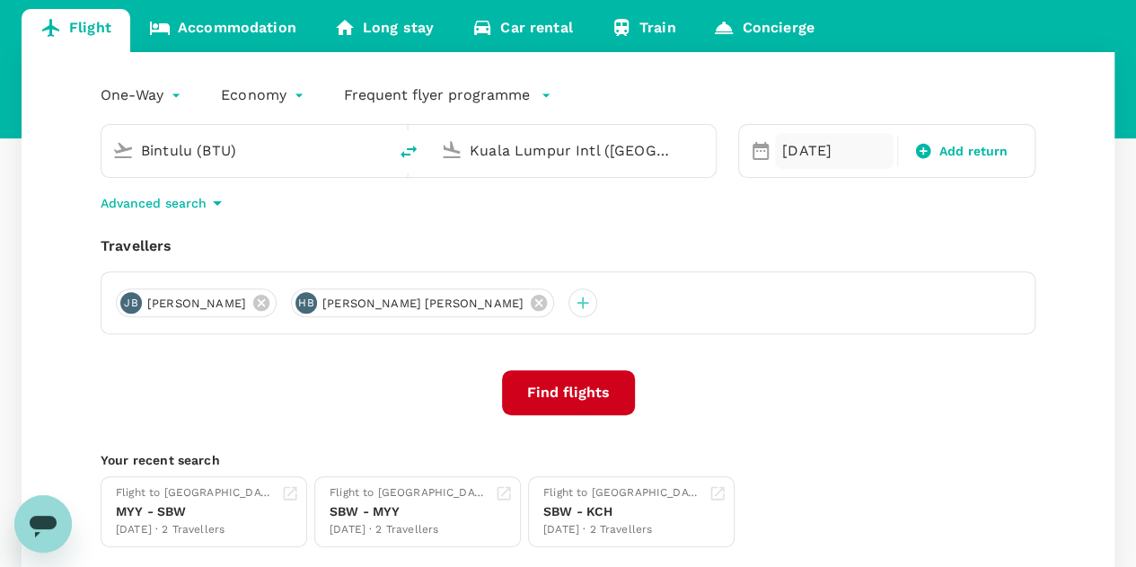
click at [784, 143] on div "[DATE]" at bounding box center [834, 151] width 119 height 36
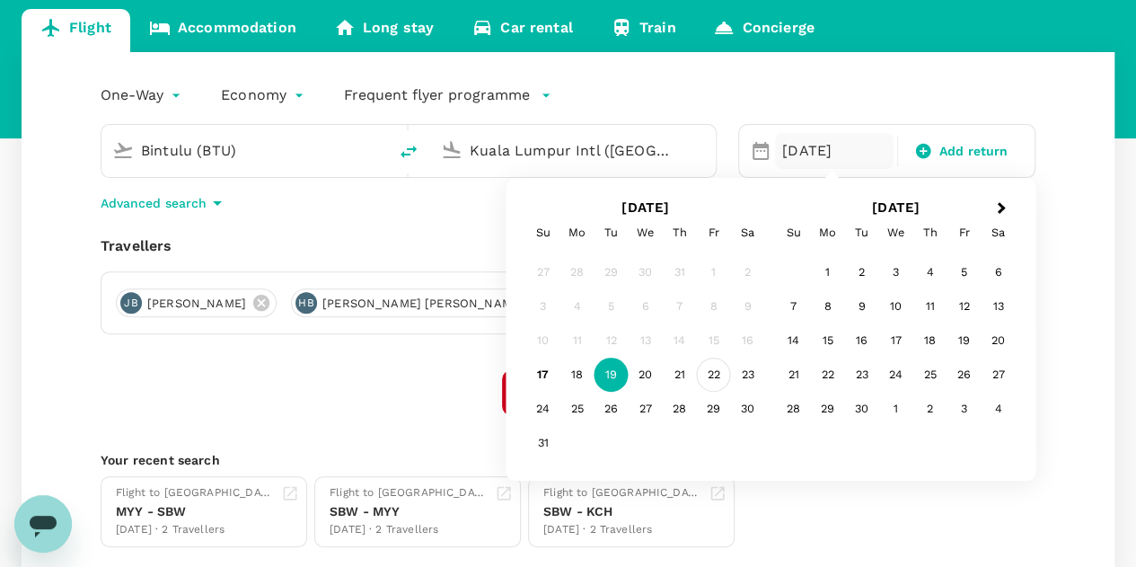
click at [717, 376] on div "22" at bounding box center [714, 374] width 34 height 34
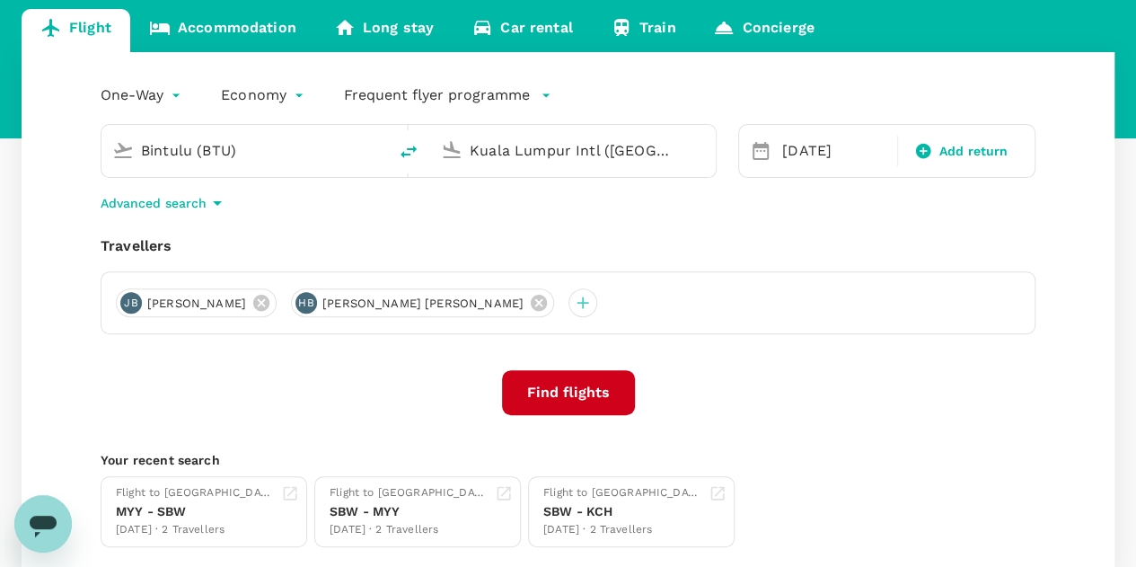
click at [577, 392] on button "Find flights" at bounding box center [568, 392] width 133 height 45
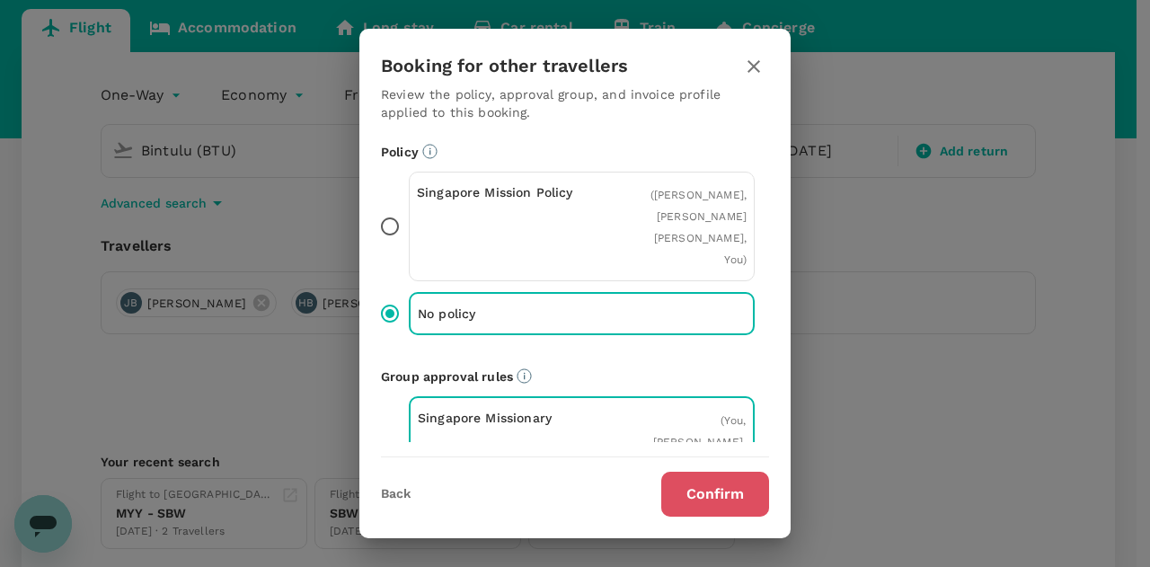
click at [696, 484] on button "Confirm" at bounding box center [715, 494] width 108 height 45
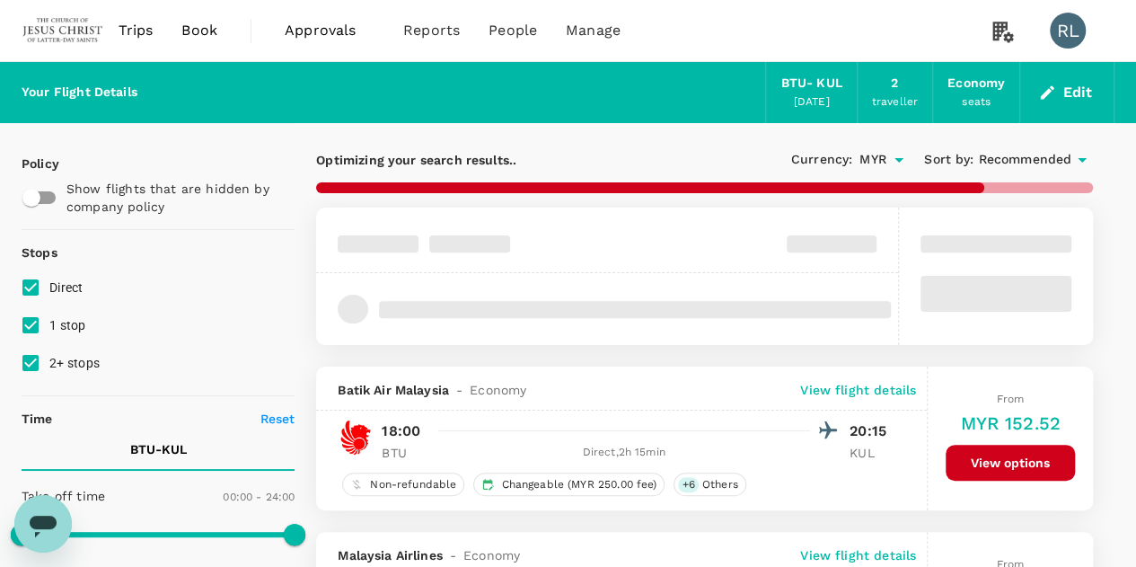
click at [1011, 150] on span "Recommended" at bounding box center [1024, 160] width 93 height 20
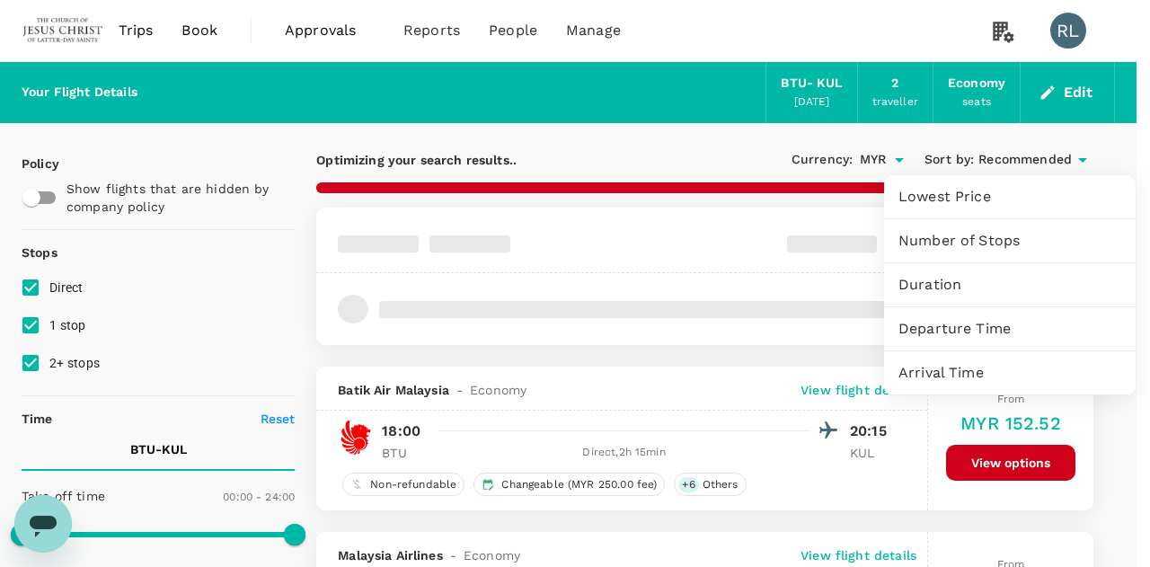
click at [944, 330] on span "Departure Time" at bounding box center [1009, 329] width 223 height 22
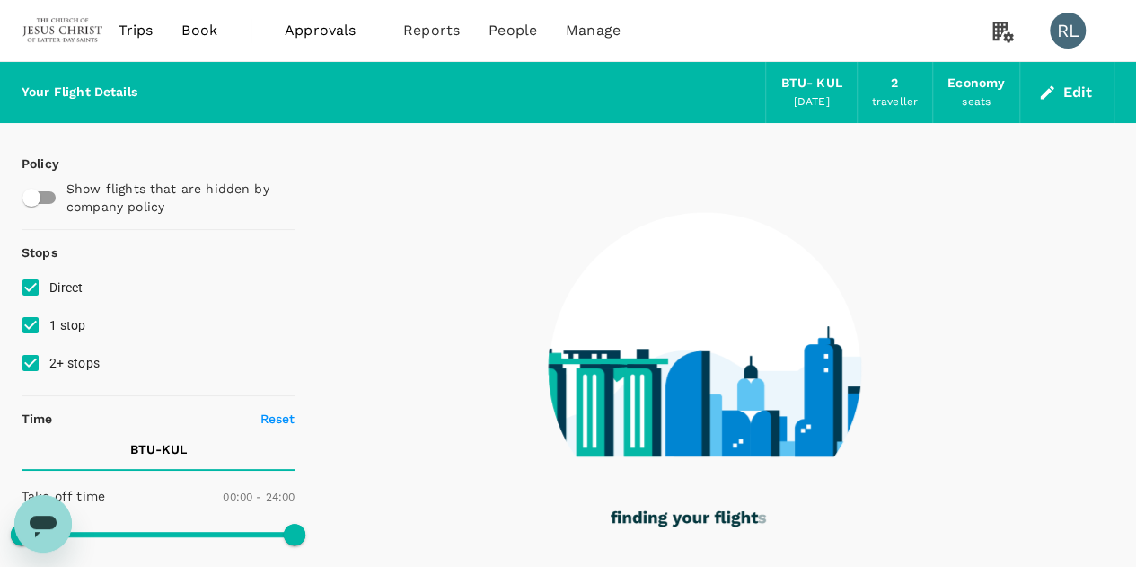
type input "1035"
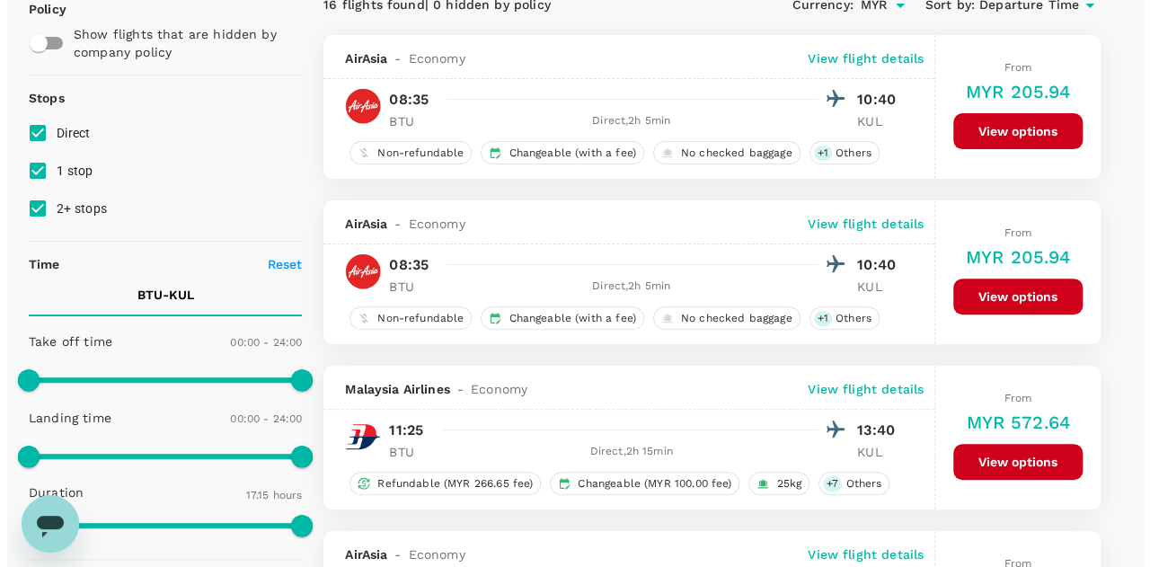
scroll to position [180, 0]
